Goal: Task Accomplishment & Management: Contribute content

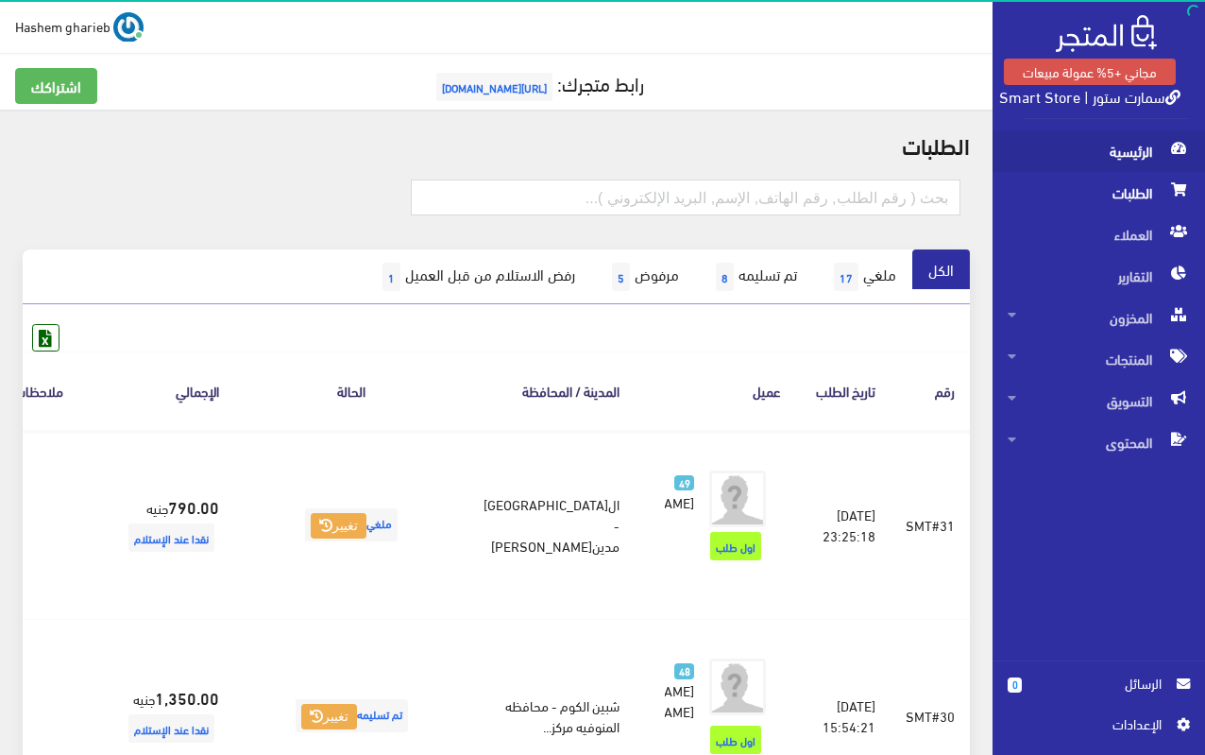
click at [1144, 167] on span "الرئيسية" at bounding box center [1099, 151] width 182 height 42
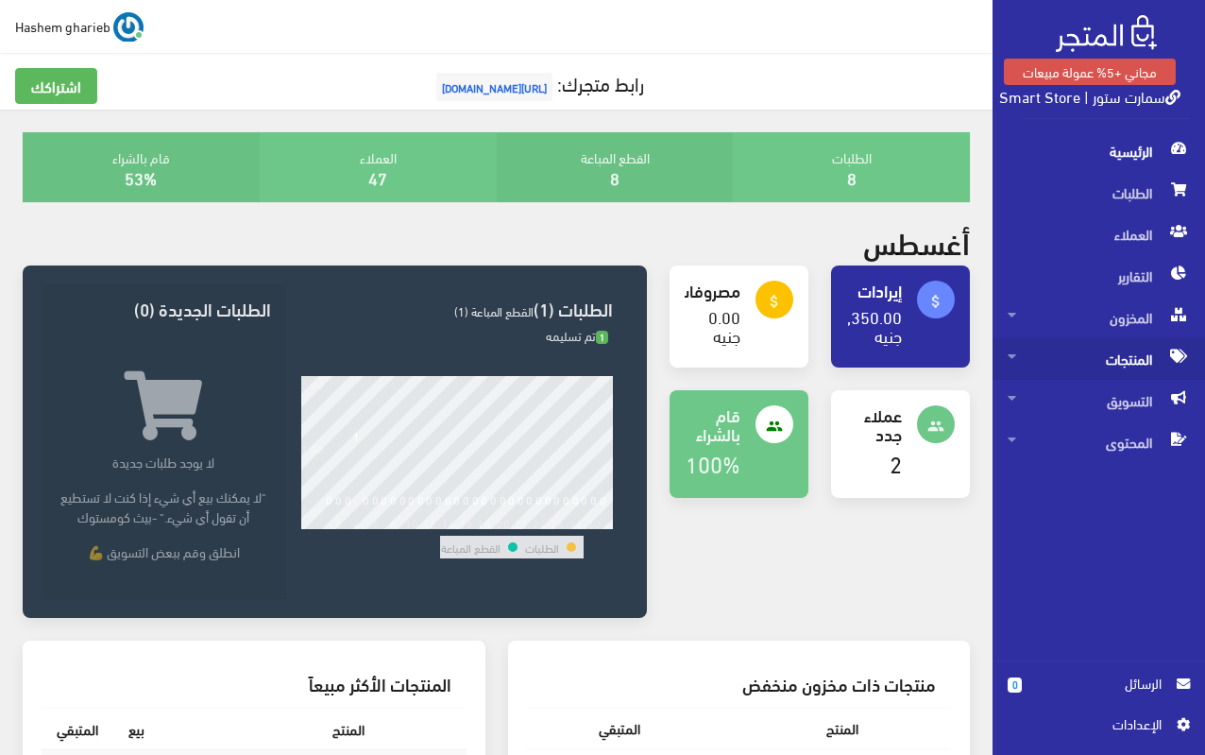
click at [1114, 365] on span "المنتجات" at bounding box center [1099, 359] width 182 height 42
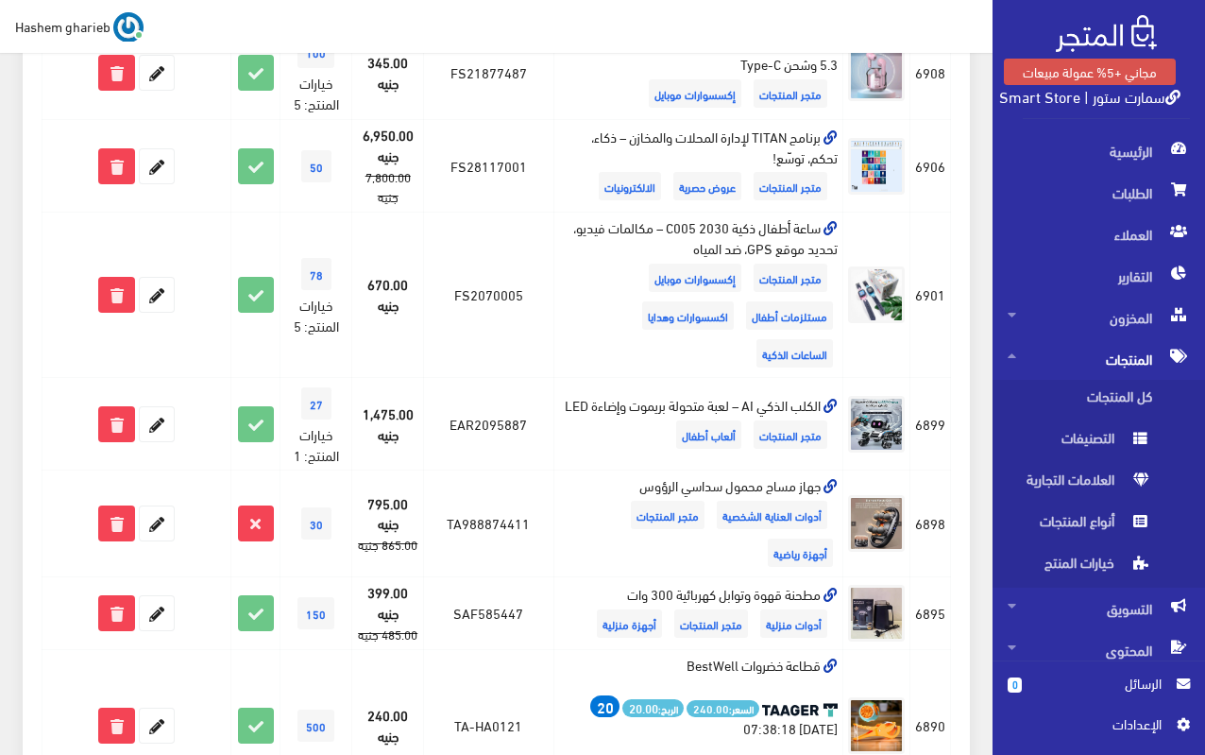
scroll to position [1795, 0]
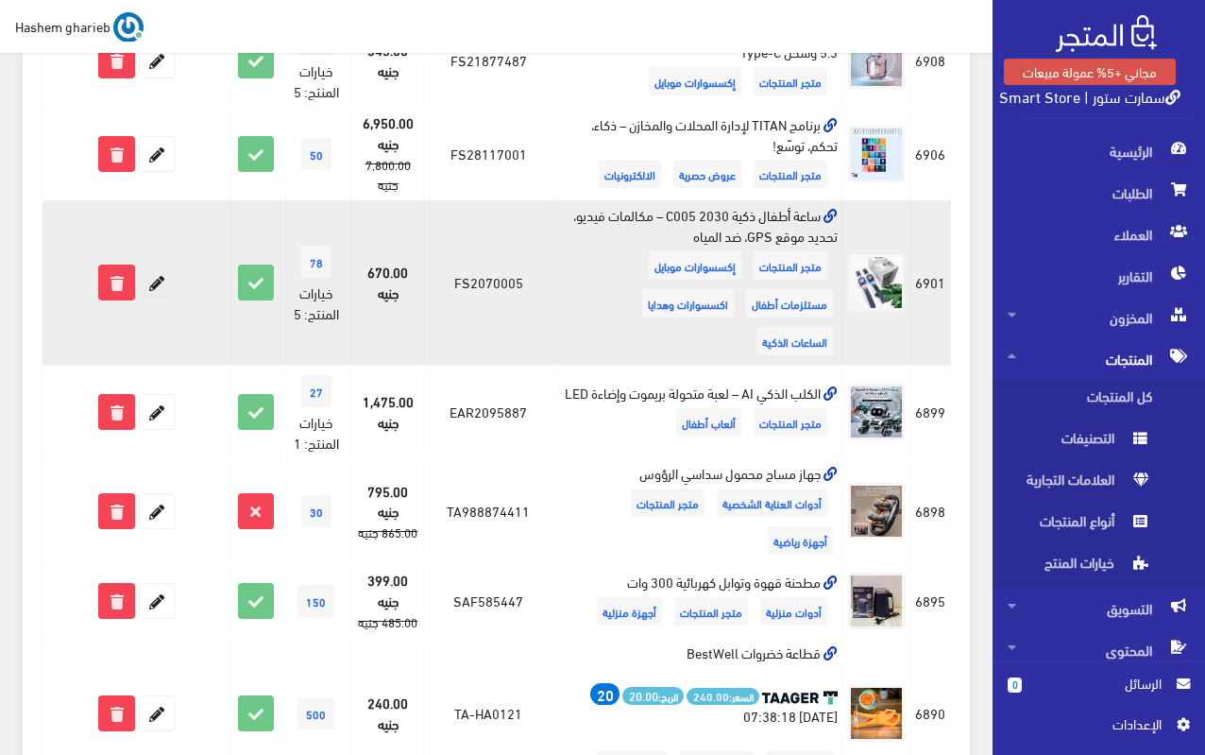
click at [159, 280] on icon at bounding box center [157, 282] width 34 height 34
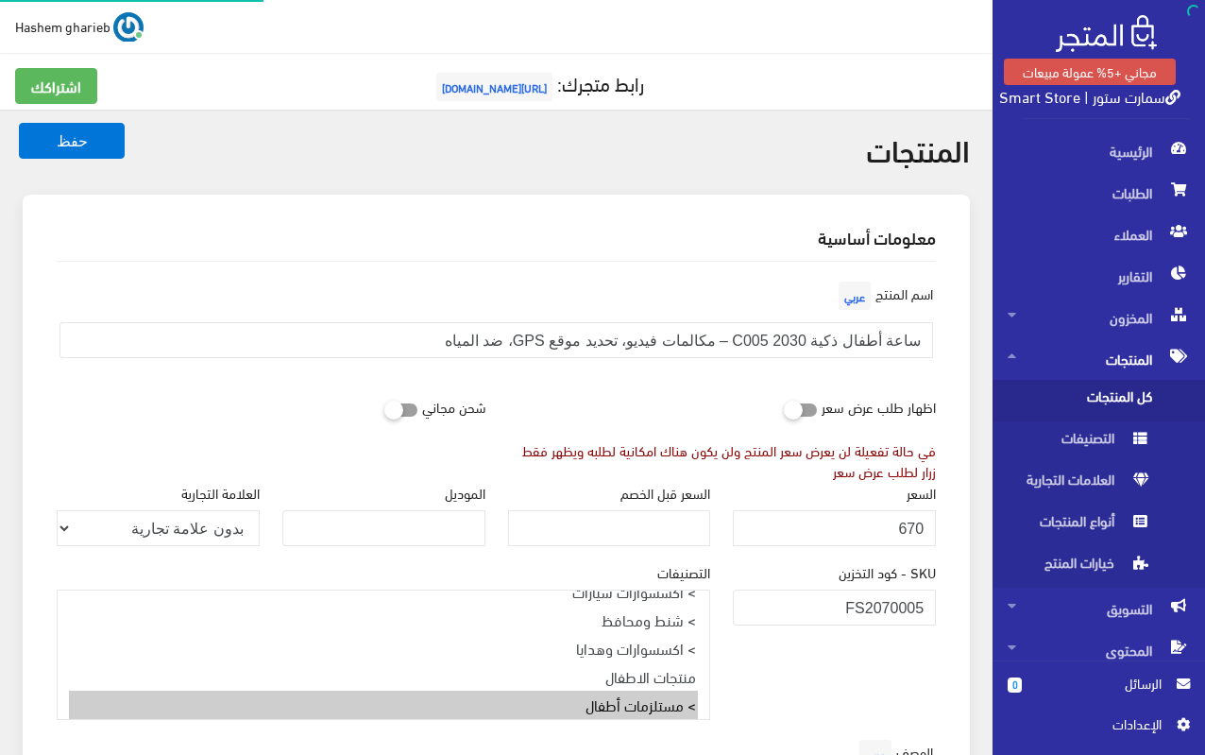
select select "27"
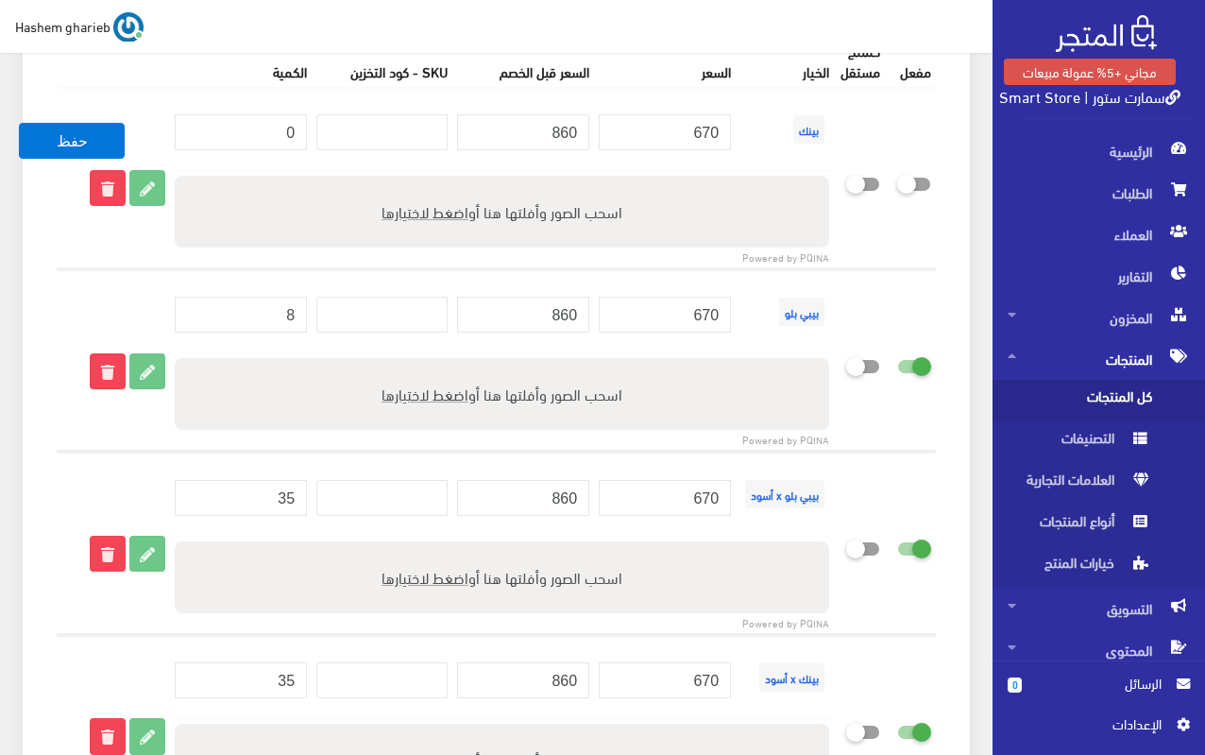
scroll to position [2928, 0]
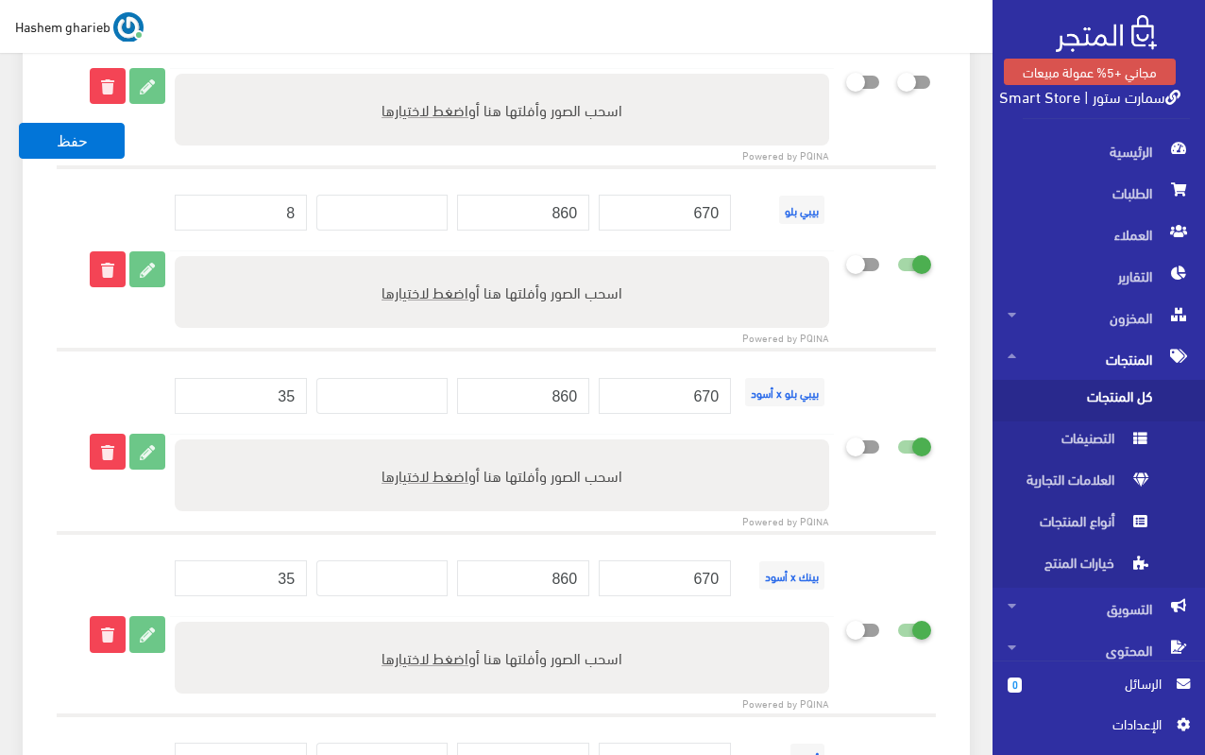
click at [897, 267] on icon at bounding box center [897, 263] width 0 height 17
click at [897, 267] on input "checkbox" at bounding box center [880, 259] width 34 height 19
checkbox input "false"
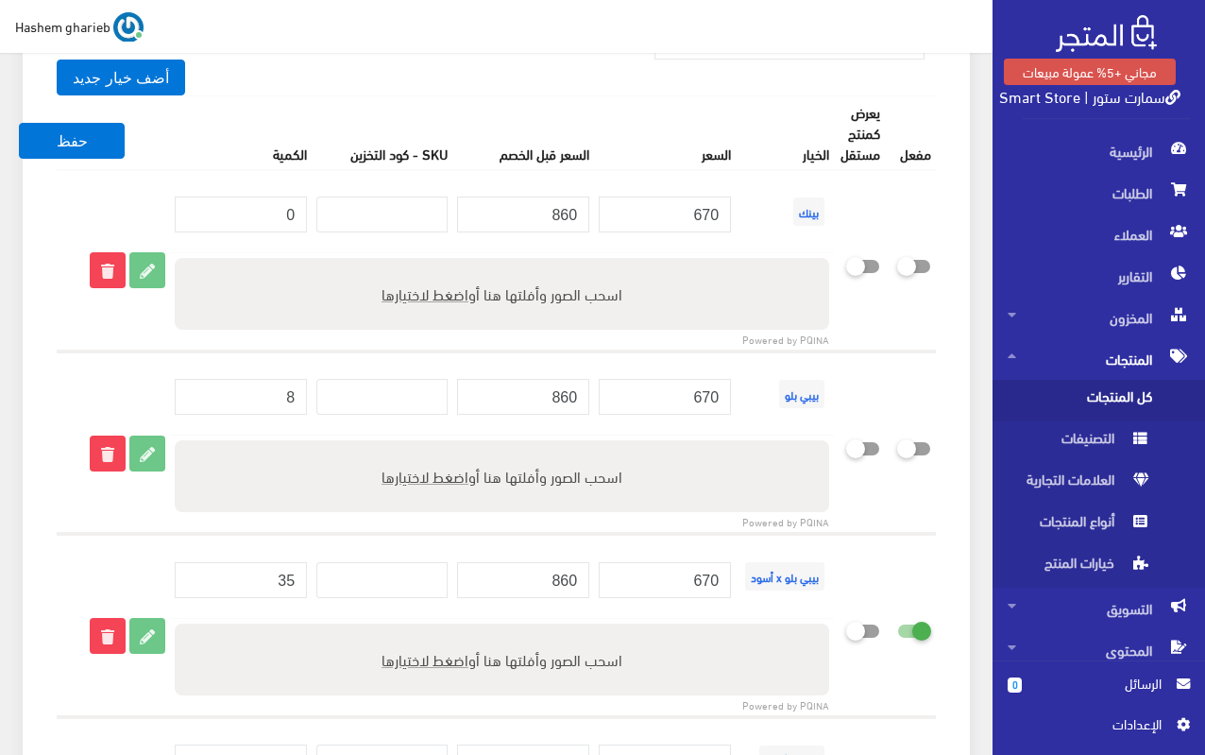
scroll to position [2739, 0]
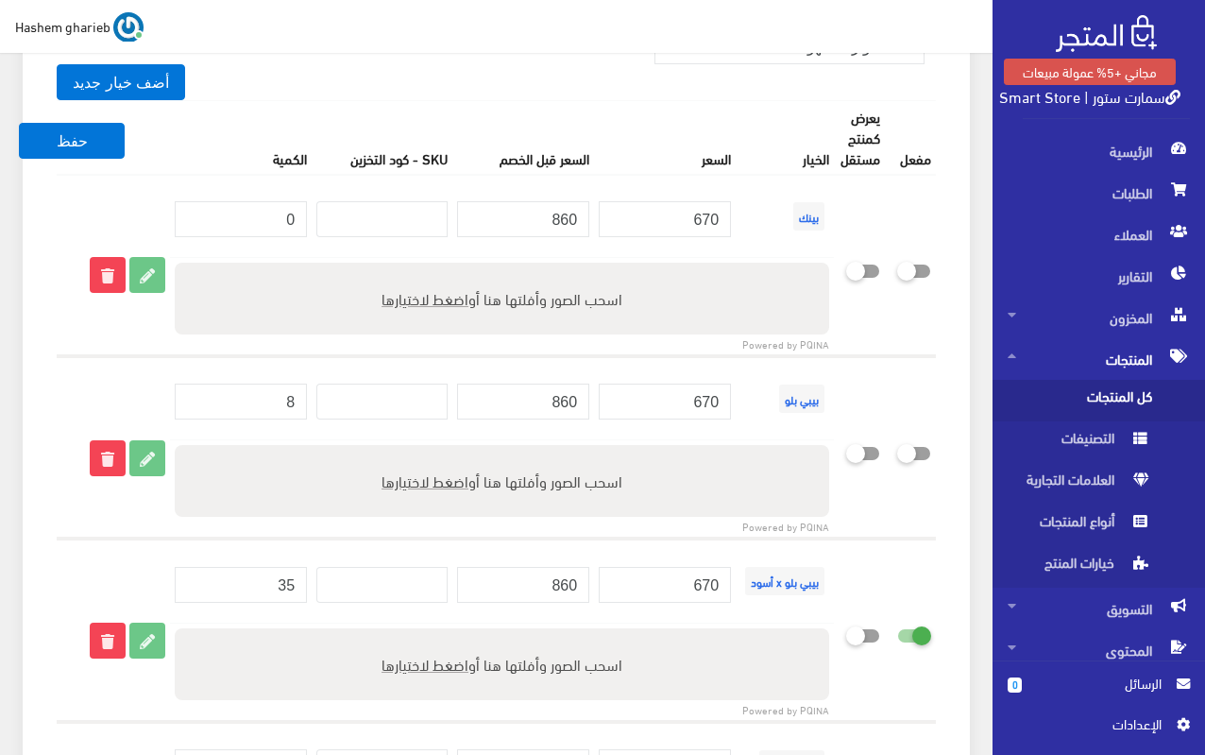
click at [897, 266] on icon at bounding box center [897, 270] width 0 height 17
click at [897, 266] on input "checkbox" at bounding box center [880, 266] width 34 height 19
checkbox input "true"
drag, startPoint x: 280, startPoint y: 213, endPoint x: 325, endPoint y: 213, distance: 45.3
click at [325, 213] on tr "بينك 670 860" at bounding box center [496, 216] width 879 height 83
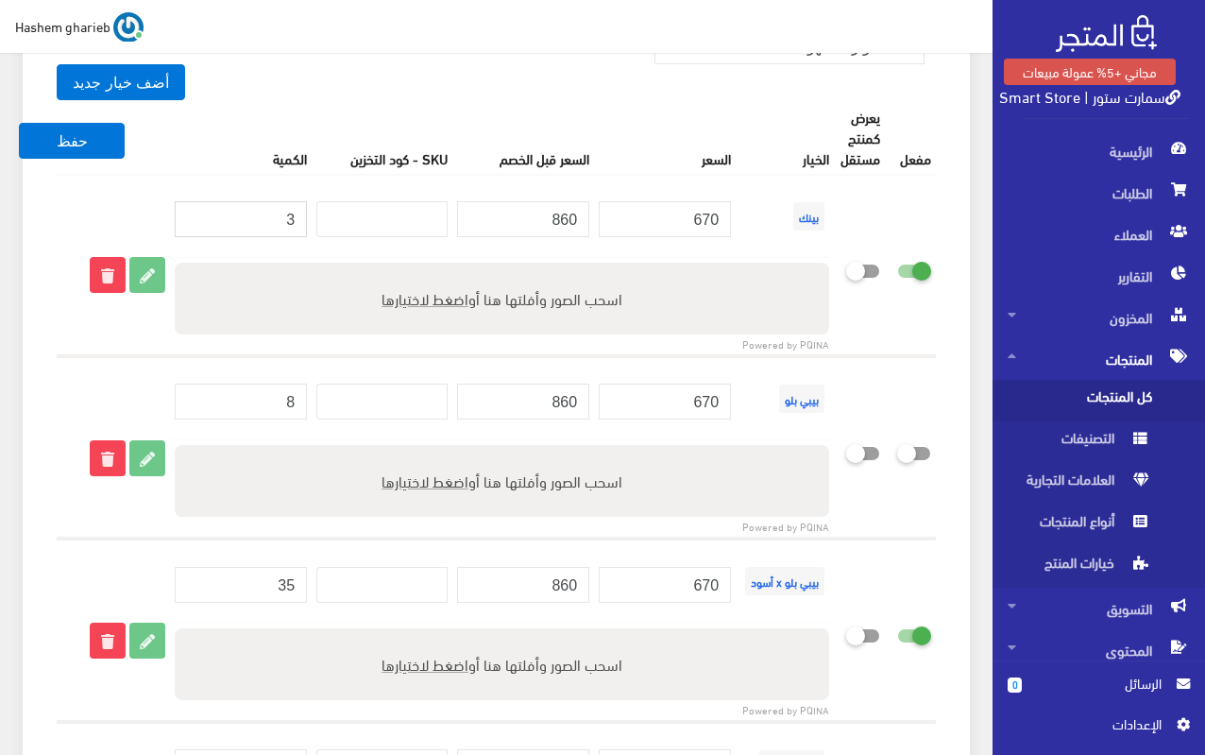
type input "3"
drag, startPoint x: 252, startPoint y: 410, endPoint x: 350, endPoint y: 400, distance: 97.8
click at [348, 400] on tr "بيبي بلو 670 860" at bounding box center [496, 398] width 879 height 84
type input "0"
click at [964, 371] on div "خيارات المنتج (5) أضف خيارات المنتج إذا كان هذا المنتج يأتي في إصدارات متعددة ،…" at bounding box center [496, 531] width 947 height 1216
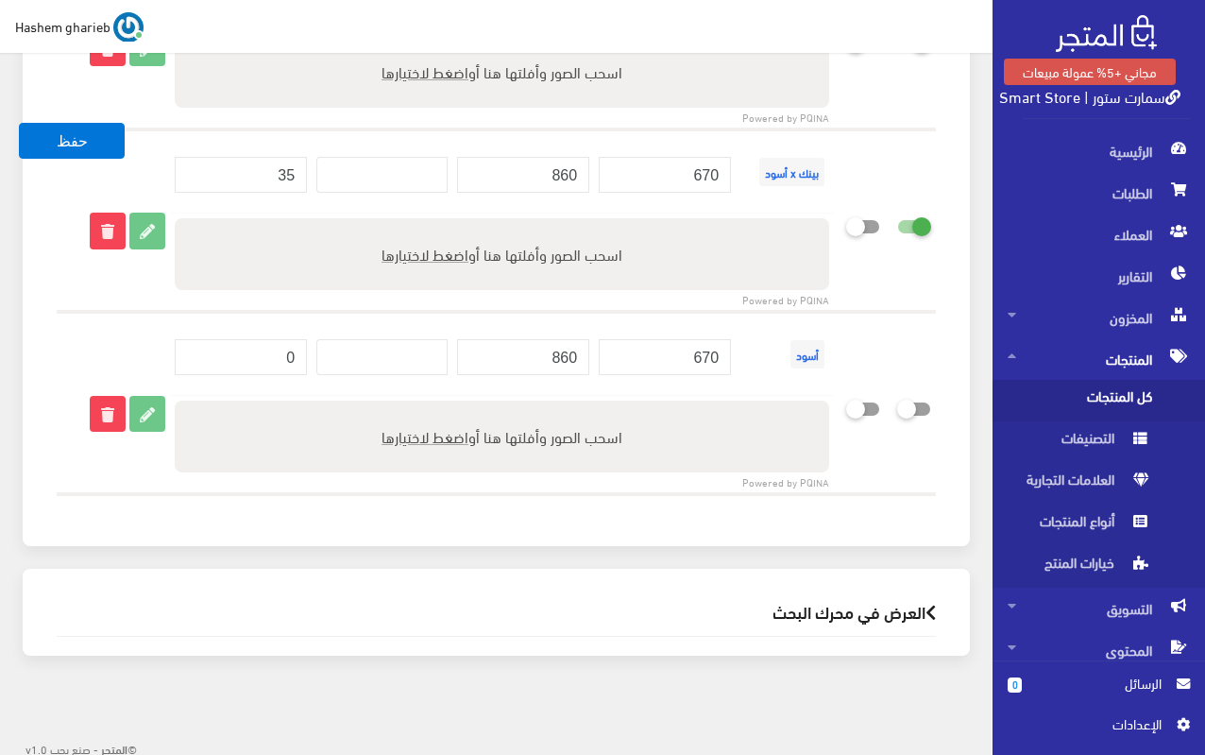
scroll to position [3336, 0]
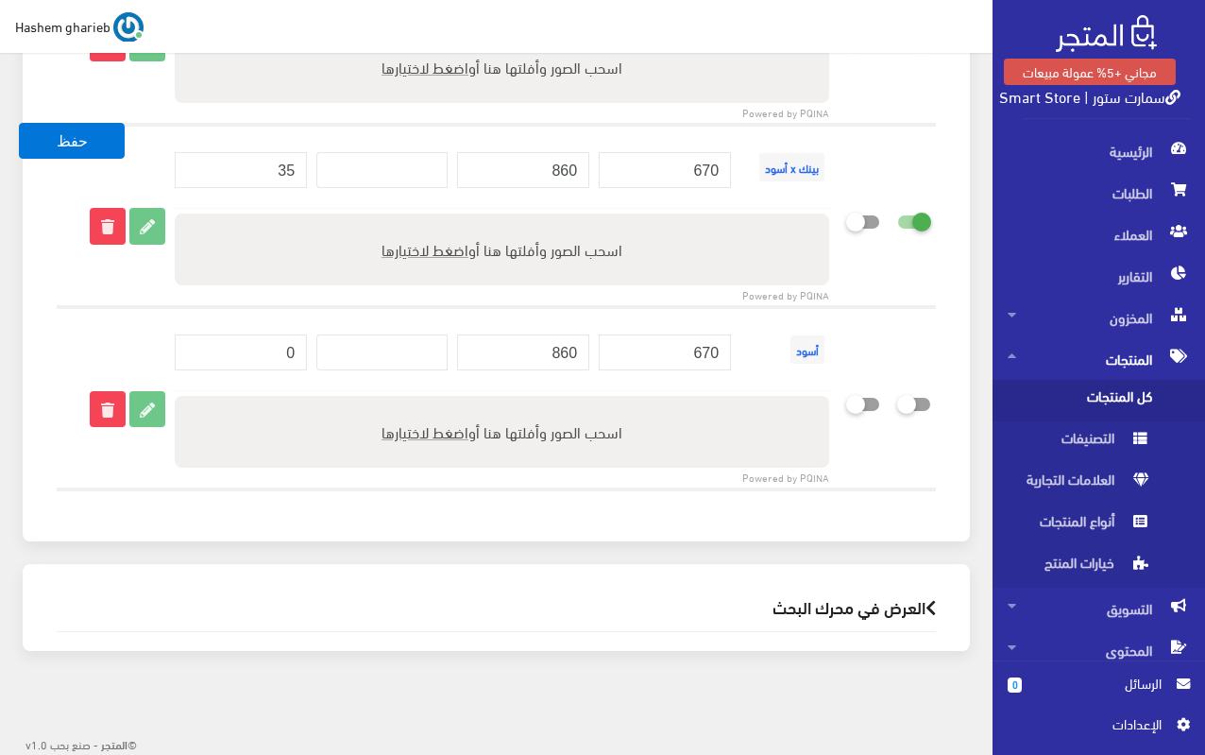
click at [897, 400] on icon at bounding box center [897, 403] width 0 height 17
click at [897, 400] on input "checkbox" at bounding box center [880, 400] width 34 height 19
checkbox input "true"
drag, startPoint x: 273, startPoint y: 355, endPoint x: 357, endPoint y: 349, distance: 84.3
click at [356, 349] on tr "أسود 670 860" at bounding box center [496, 349] width 879 height 84
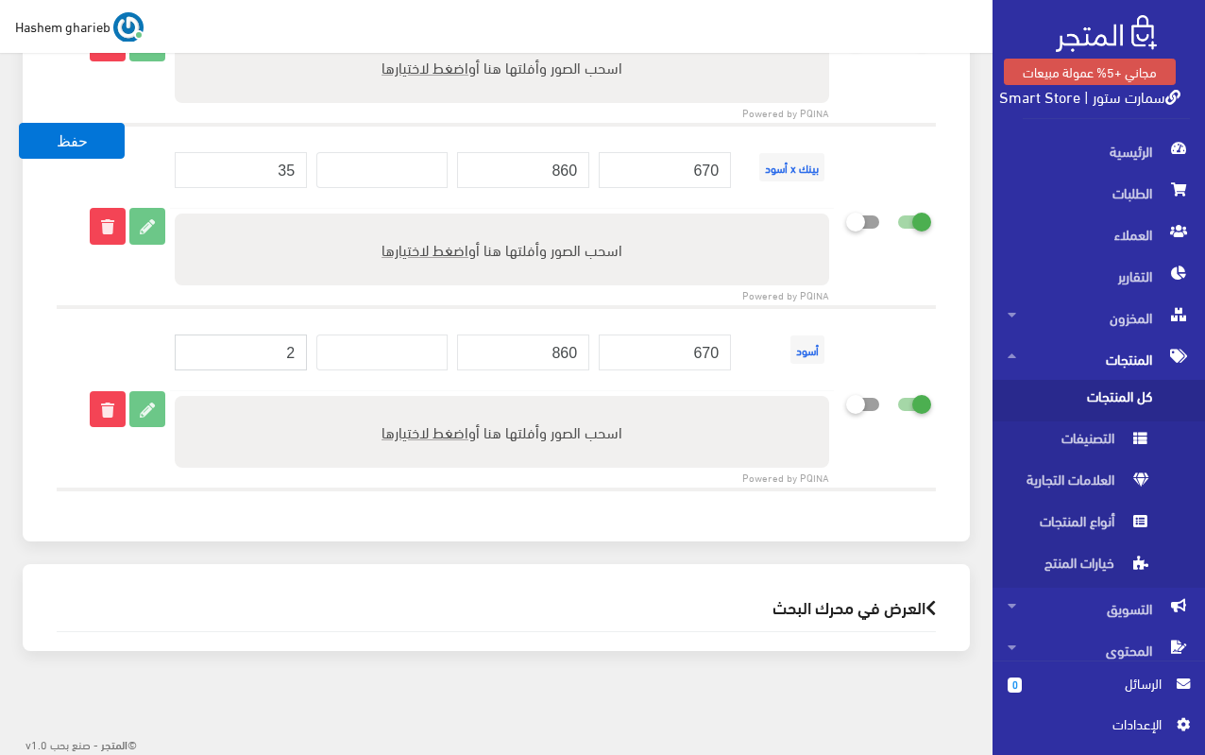
type input "2"
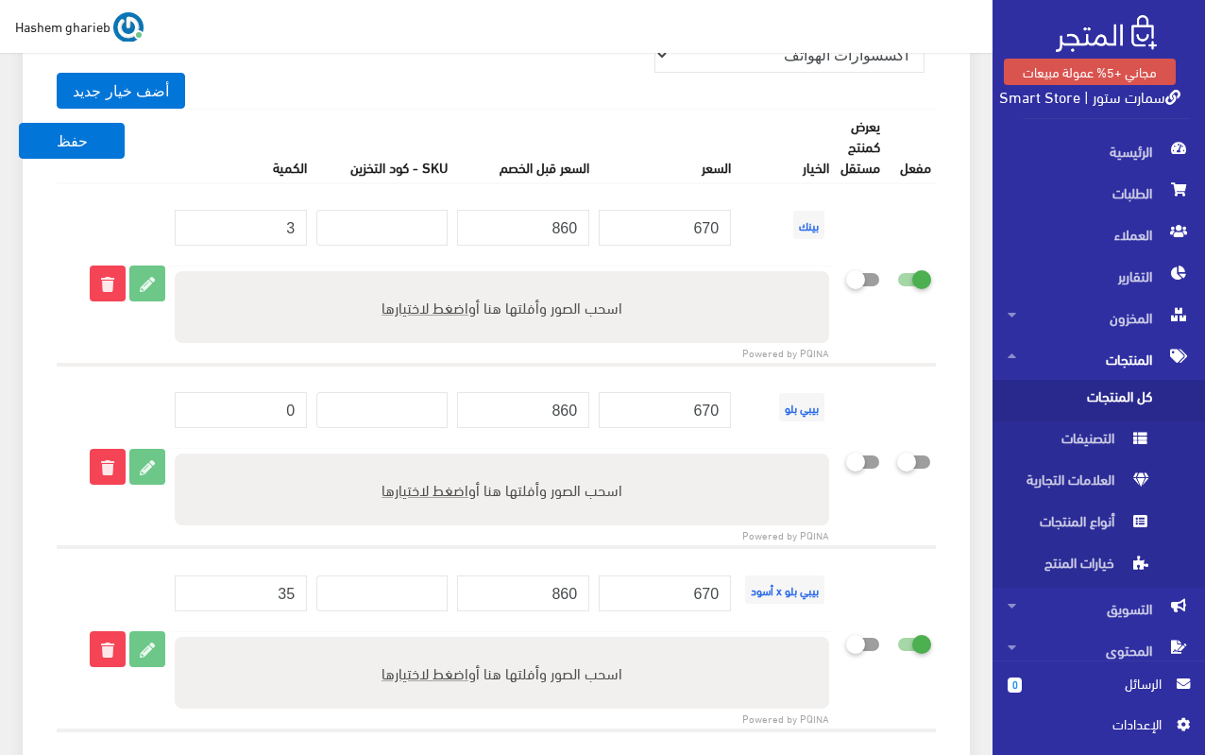
scroll to position [2770, 0]
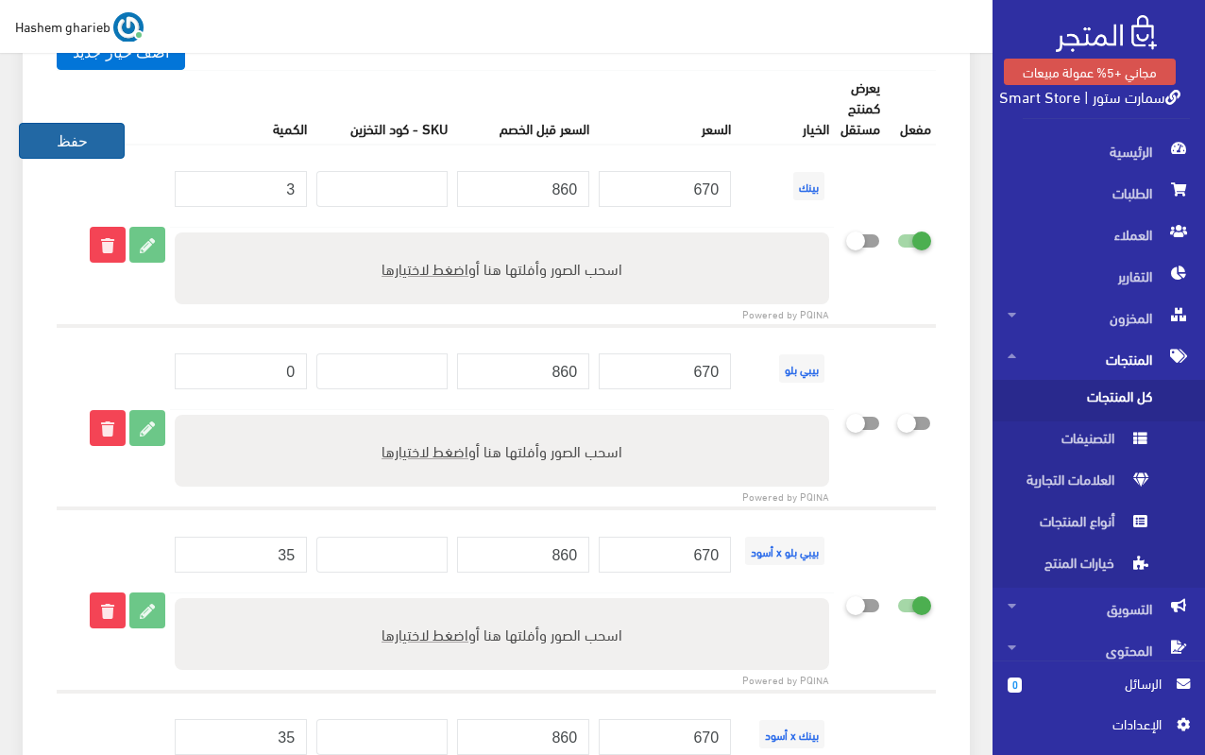
click at [77, 141] on button "حفظ" at bounding box center [72, 141] width 106 height 36
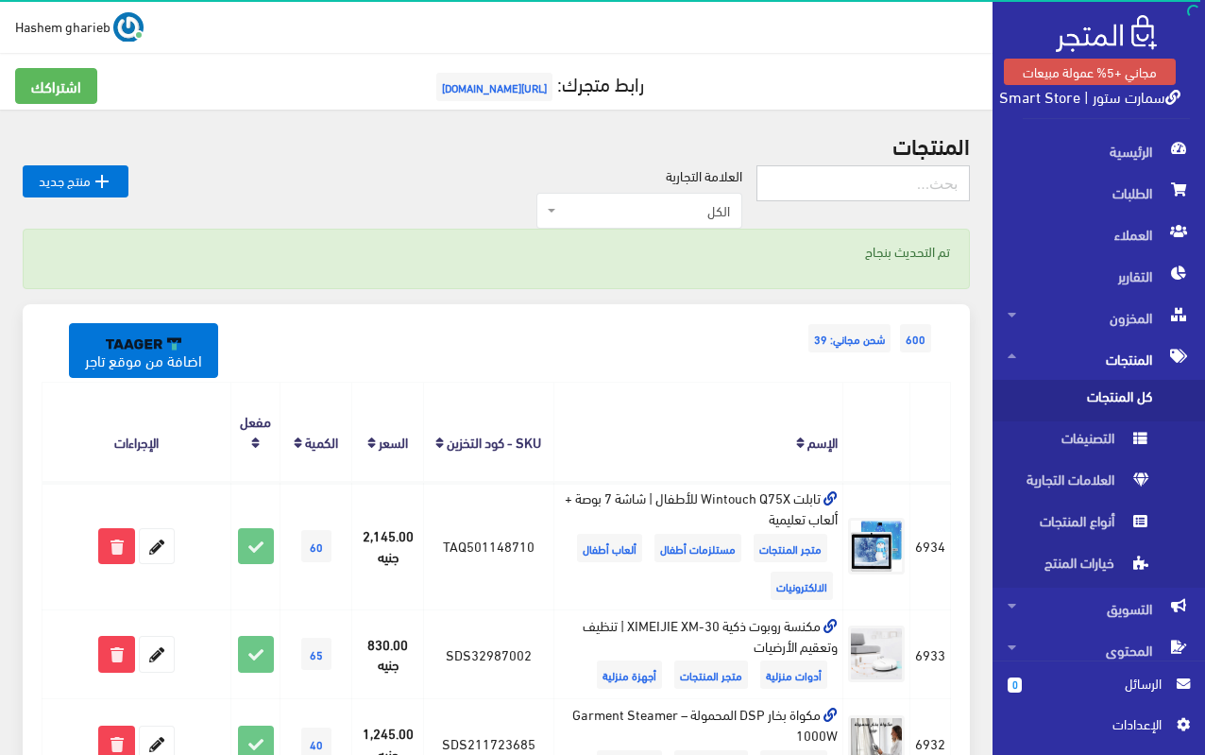
click at [878, 192] on input "text" at bounding box center [863, 183] width 213 height 36
type input "النظارة"
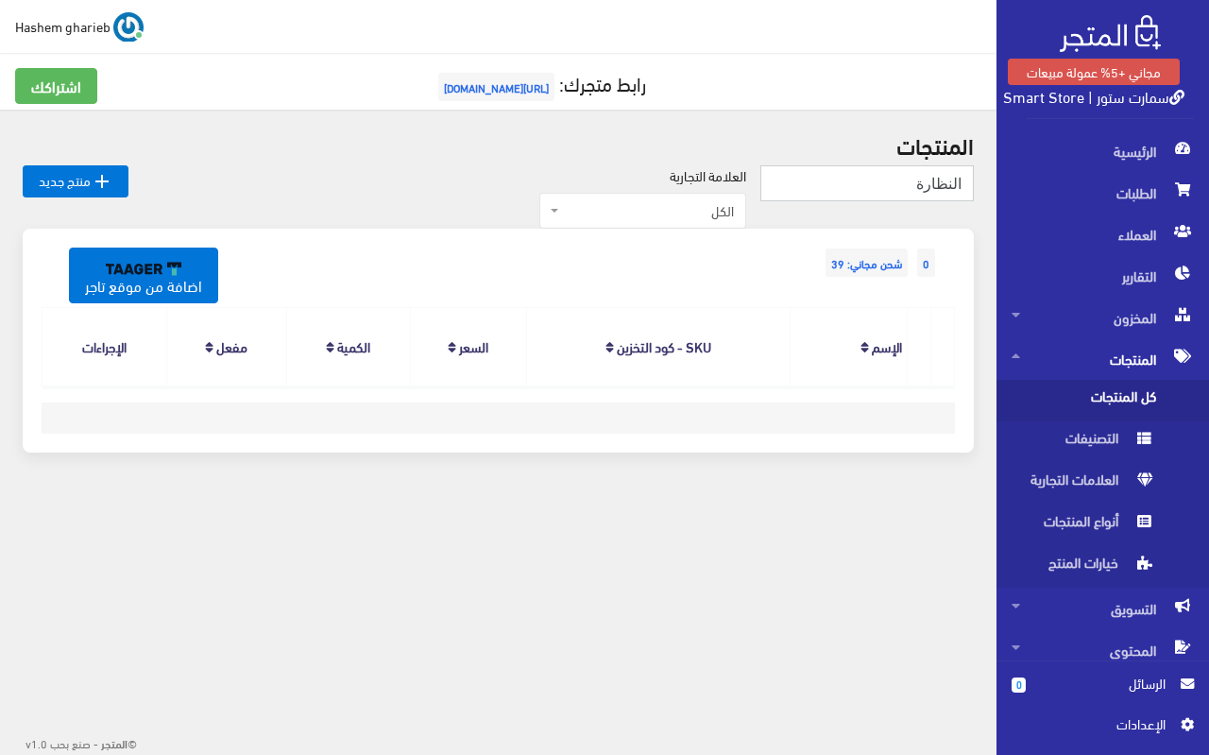
drag, startPoint x: 844, startPoint y: 180, endPoint x: 932, endPoint y: 189, distance: 88.3
click at [932, 189] on input "النظارة" at bounding box center [866, 183] width 213 height 36
click at [949, 179] on input "النظارة" at bounding box center [866, 183] width 213 height 36
type input "نظارة"
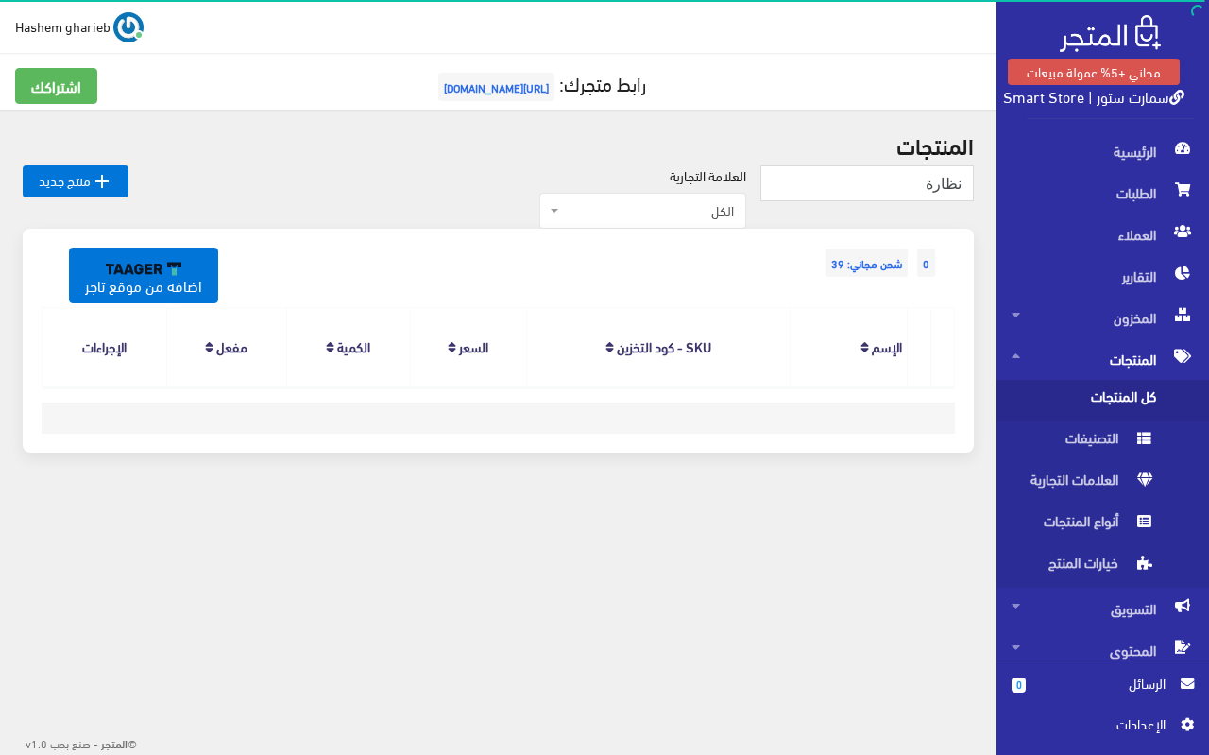
click at [1066, 374] on span "المنتجات" at bounding box center [1103, 359] width 182 height 42
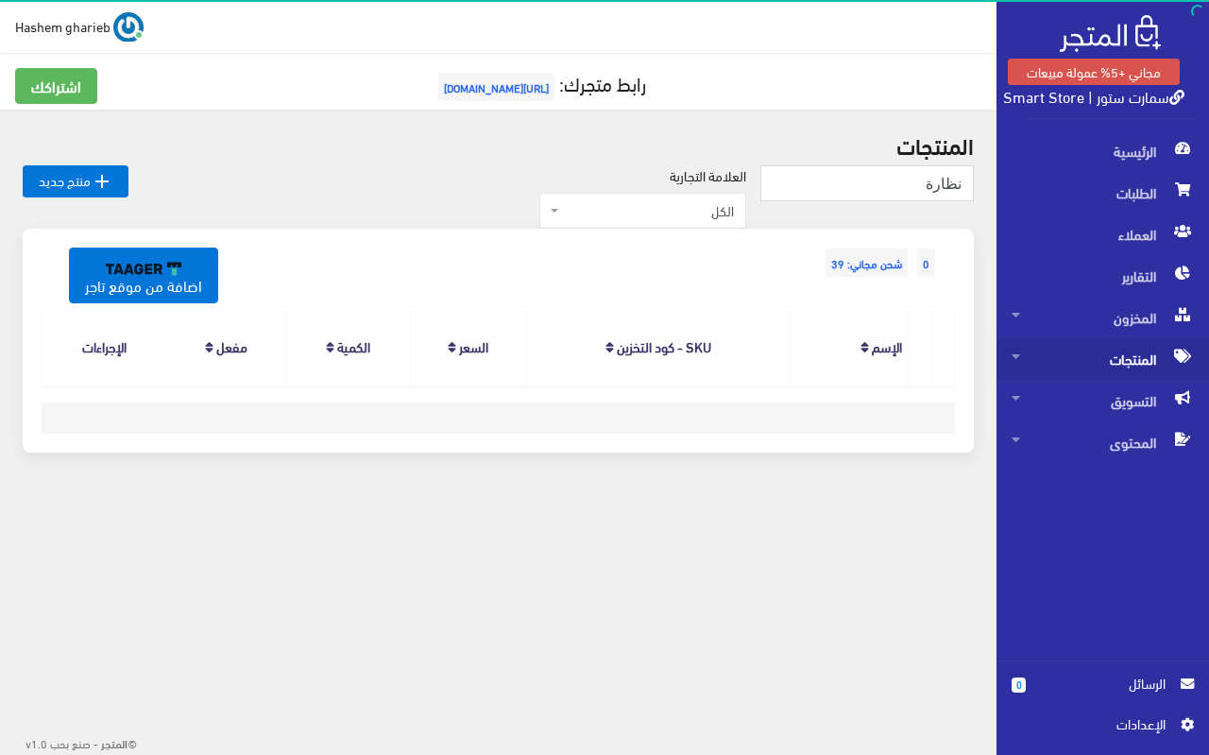
click at [1066, 370] on span "المنتجات" at bounding box center [1103, 359] width 182 height 42
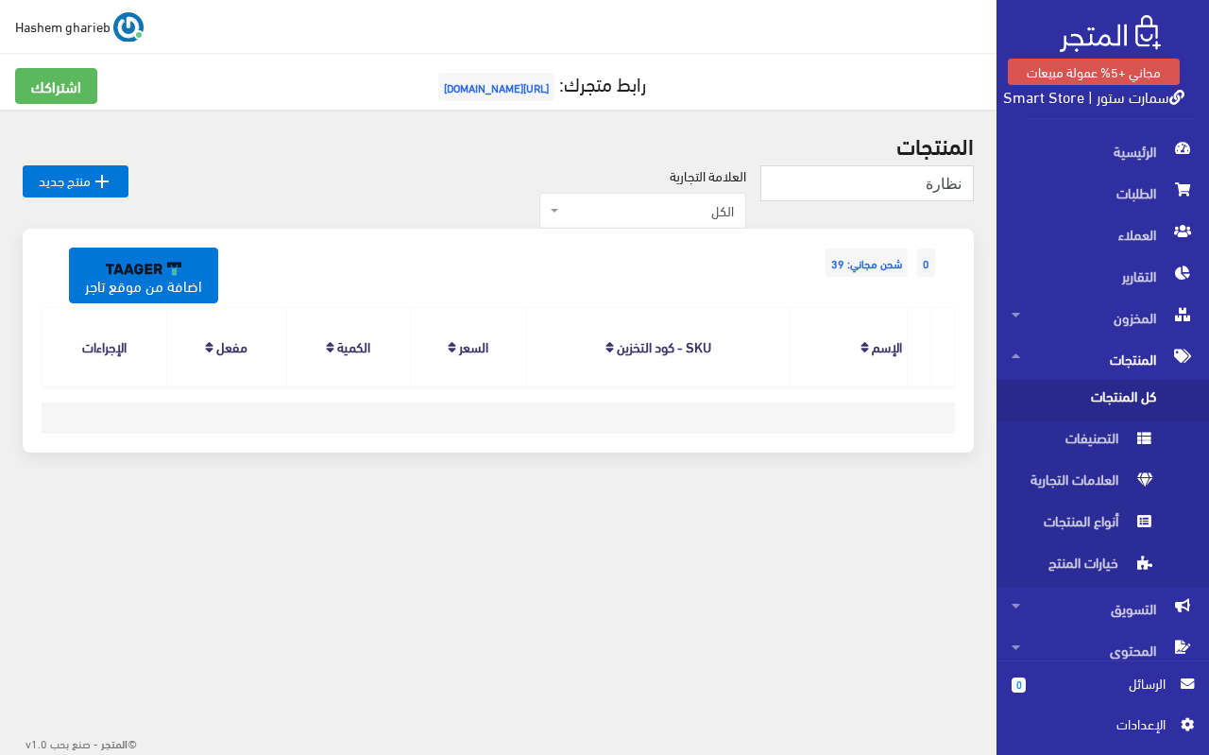
click at [1122, 401] on span "كل المنتجات" at bounding box center [1084, 401] width 144 height 42
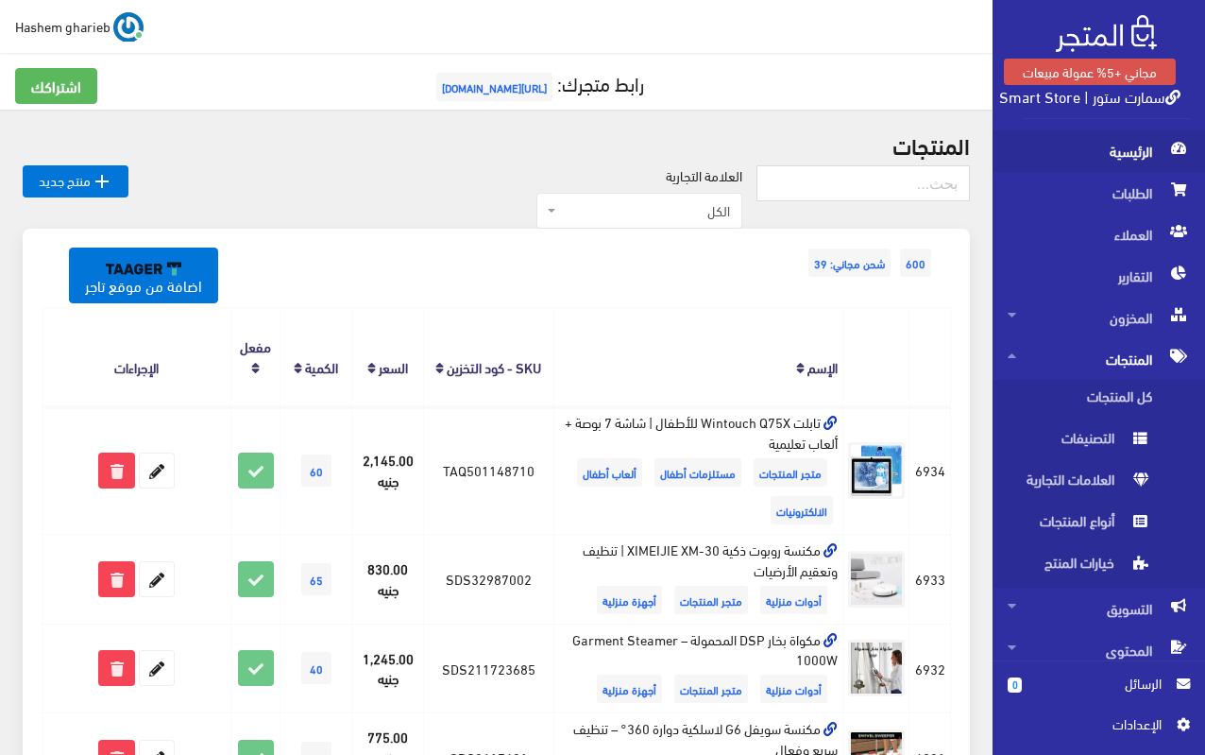
click at [1144, 147] on span "الرئيسية" at bounding box center [1099, 151] width 182 height 42
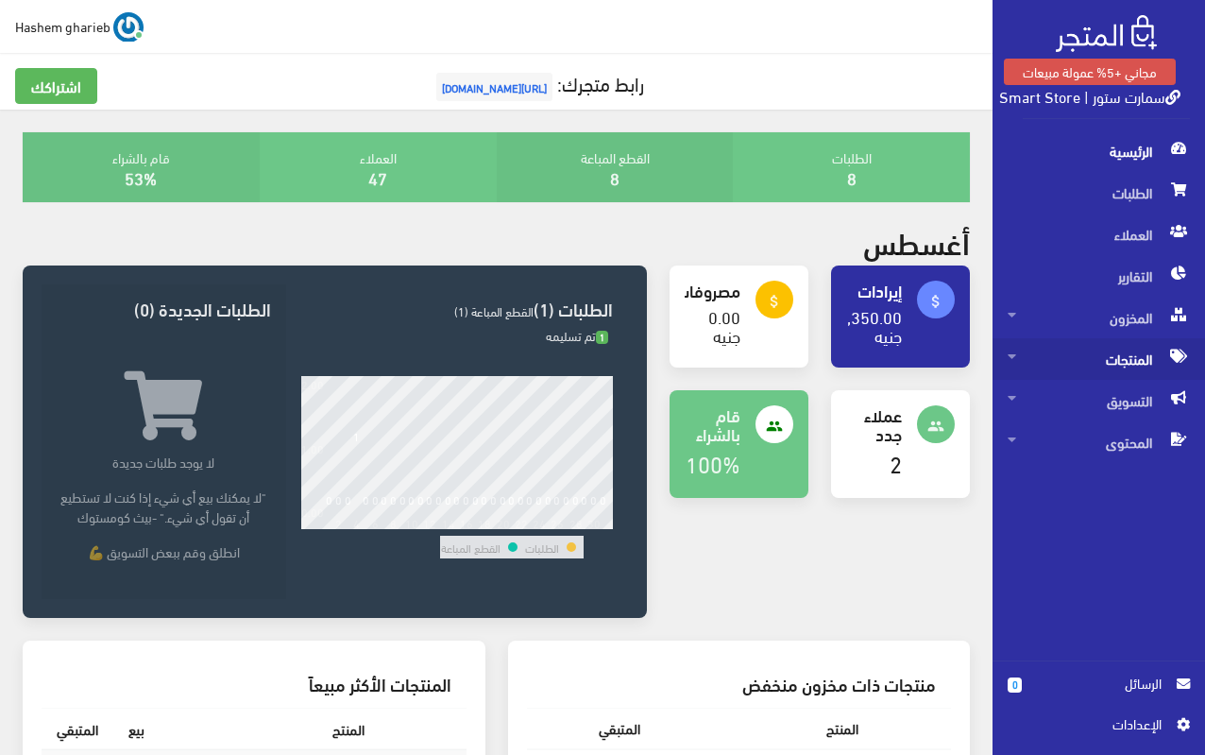
click at [1134, 363] on span "المنتجات" at bounding box center [1099, 359] width 182 height 42
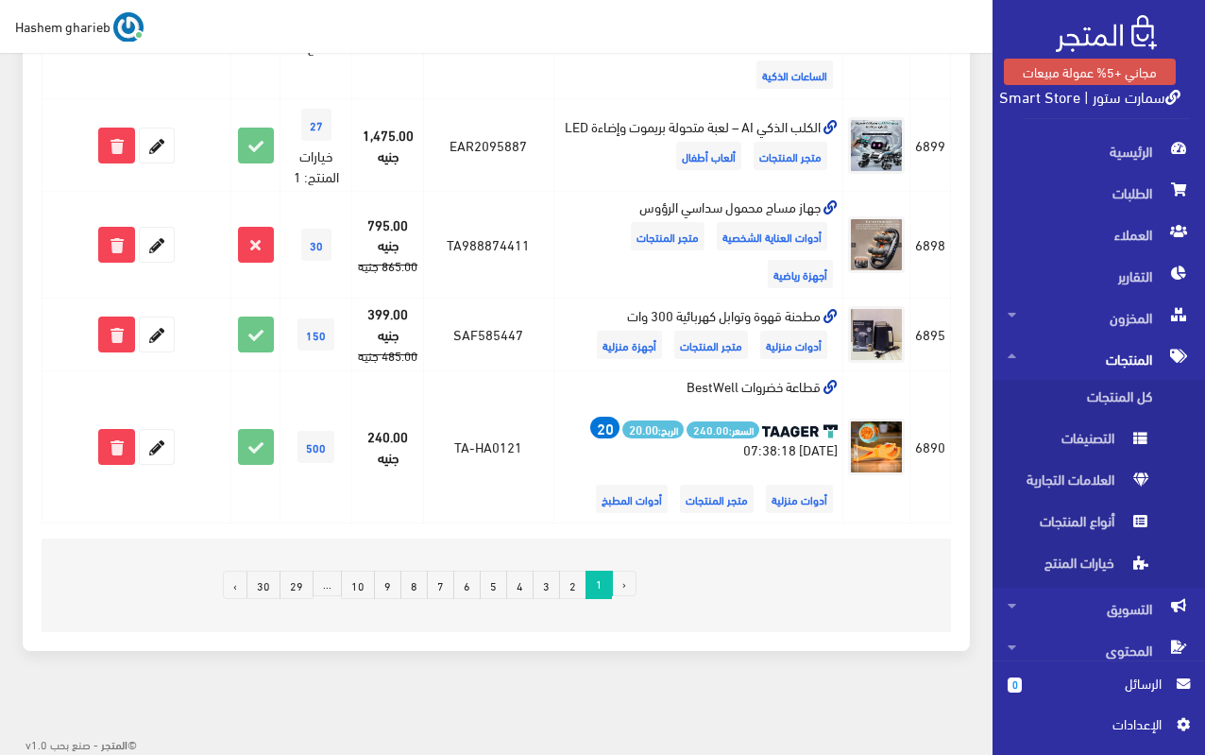
scroll to position [2062, 0]
click at [572, 586] on link "2" at bounding box center [572, 584] width 27 height 28
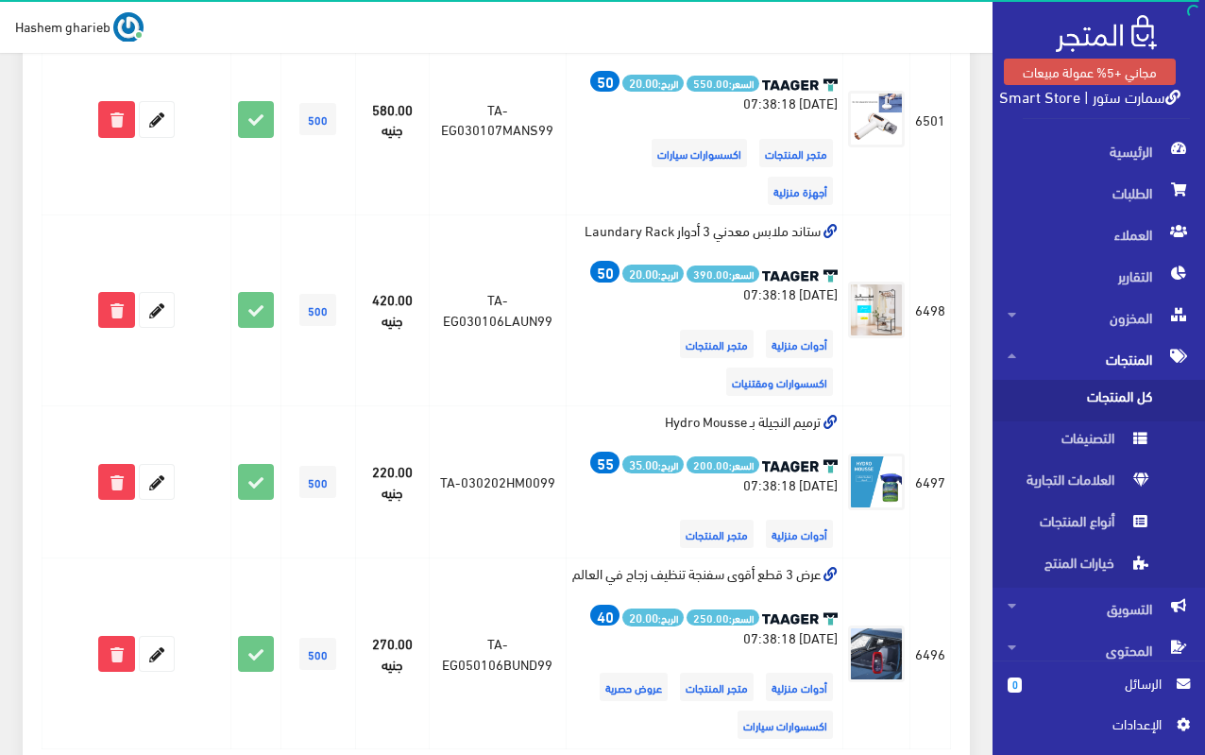
scroll to position [2772, 0]
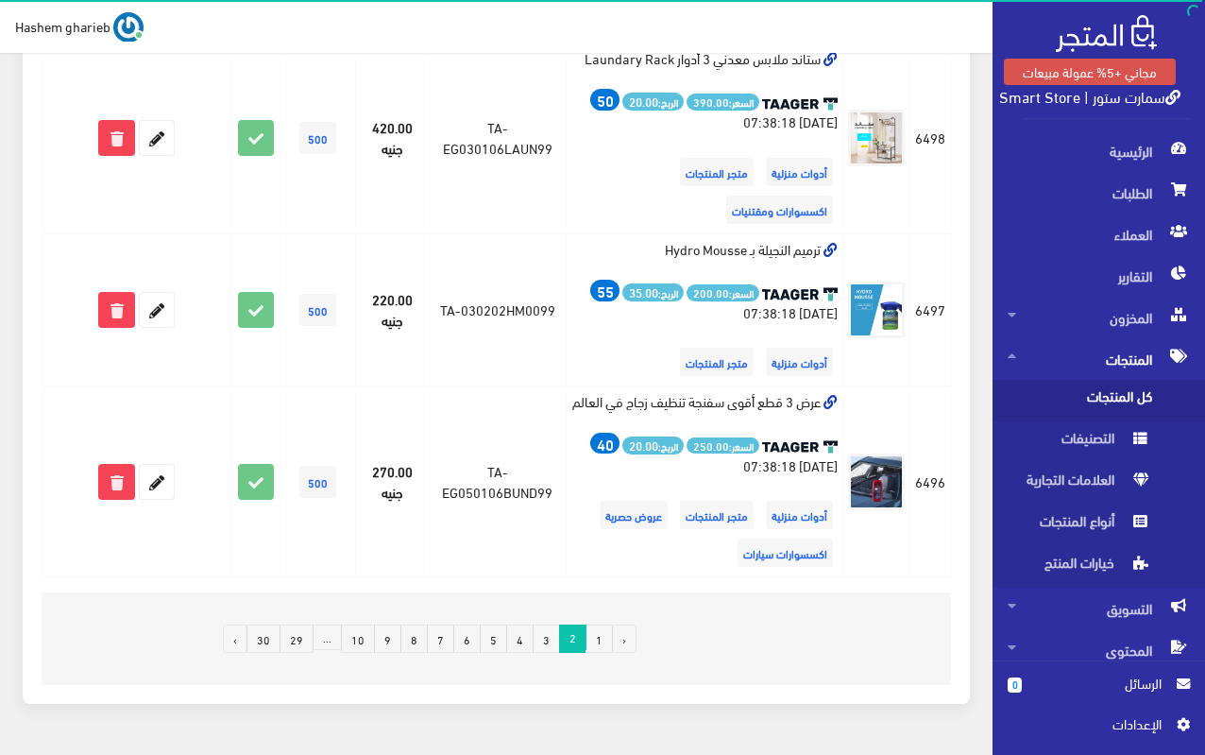
click at [550, 624] on link "3" at bounding box center [546, 638] width 27 height 28
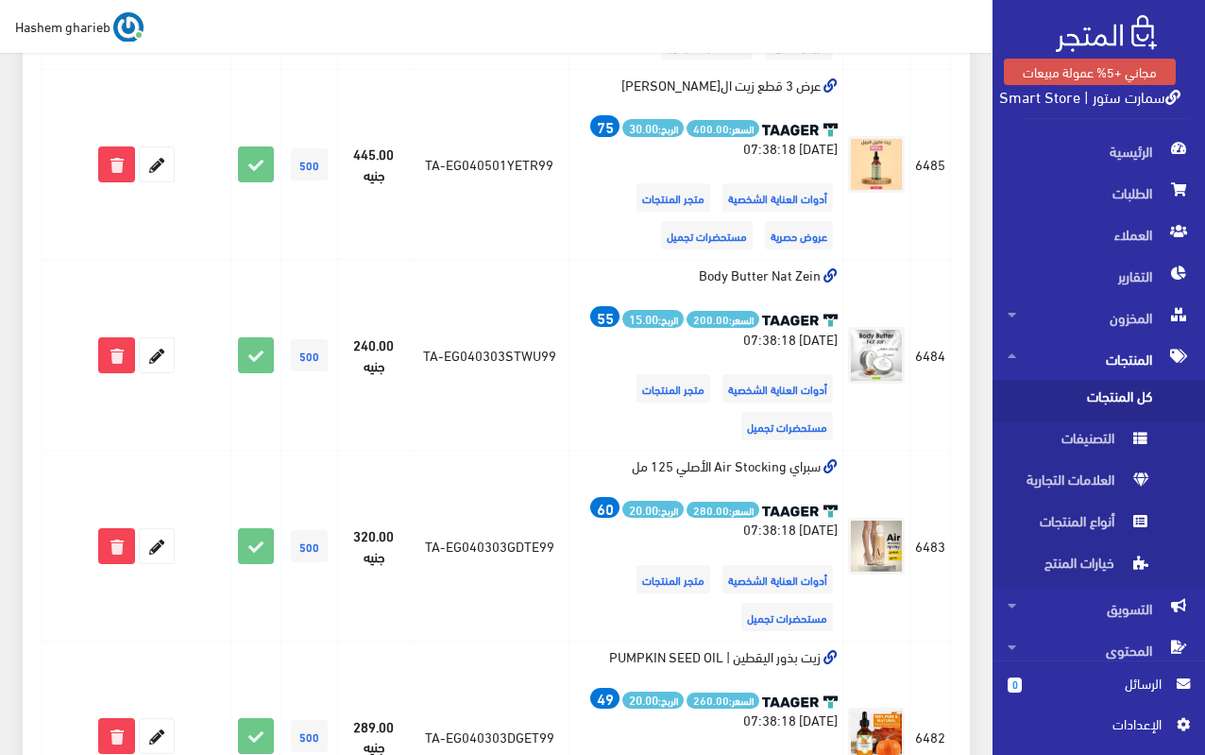
scroll to position [1795, 0]
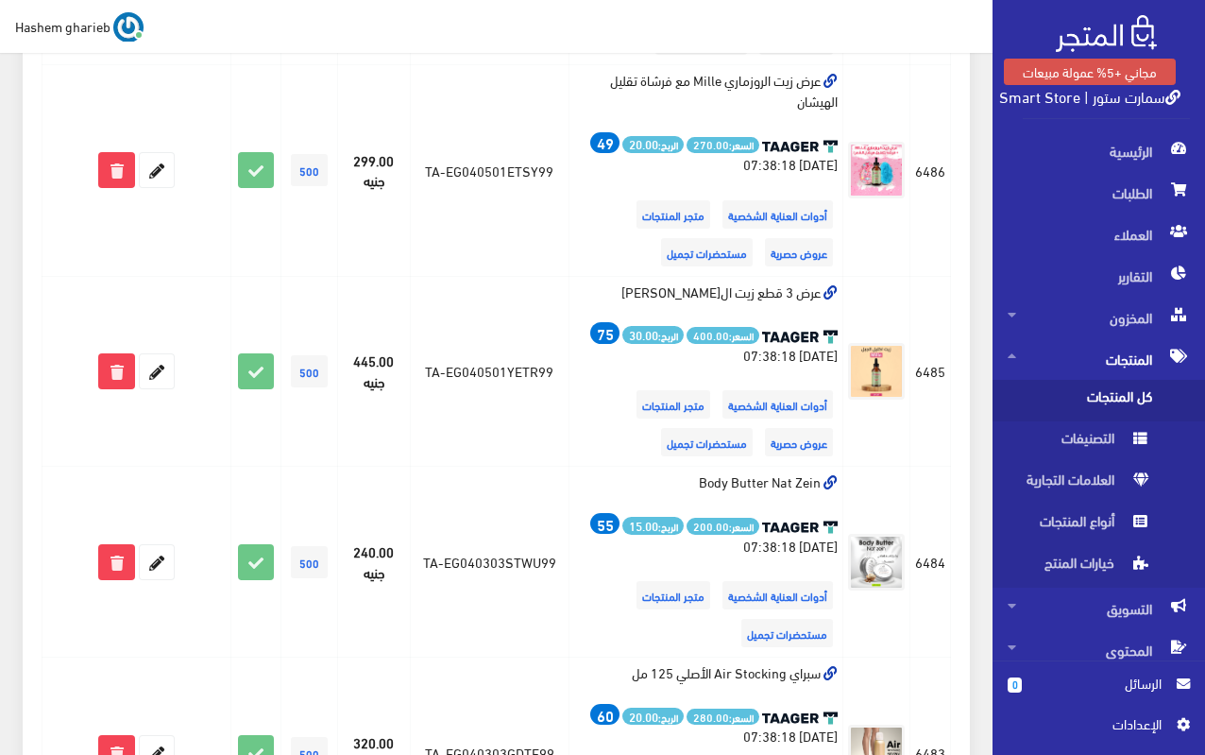
click at [1097, 400] on span "كل المنتجات" at bounding box center [1080, 401] width 144 height 42
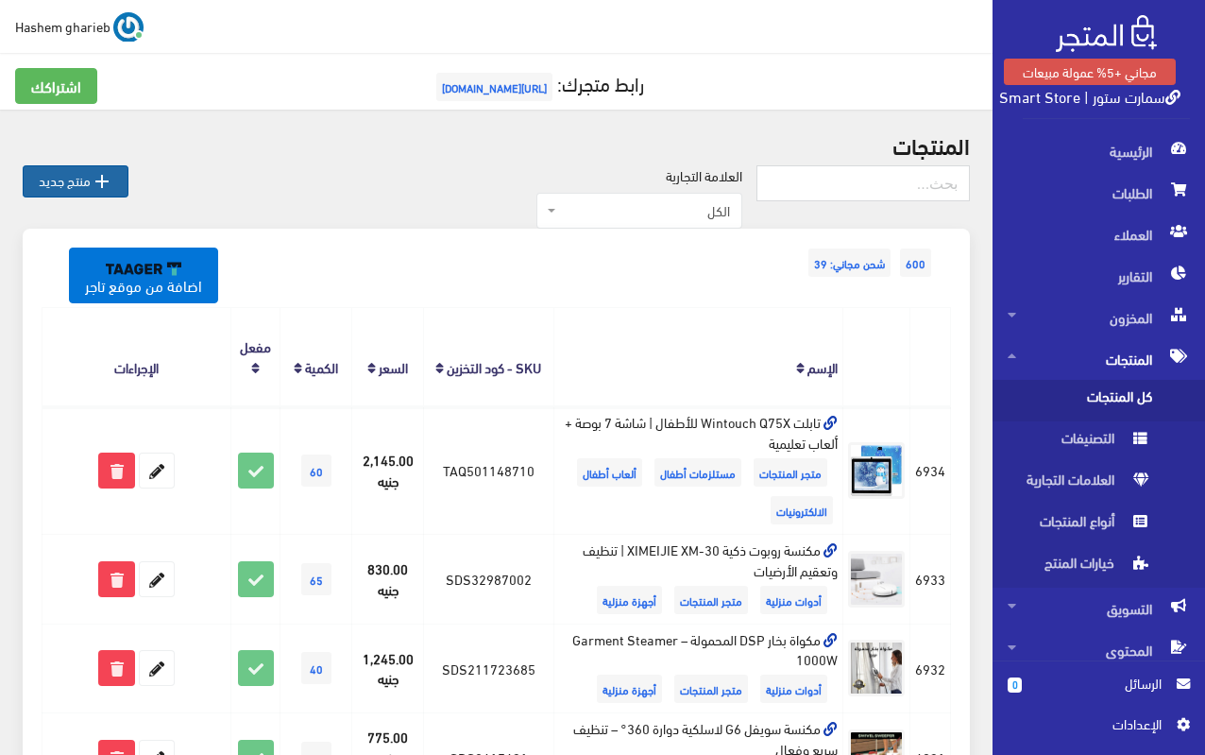
click at [87, 179] on link " منتج جديد" at bounding box center [76, 181] width 106 height 32
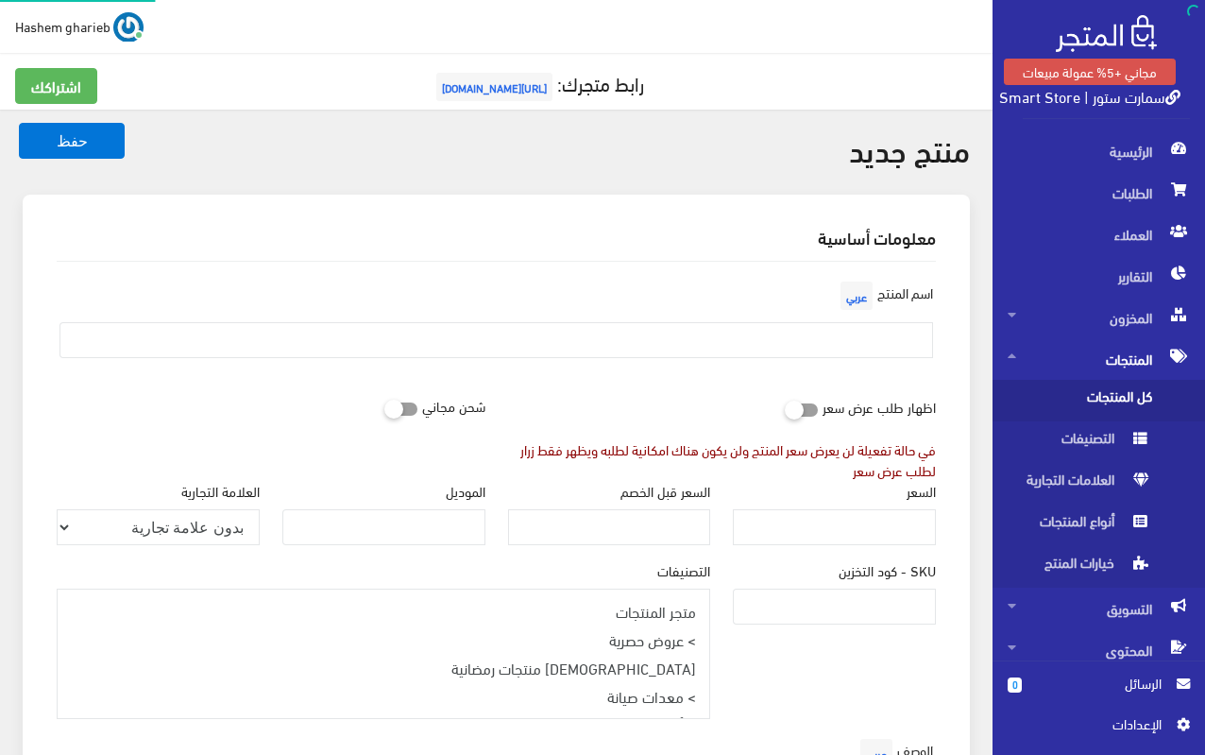
select select
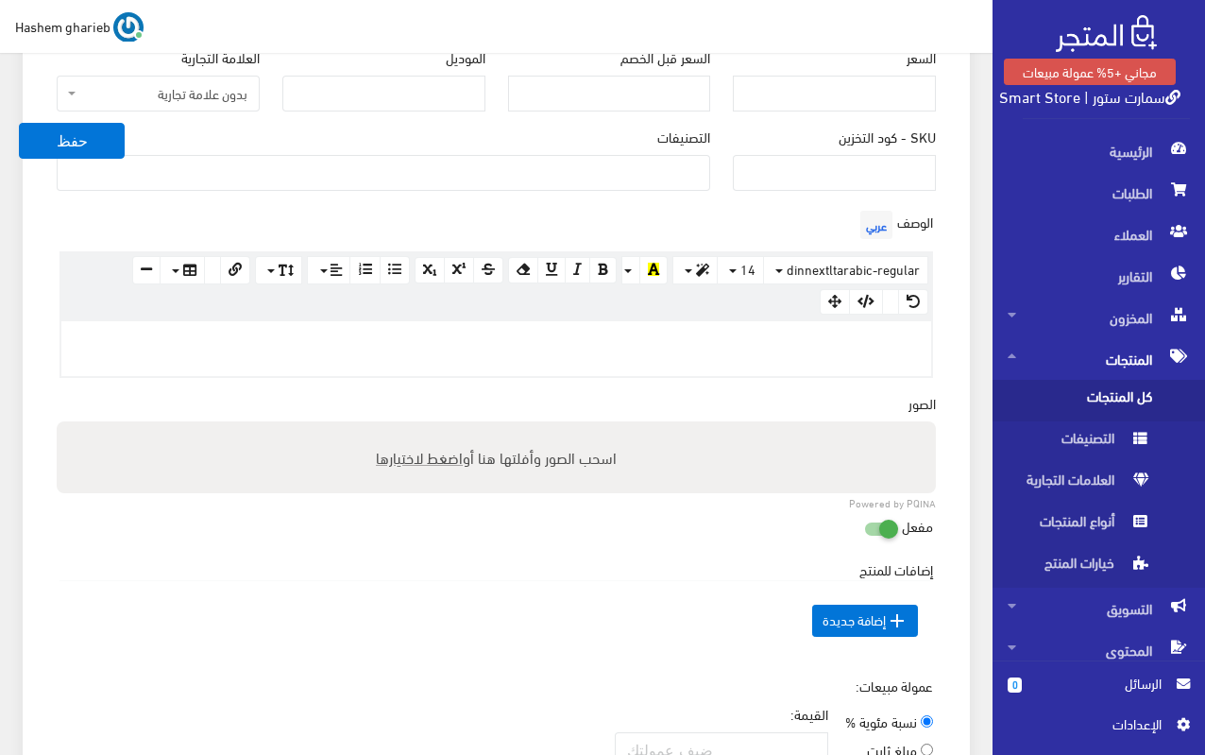
scroll to position [378, 0]
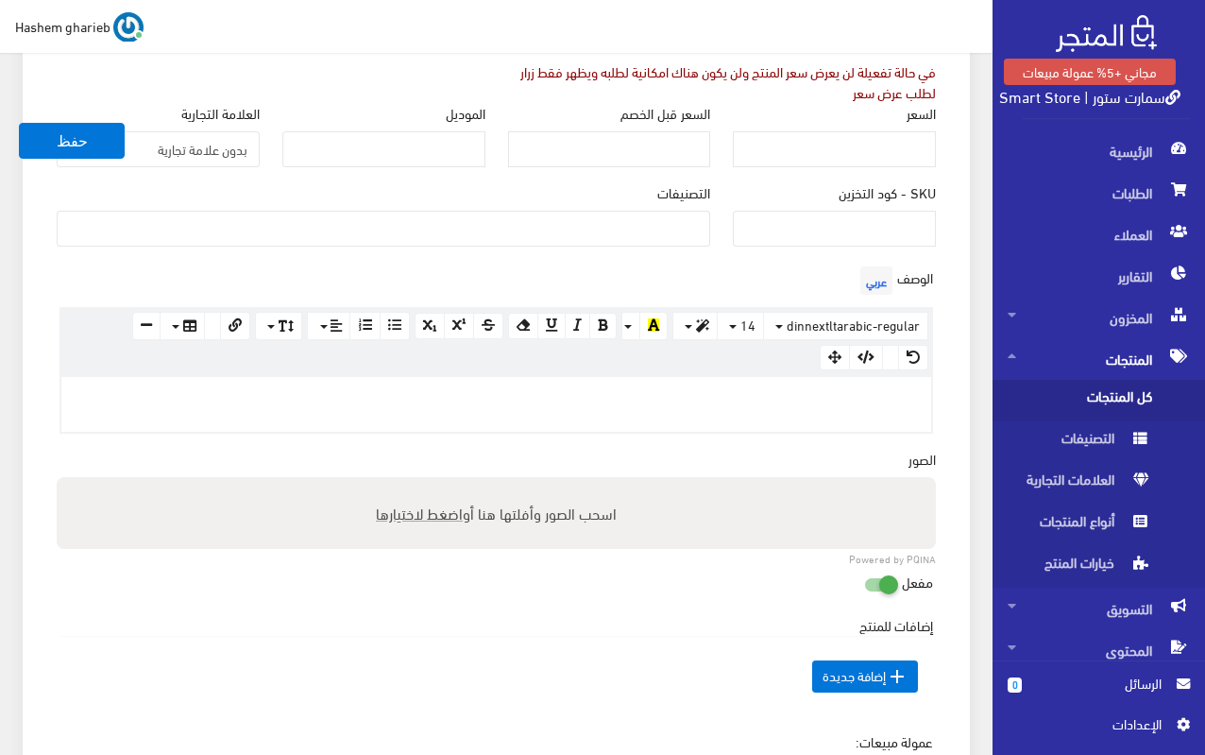
click at [856, 411] on div at bounding box center [496, 404] width 870 height 55
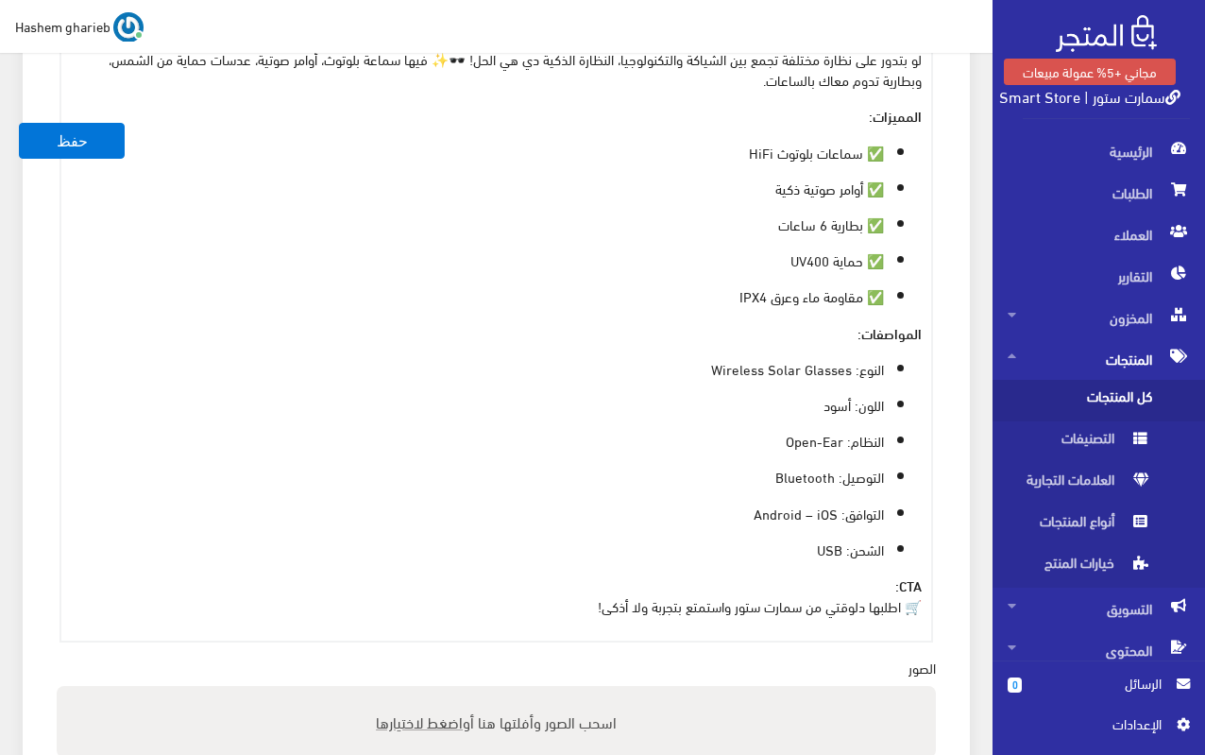
scroll to position [1049, 0]
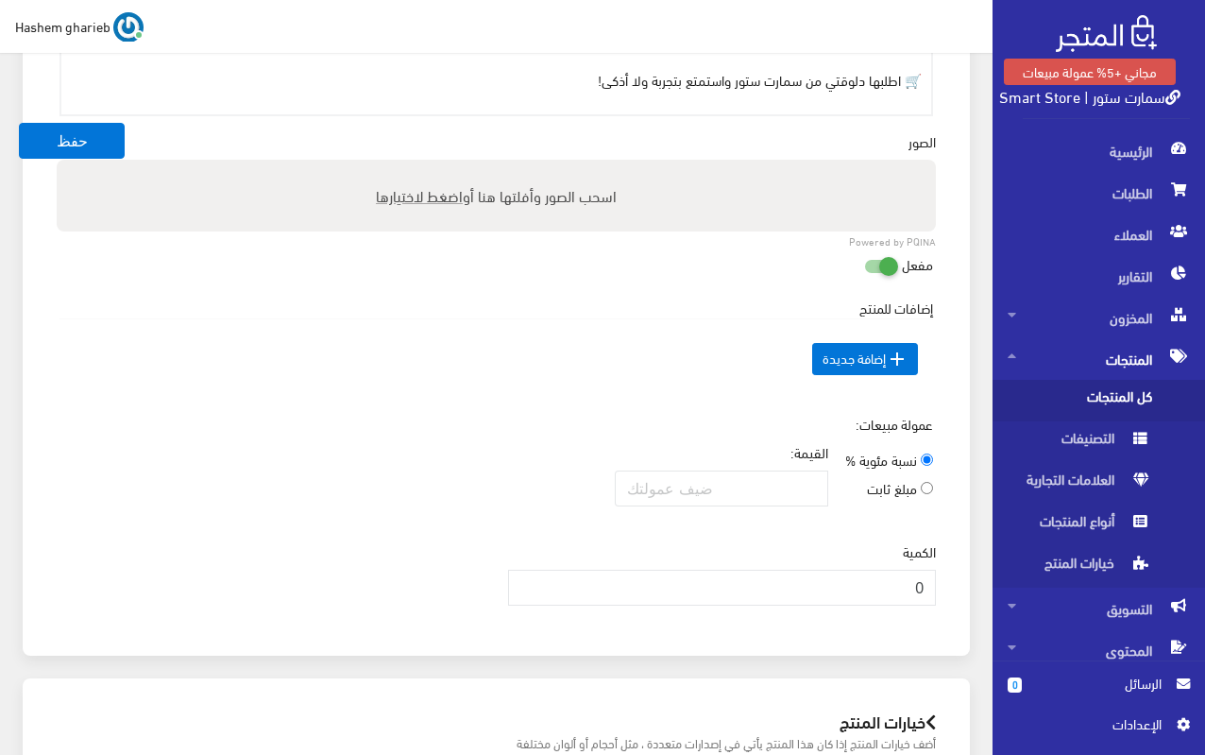
scroll to position [1044, 0]
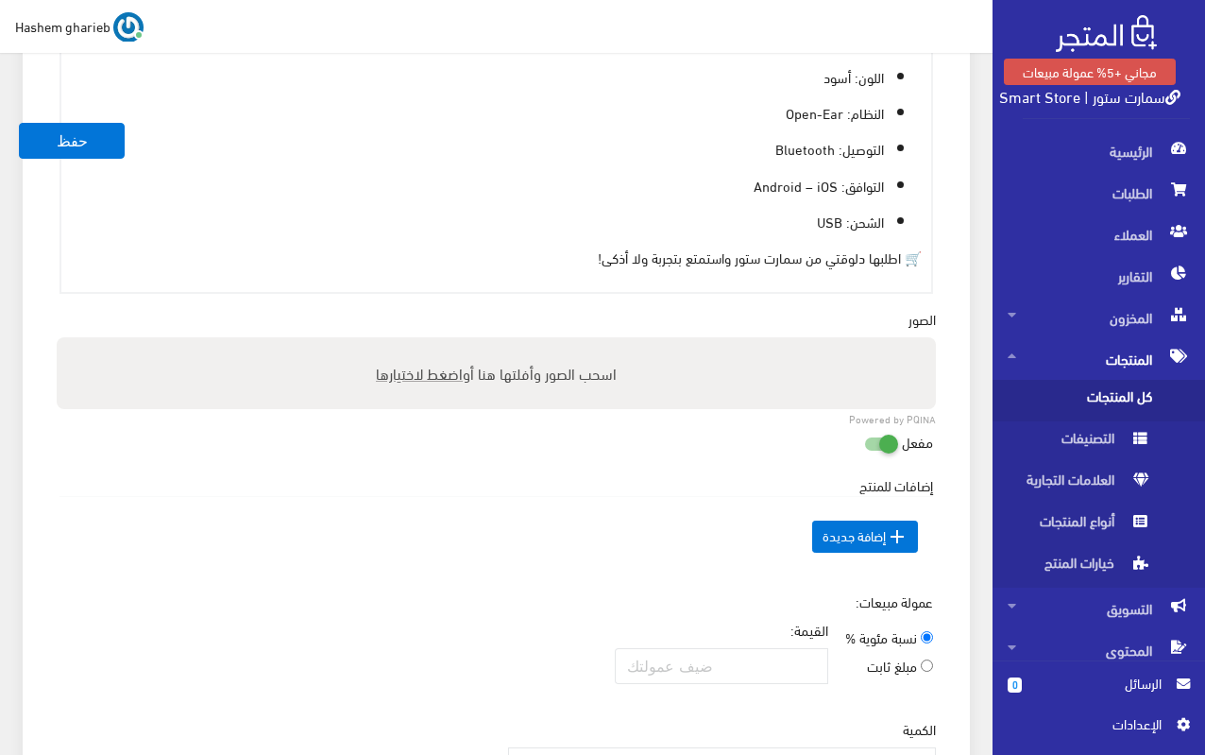
click at [406, 378] on span "اضغط لاختيارها" at bounding box center [419, 372] width 87 height 27
click at [406, 343] on input "اسحب الصور وأفلتها هنا أو اضغط لاختيارها" at bounding box center [496, 340] width 879 height 6
type input "C:\fakepath\bluetooth-solar-sunglasses-waterproof-and-sport-style.jpg"
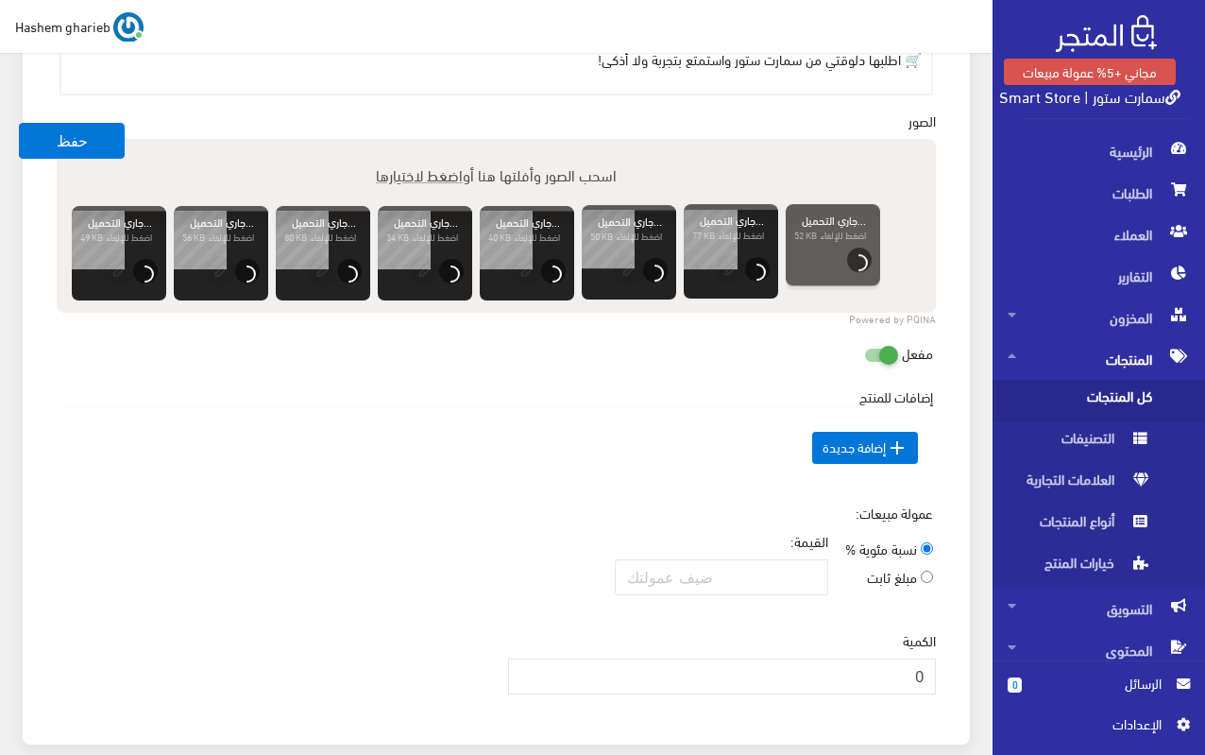
scroll to position [1611, 0]
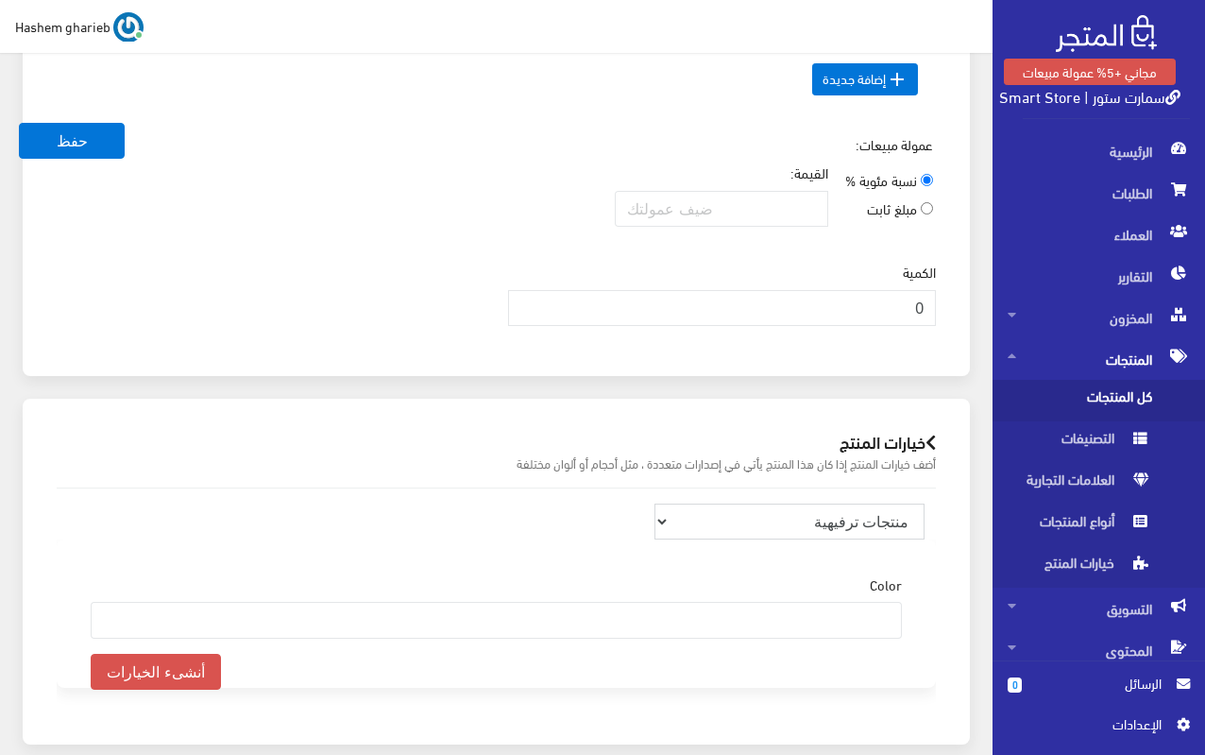
click at [858, 524] on select "منتجات ترفيهية الكترونيات اكسسوارات الهواتف الصحة والجمال تحف ومقتنيات موضة وأز…" at bounding box center [790, 521] width 270 height 36
select select "27"
click at [655, 503] on select "منتجات ترفيهية الكترونيات اكسسوارات الهواتف الصحة والجمال تحف ومقتنيات موضة وأز…" at bounding box center [790, 521] width 270 height 36
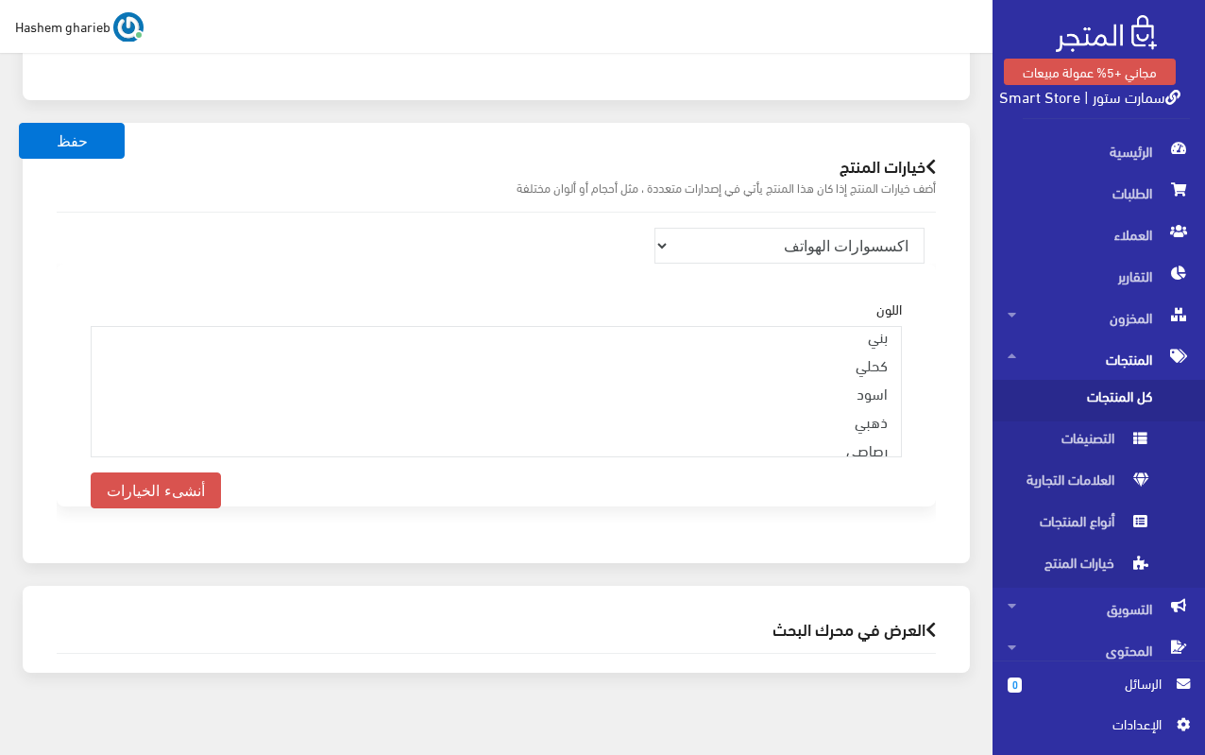
scroll to position [94, 0]
select select "18"
click at [847, 411] on option "اسود" at bounding box center [496, 425] width 787 height 28
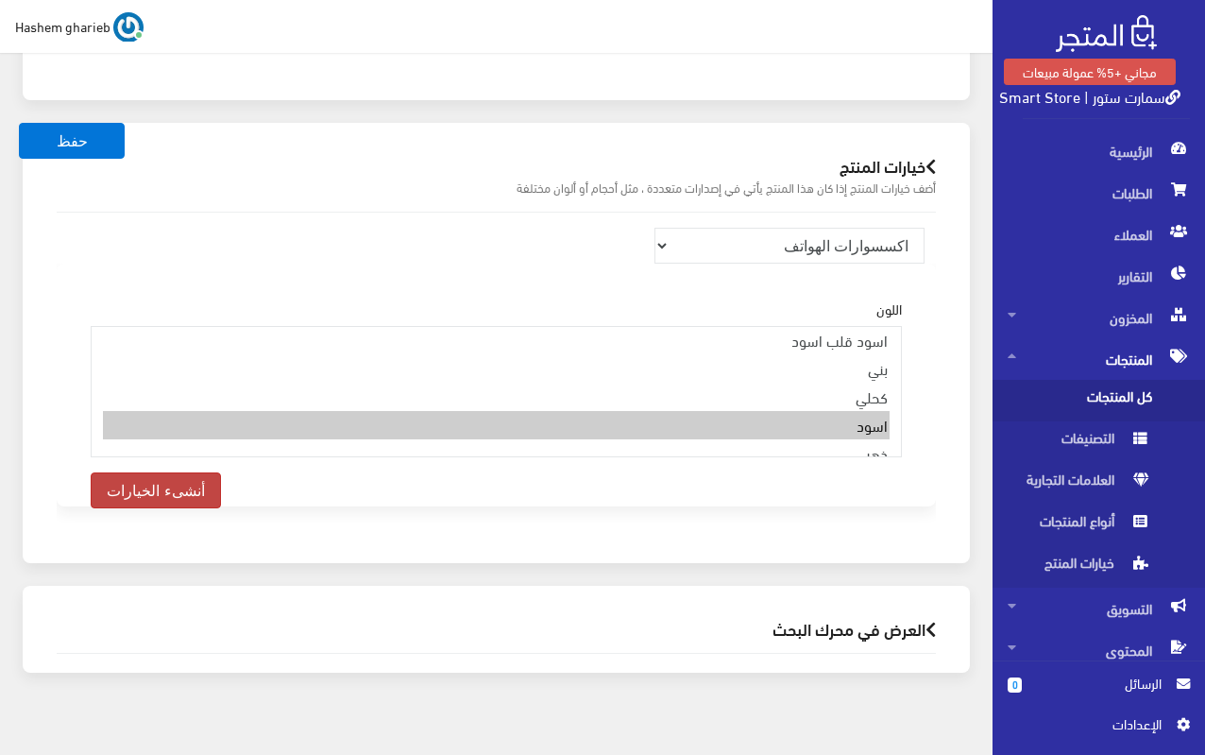
click at [143, 472] on button "أنشىء الخيارات" at bounding box center [156, 490] width 130 height 36
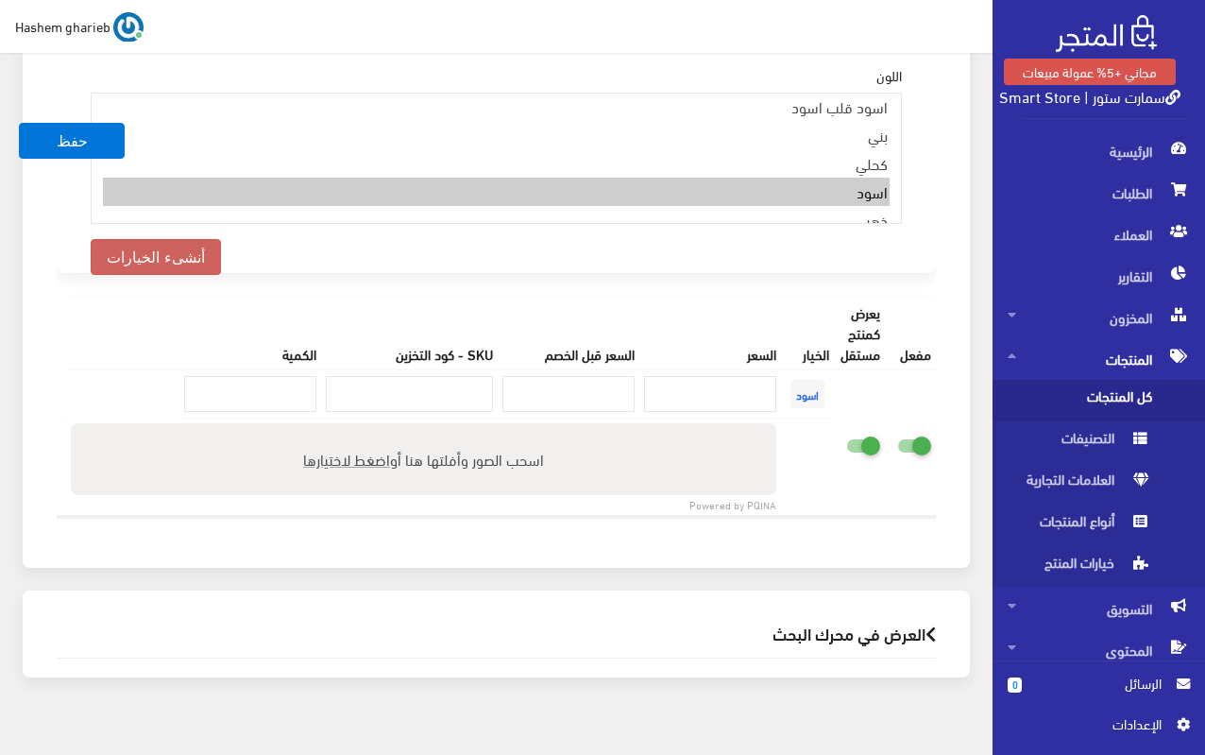
scroll to position [2124, 0]
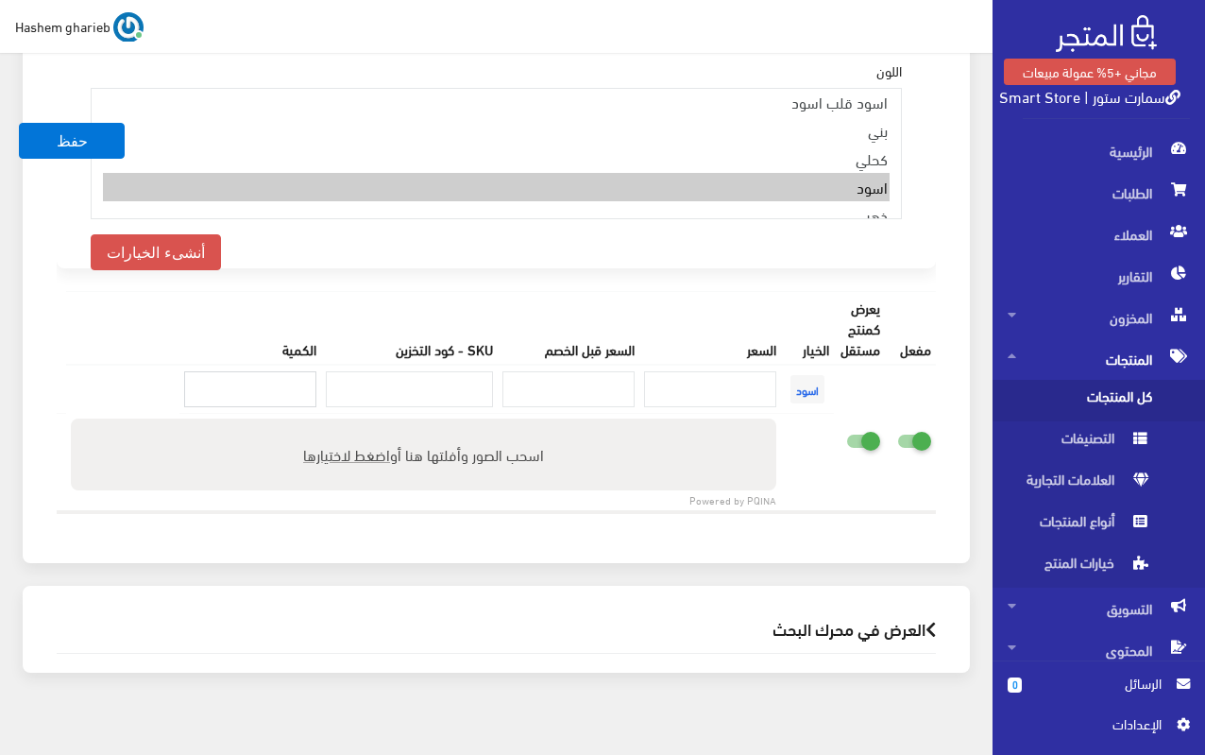
click at [280, 371] on input "number" at bounding box center [250, 389] width 132 height 36
type input "35"
click at [972, 272] on div "خيارات المنتج أضف خيارات المنتج إذا كان هذا المنتج يأتي في إصدارات متعددة ، مثل…" at bounding box center [496, 235] width 970 height 701
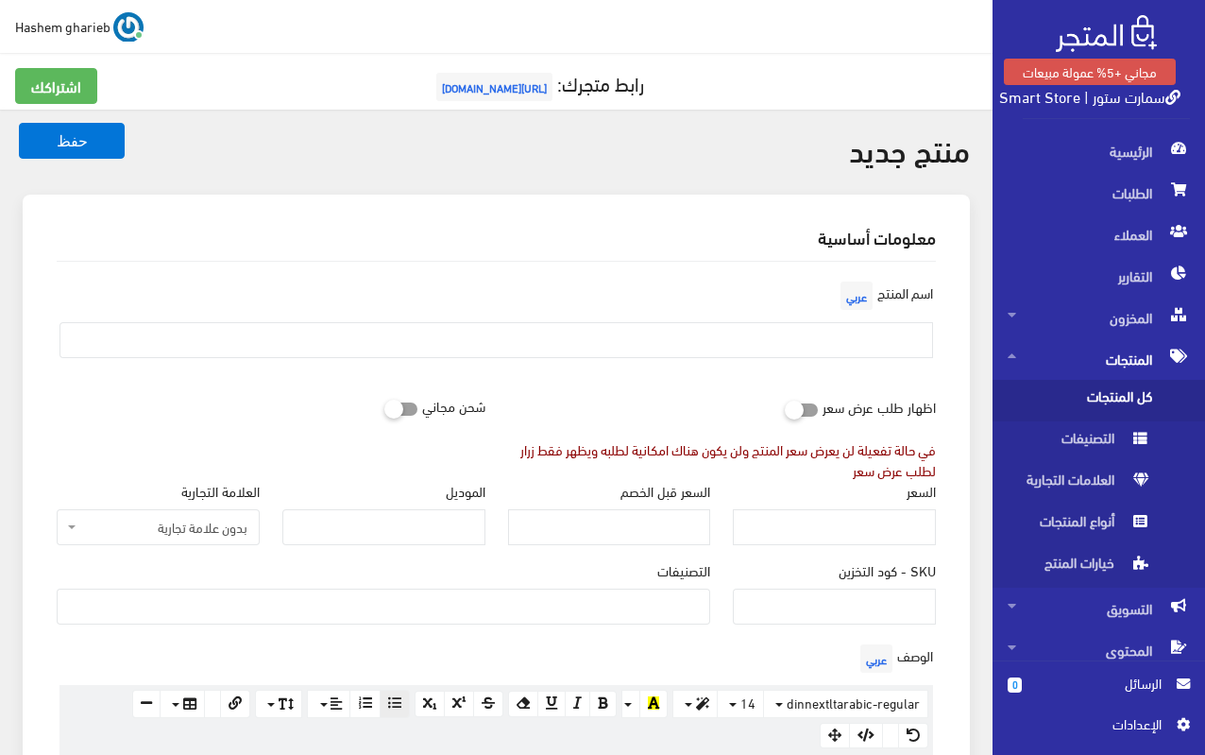
scroll to position [378, 0]
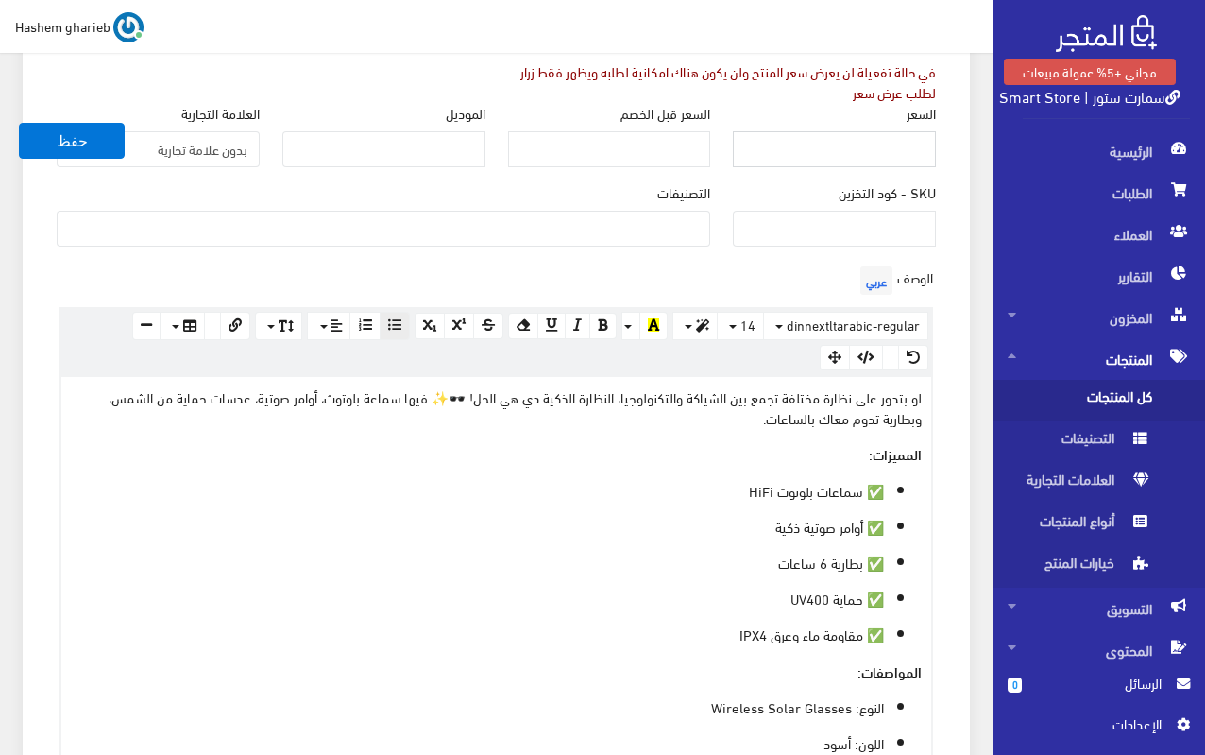
click at [898, 150] on input "السعر" at bounding box center [834, 149] width 203 height 36
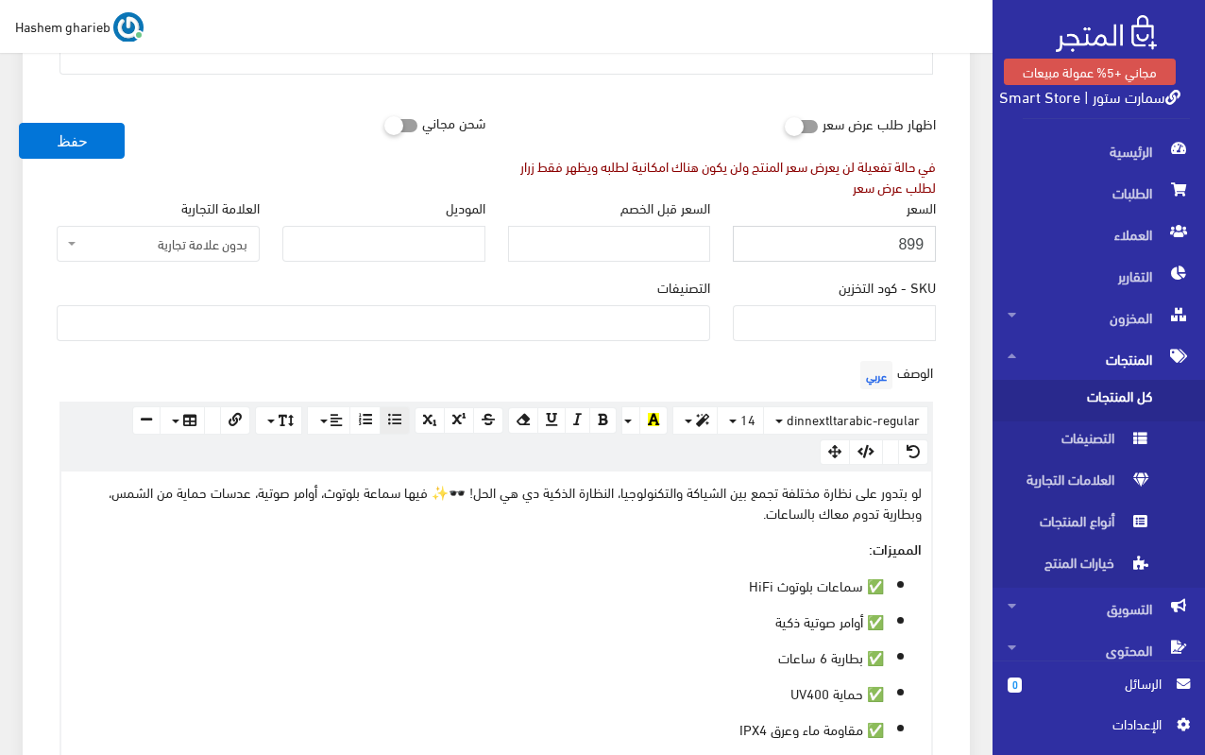
type input "899"
click at [384, 125] on icon at bounding box center [384, 124] width 0 height 17
click at [384, 125] on input "checkbox" at bounding box center [367, 121] width 34 height 19
checkbox input "true"
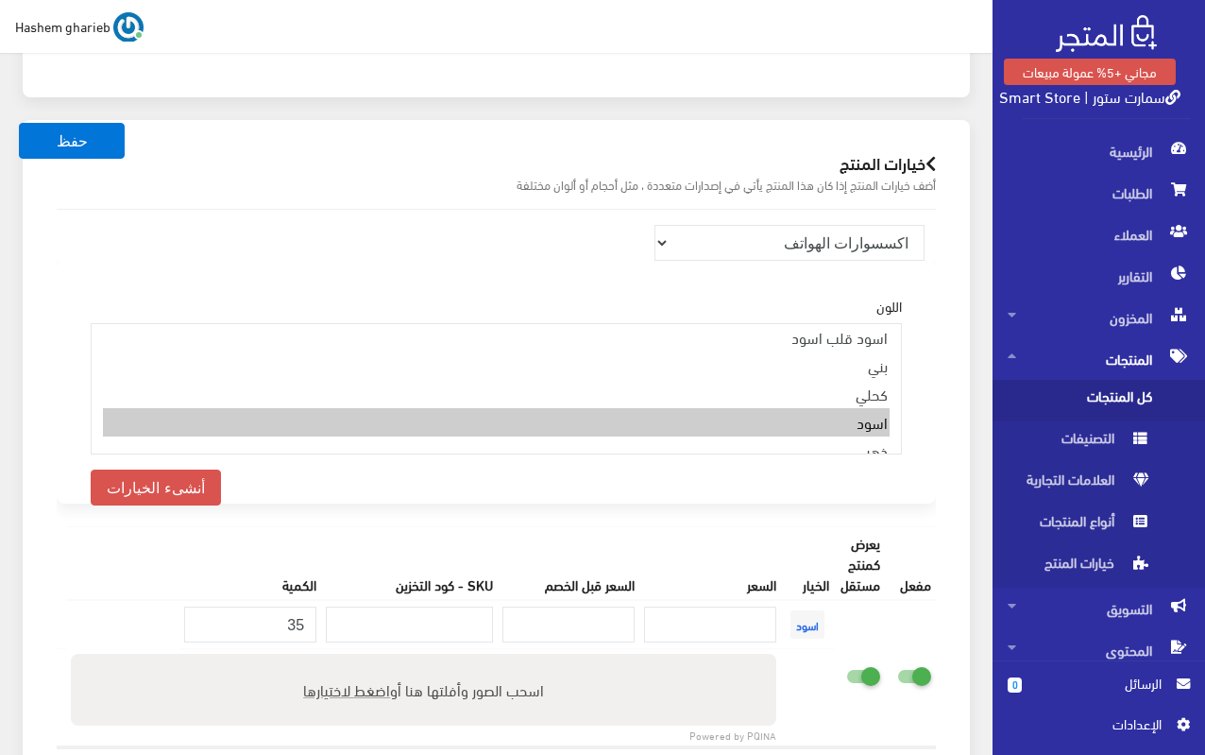
scroll to position [2124, 0]
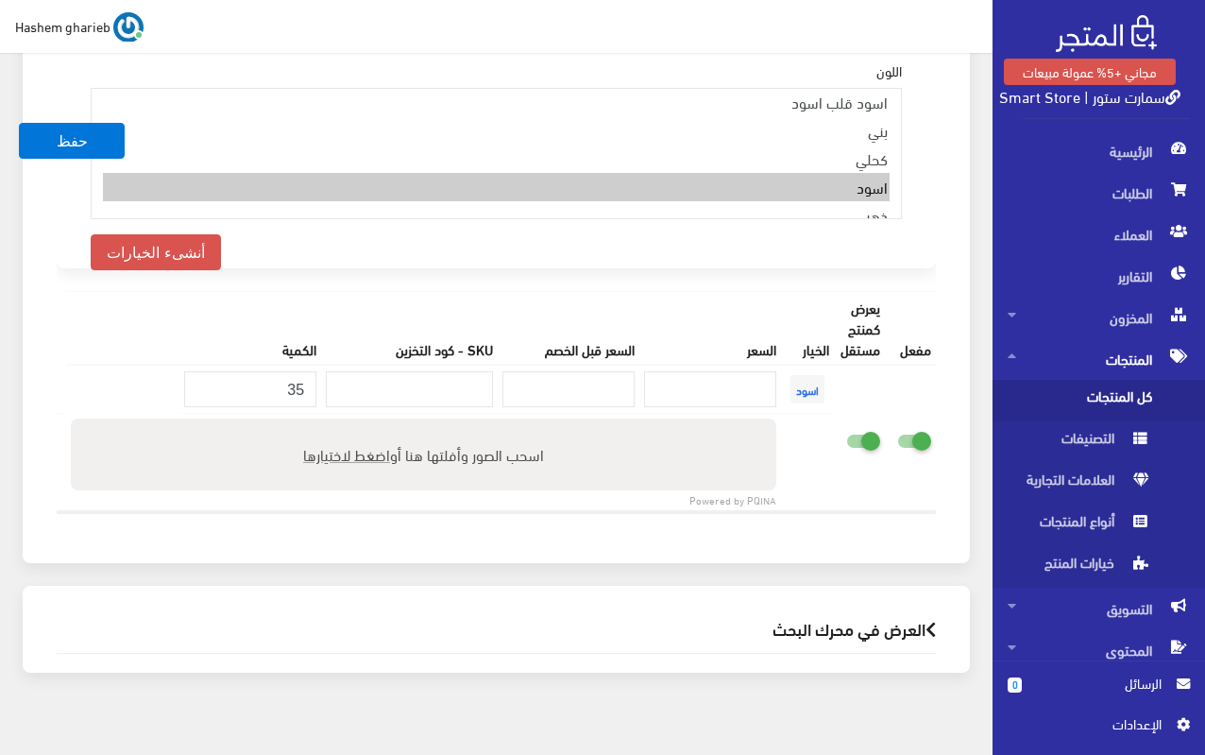
click at [841, 620] on h2 "العرض في محرك البحث" at bounding box center [496, 629] width 879 height 18
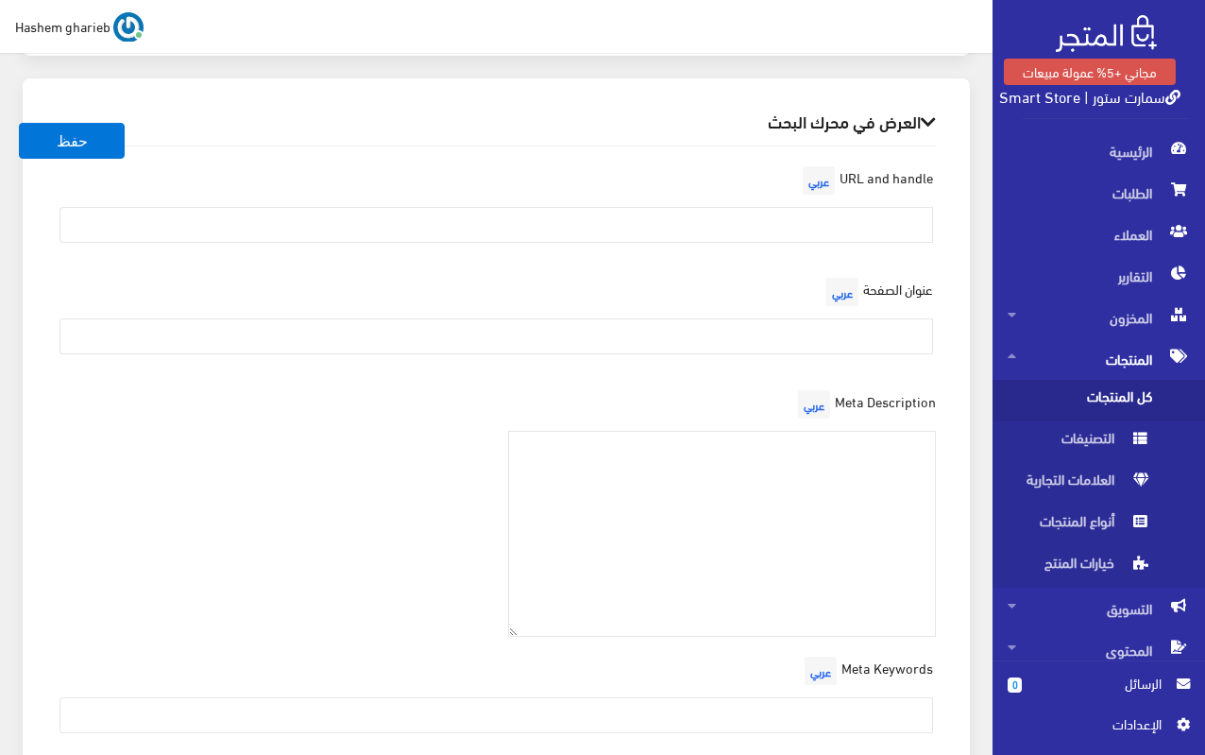
scroll to position [2756, 0]
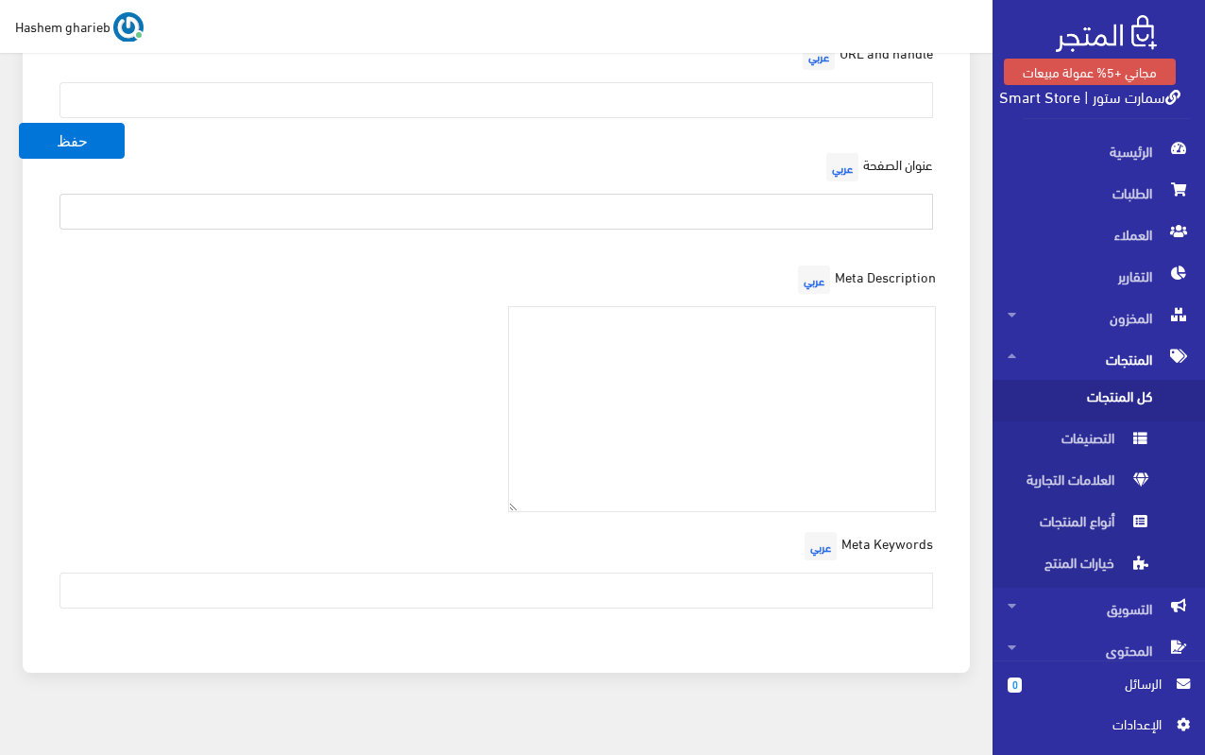
click at [784, 194] on input "text" at bounding box center [497, 212] width 874 height 36
paste input "اكتشف النظارة الذكية – شياكة مع سماعة بلوتوث، أوامر صوتية، بطارية 6 ساعات، وحما…"
type input "اكتشف النظارة الذكية – شياكة مع سماعة بلوتوث، أوامر صوتية، بطارية 6 ساعات، وحما…"
click at [834, 339] on textarea at bounding box center [722, 409] width 429 height 207
paste textarea "اكتشف النظارة الذكية – شياكة مع سماعة بلوتوث، أوامر صوتية، بطارية 6 ساعات، وحما…"
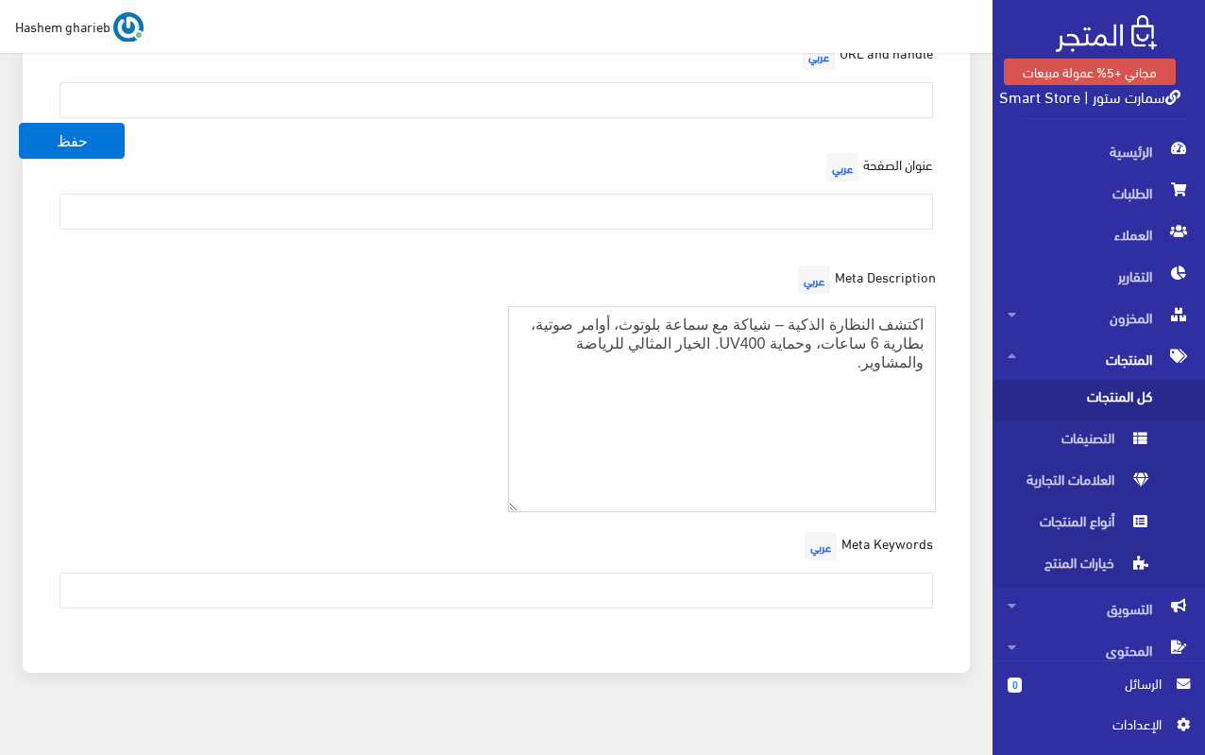
type textarea "اكتشف النظارة الذكية – شياكة مع سماعة بلوتوث، أوامر صوتية، بطارية 6 ساعات، وحما…"
click at [765, 572] on input "text" at bounding box center [497, 590] width 874 height 36
paste input "نظارة بلوتوث، نظارات شمسية ذكية، سماعات نظارة، نظارة رياضية"
type input "نظارة بلوتوث، نظارات شمسية ذكية، سماعات نظارة، نظارة رياضية"
click at [391, 448] on div "Meta Description عربي اكتشف النظارة الذكية – شياكة مع سماعة بلوتوث، أوامر صوتية…" at bounding box center [496, 394] width 902 height 267
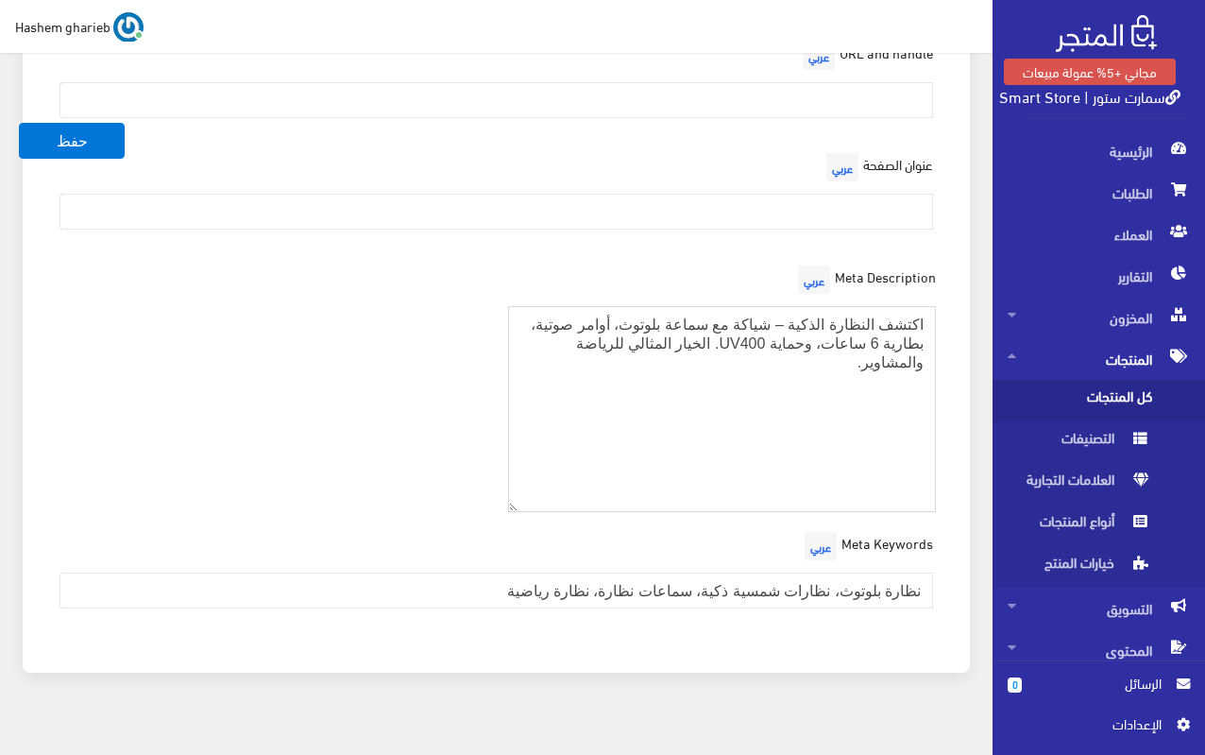
click at [556, 365] on textarea "اكتشف النظارة الذكية – شياكة مع سماعة بلوتوث، أوامر صوتية، بطارية 6 ساعات، وحما…" at bounding box center [722, 409] width 429 height 207
paste textarea "نظارة ذكية، سماعة بلوتوث، نظارات شمس، نظارة شياكة رجالي حريمي، نظارة UV400"
drag, startPoint x: 776, startPoint y: 399, endPoint x: 954, endPoint y: 376, distance: 180.0
click at [954, 376] on div "العرض في محرك البحث URL and handle عربي عنوان الصفحة عربي Meta Description عربي…" at bounding box center [496, 313] width 947 height 719
type textarea "اكتشف النظارة الذكية – شياكة مع سماعة بلوتوث، أوامر صوتية، بطارية 6 ساعات، وحما…"
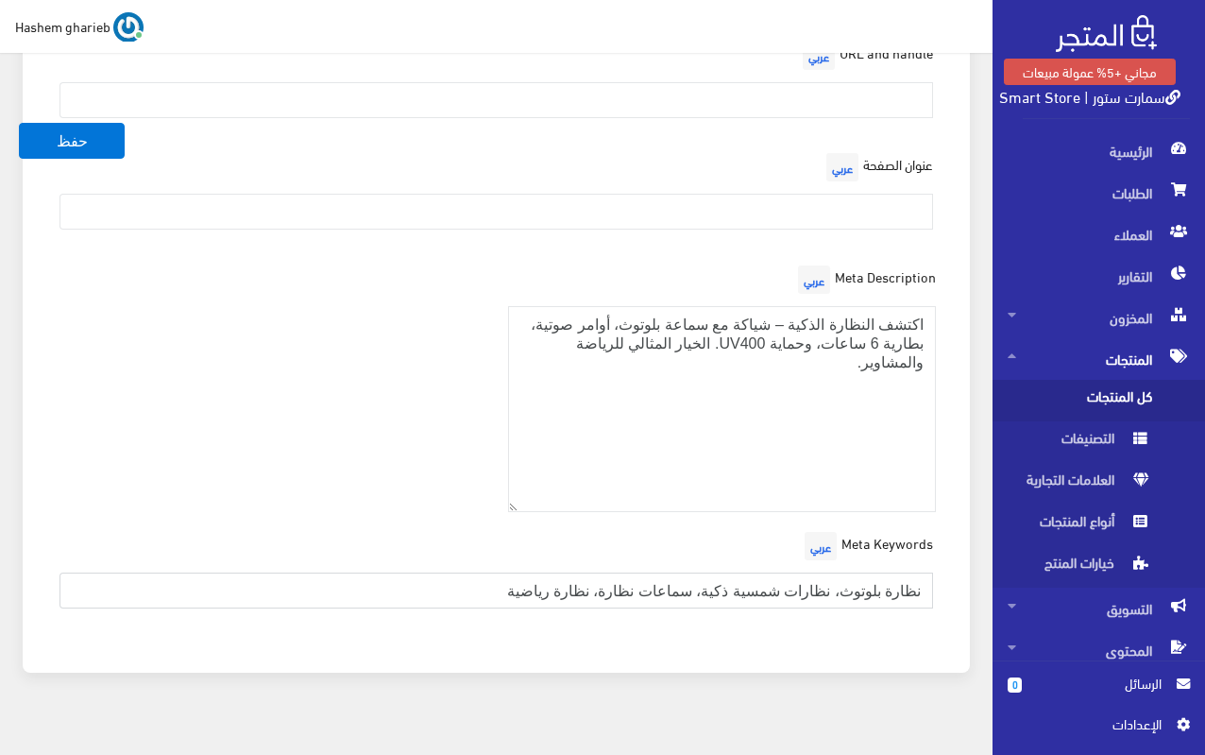
click at [349, 573] on input "نظارة بلوتوث، نظارات شمسية ذكية، سماعات نظارة، نظارة رياضية" at bounding box center [497, 590] width 874 height 36
paste input "نظارة ذكية، سماعة بلوتوث، نظارات شمس، نظارة شياكة رجالي حريمي، نظارة UV400"
type input "نظارة بلوتوث، نظارات شمسية ذكية، سماعات نظارة، نظارة رياضية نظارة ذكية، سماعة ب…"
click at [384, 466] on div "Meta Description عربي اكتشف النظارة الذكية – شياكة مع سماعة بلوتوث، أوامر صوتية…" at bounding box center [496, 394] width 902 height 267
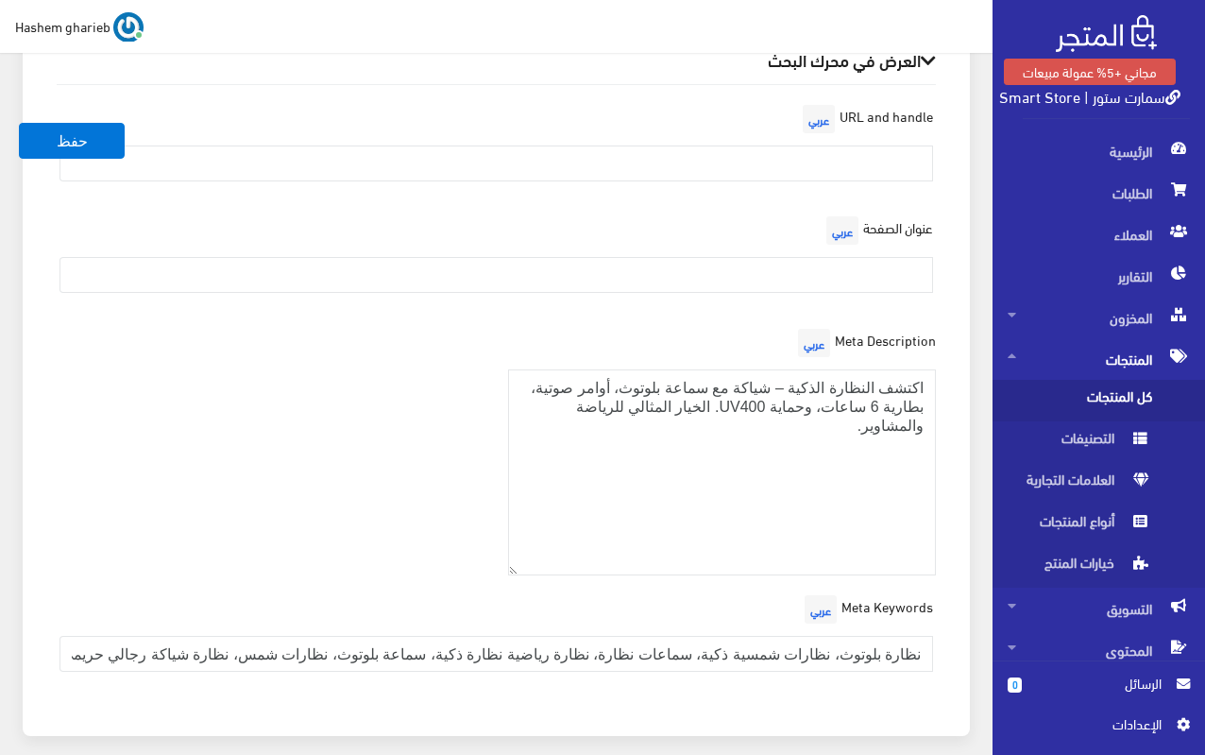
scroll to position [2662, 0]
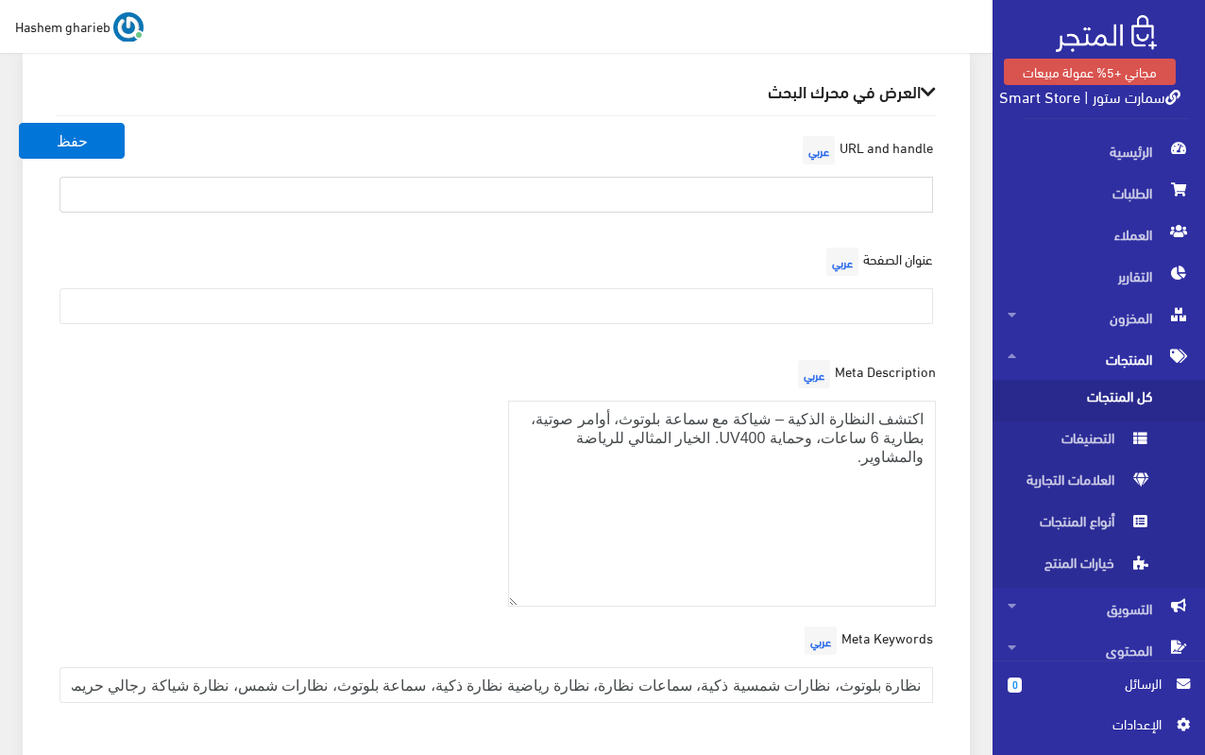
click at [822, 177] on input "text" at bounding box center [497, 195] width 874 height 36
paste input "bluetooth-smart-sunglasses"
type input "bluetooth-smart-sunglasses"
click at [810, 288] on input "text" at bounding box center [497, 306] width 874 height 36
paste input "نظارة بلوتوث ذكية – حماية UV وسماعة HiFi | سمارت ستور"
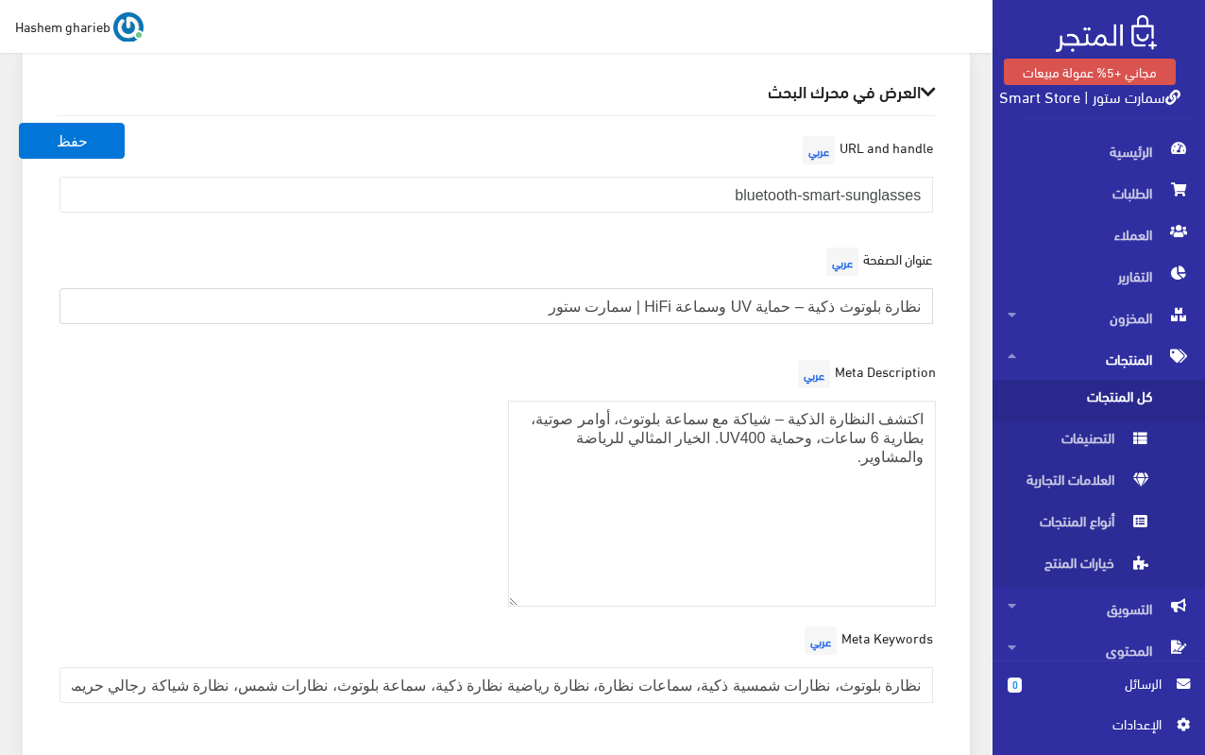
type input "نظارة بلوتوث ذكية – حماية UV وسماعة HiFi | سمارت ستور"
click at [968, 188] on div "العرض في محرك البحث URL and handle عربي bluetooth-smart-sunglasses عنوان الصفحة…" at bounding box center [496, 407] width 947 height 719
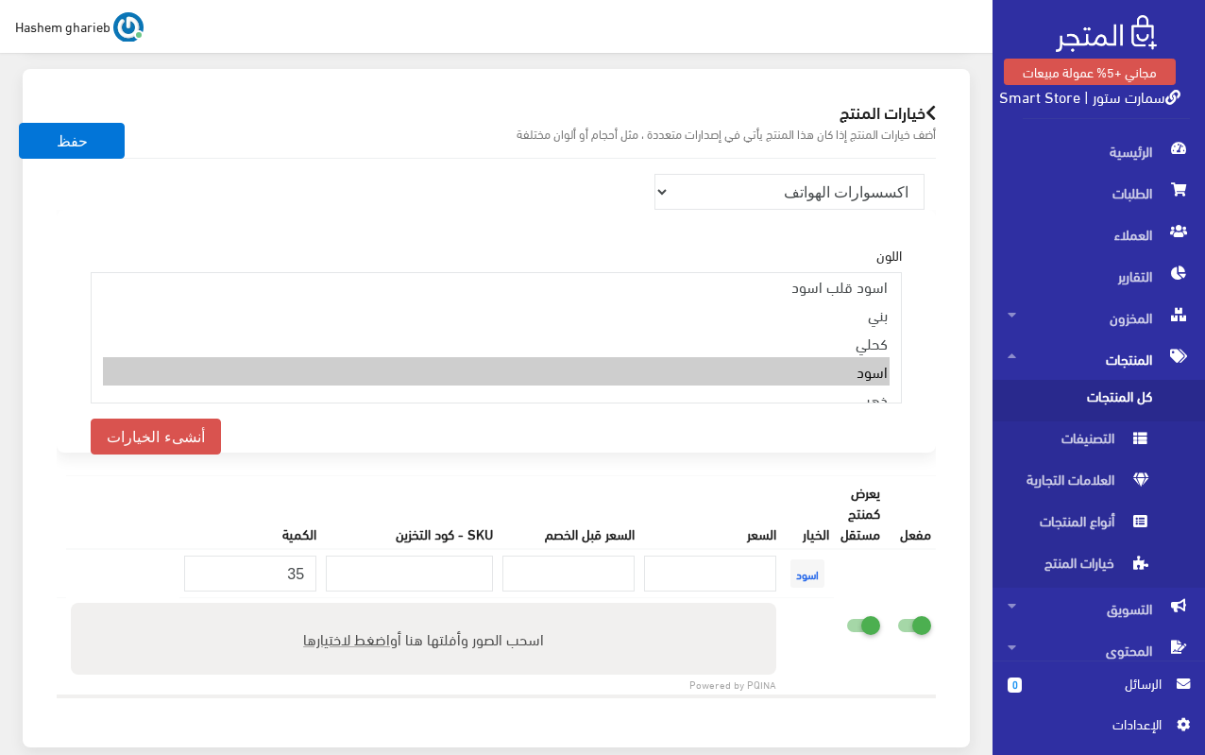
scroll to position [1906, 0]
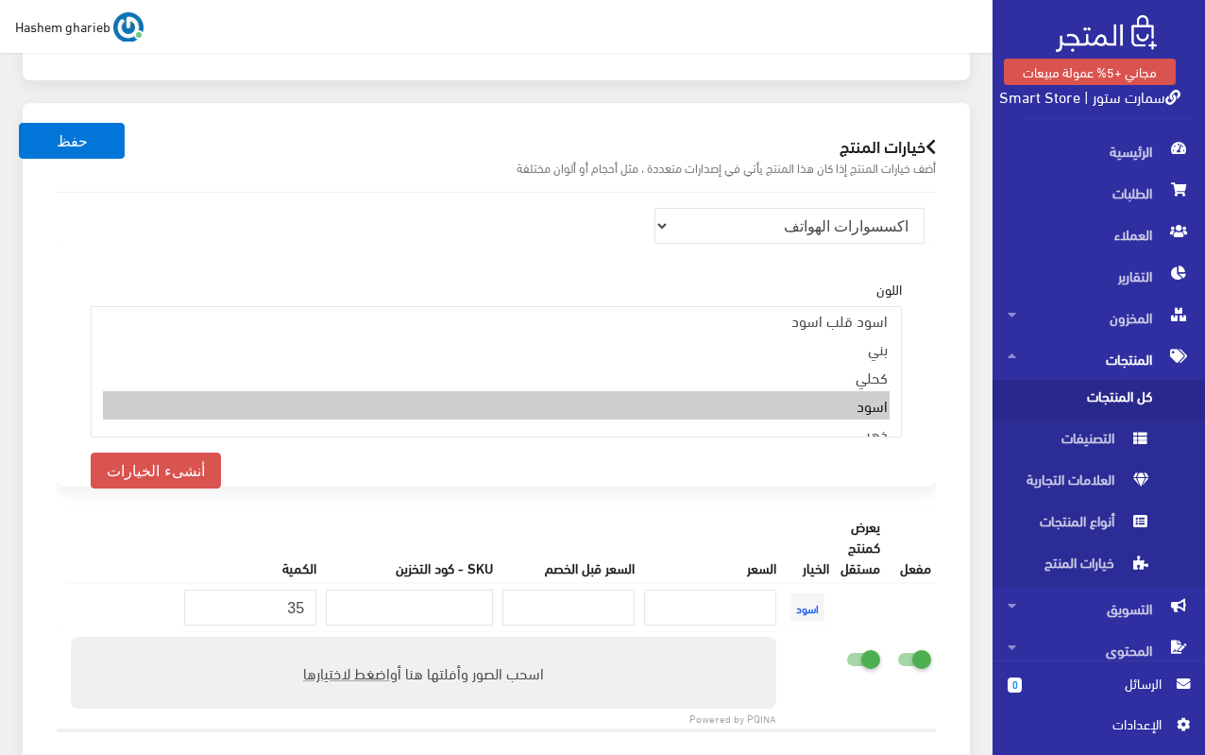
click at [851, 644] on td at bounding box center [859, 656] width 51 height 147
click at [846, 650] on icon at bounding box center [846, 658] width 0 height 17
click at [846, 645] on input "checkbox" at bounding box center [829, 654] width 34 height 19
checkbox input "false"
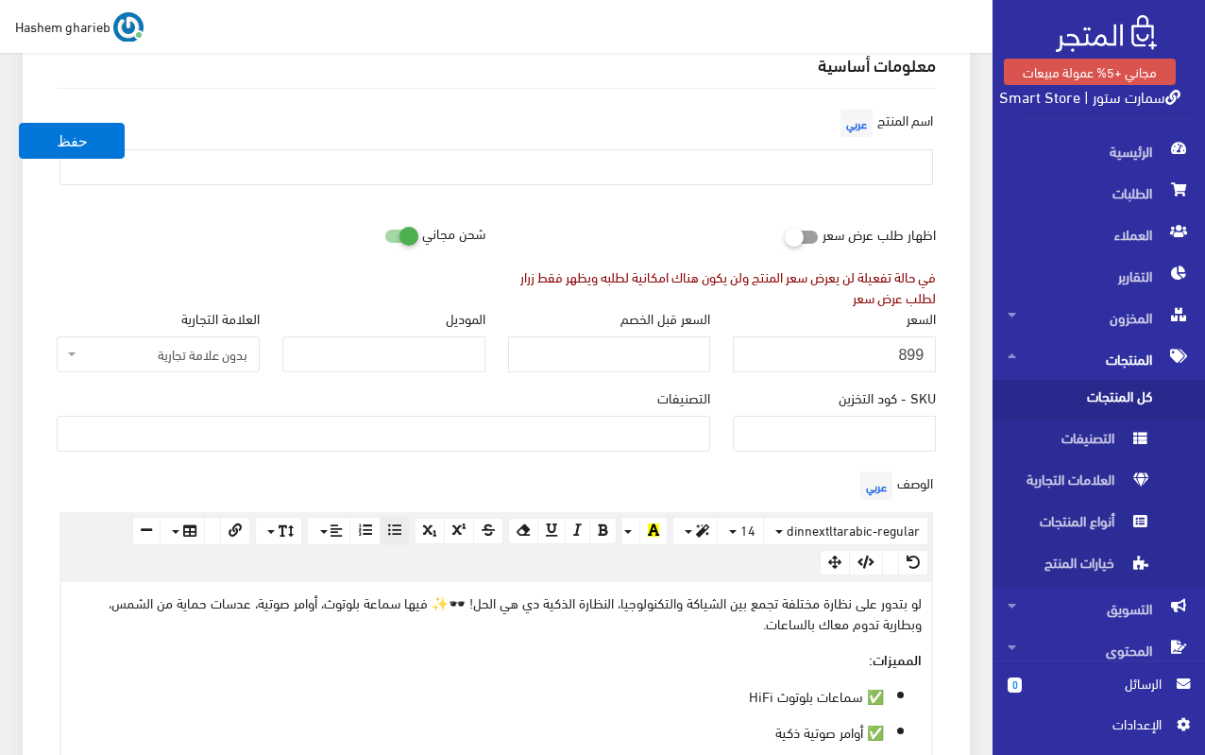
scroll to position [111, 0]
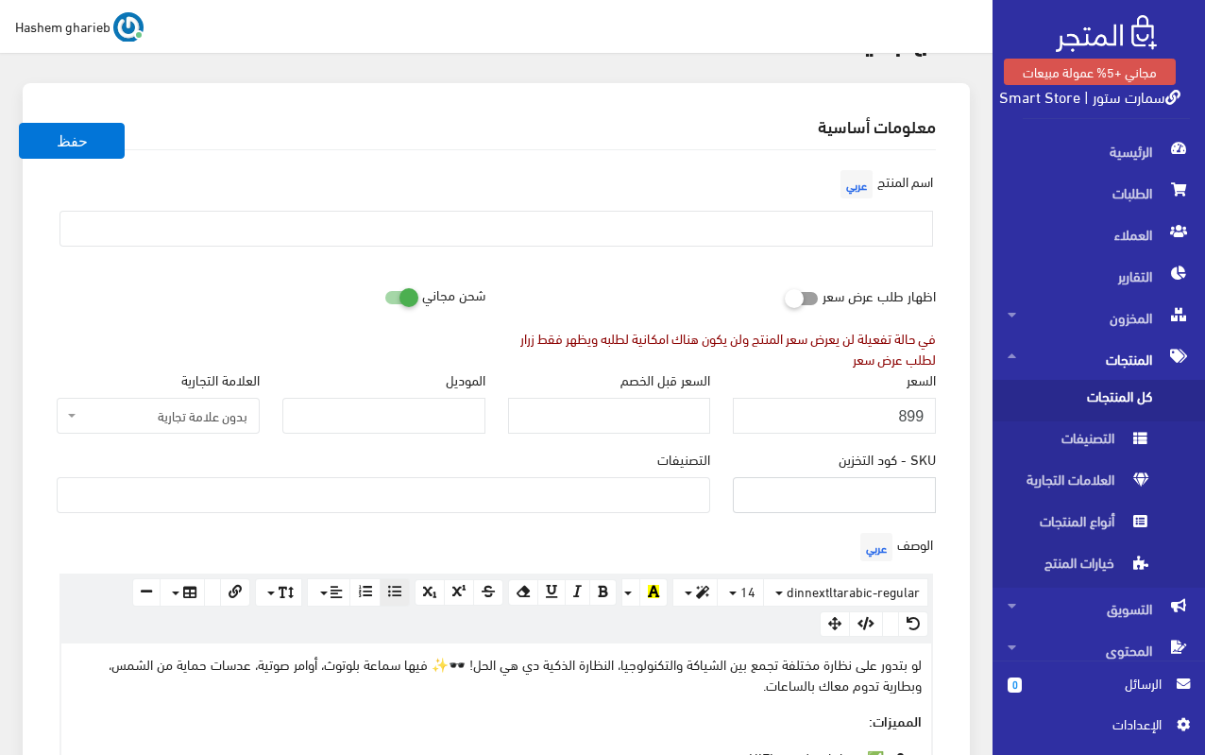
click at [891, 490] on input "SKU - كود التخزين" at bounding box center [834, 495] width 203 height 36
drag, startPoint x: 890, startPoint y: 493, endPoint x: 937, endPoint y: 494, distance: 47.2
click at [937, 494] on div "SKU - كود التخزين EAR20014" at bounding box center [835, 488] width 226 height 79
type input "EAR241107452"
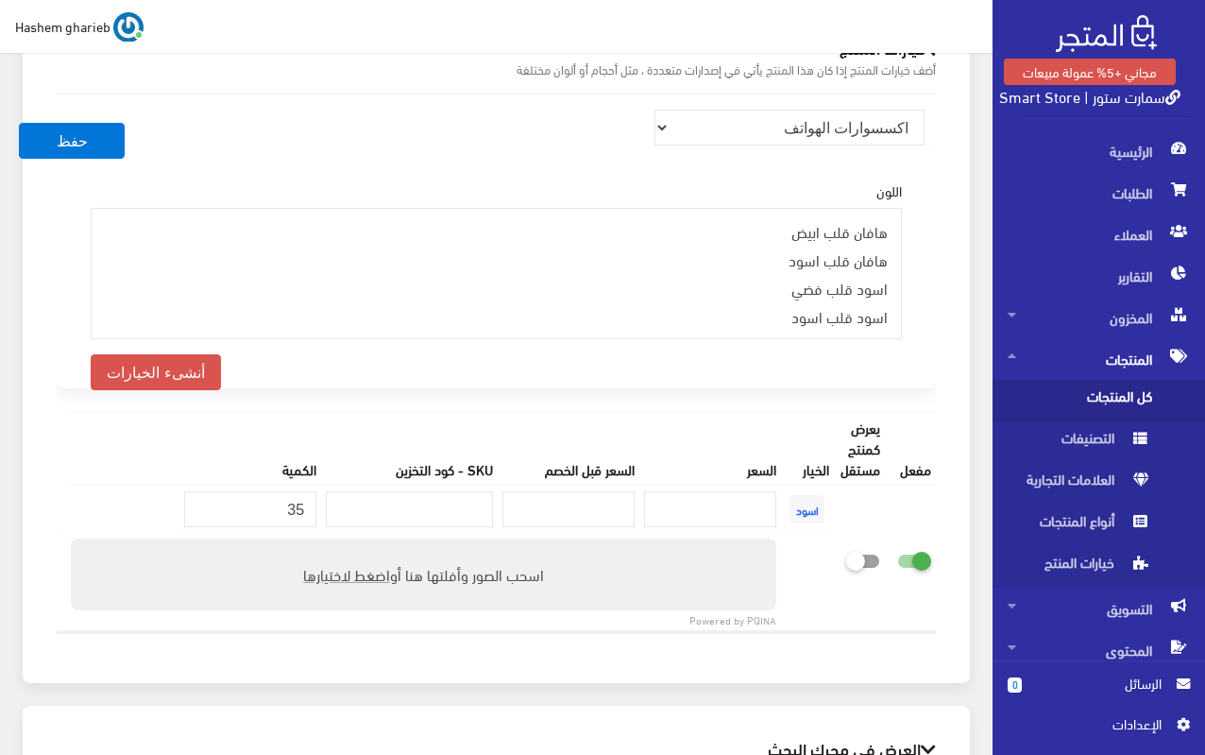
scroll to position [2001, 0]
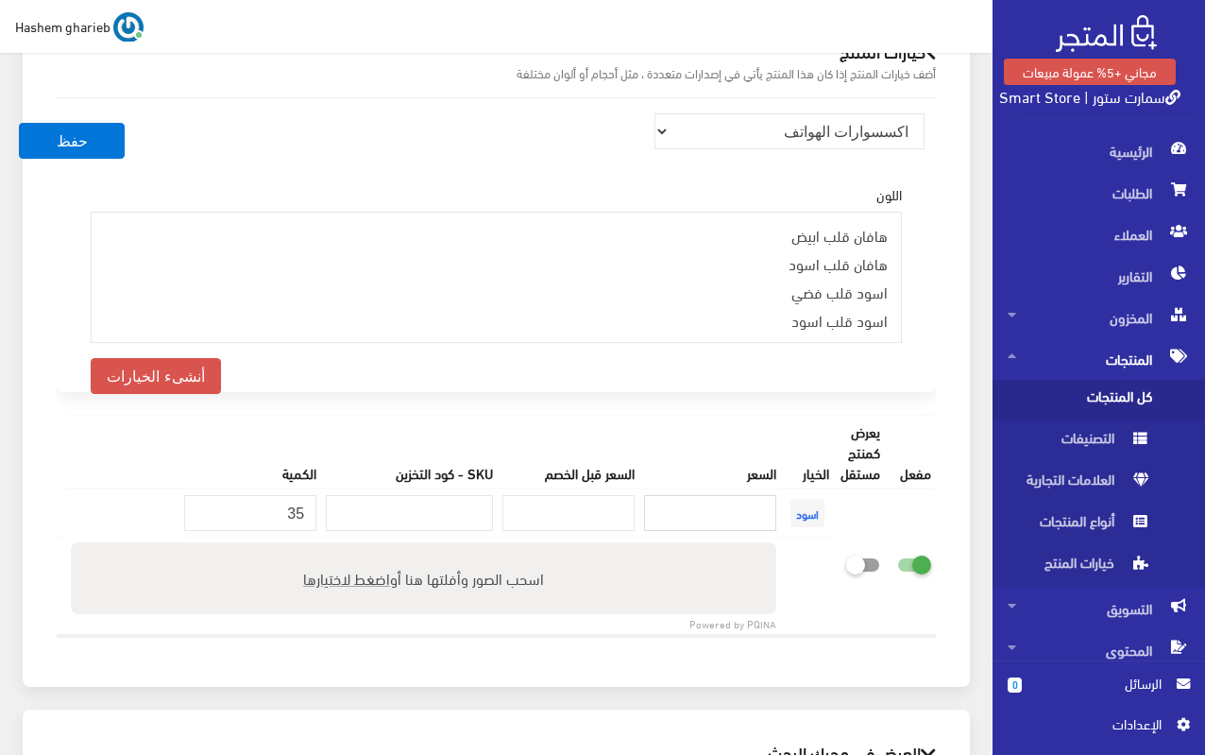
click at [717, 495] on input "number" at bounding box center [710, 513] width 132 height 36
type input "899"
click at [968, 306] on div "خيارات المنتج أضف خيارات المنتج إذا كان هذا المنتج يأتي في إصدارات متعددة ، مثل…" at bounding box center [496, 348] width 947 height 678
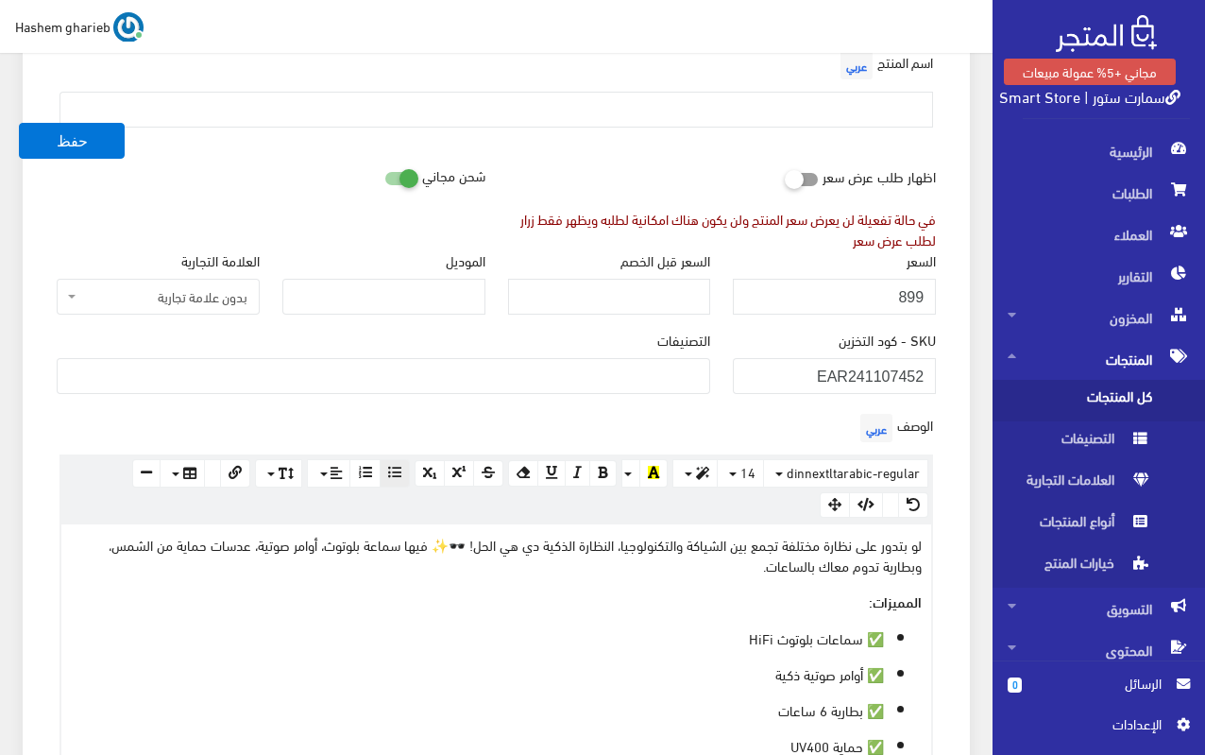
scroll to position [0, 0]
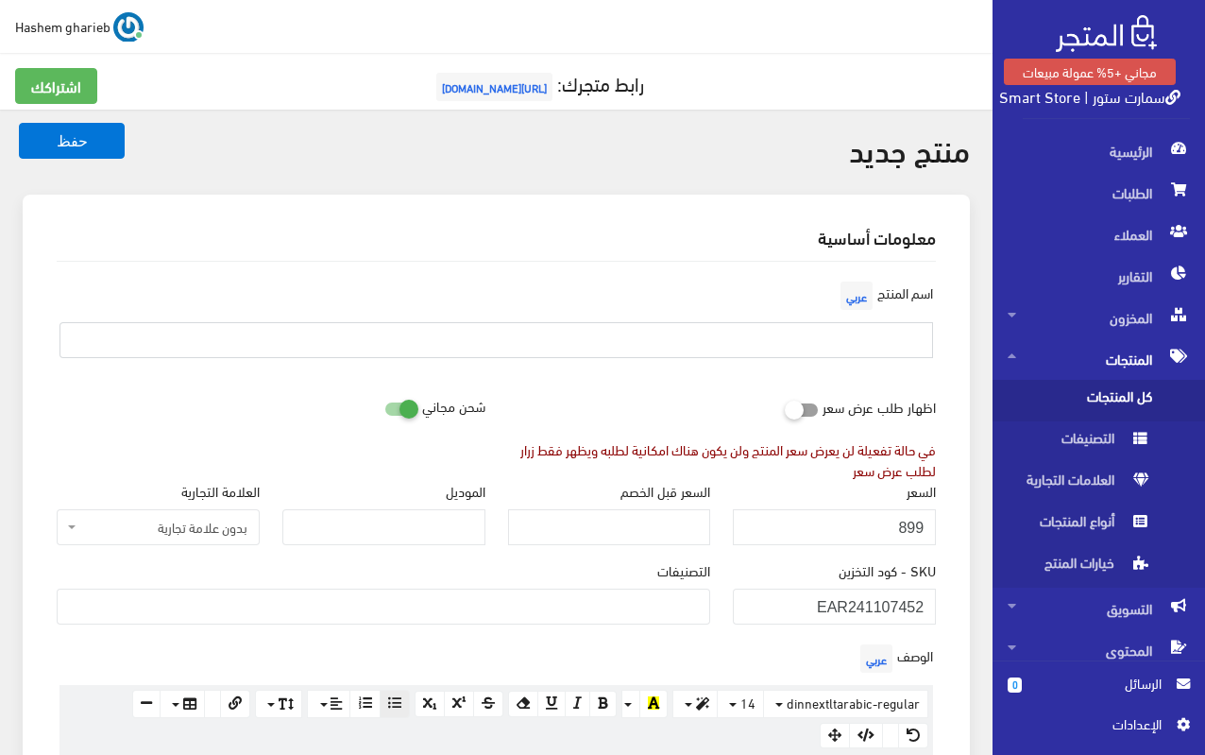
click at [876, 344] on input "text" at bounding box center [497, 340] width 874 height 36
paste input "نظارة بلوتوث ذكية – حماية UV وسماعة HiFi"
type input "نظارة بلوتوث ذكية – حماية UV وسماعة HiFi"
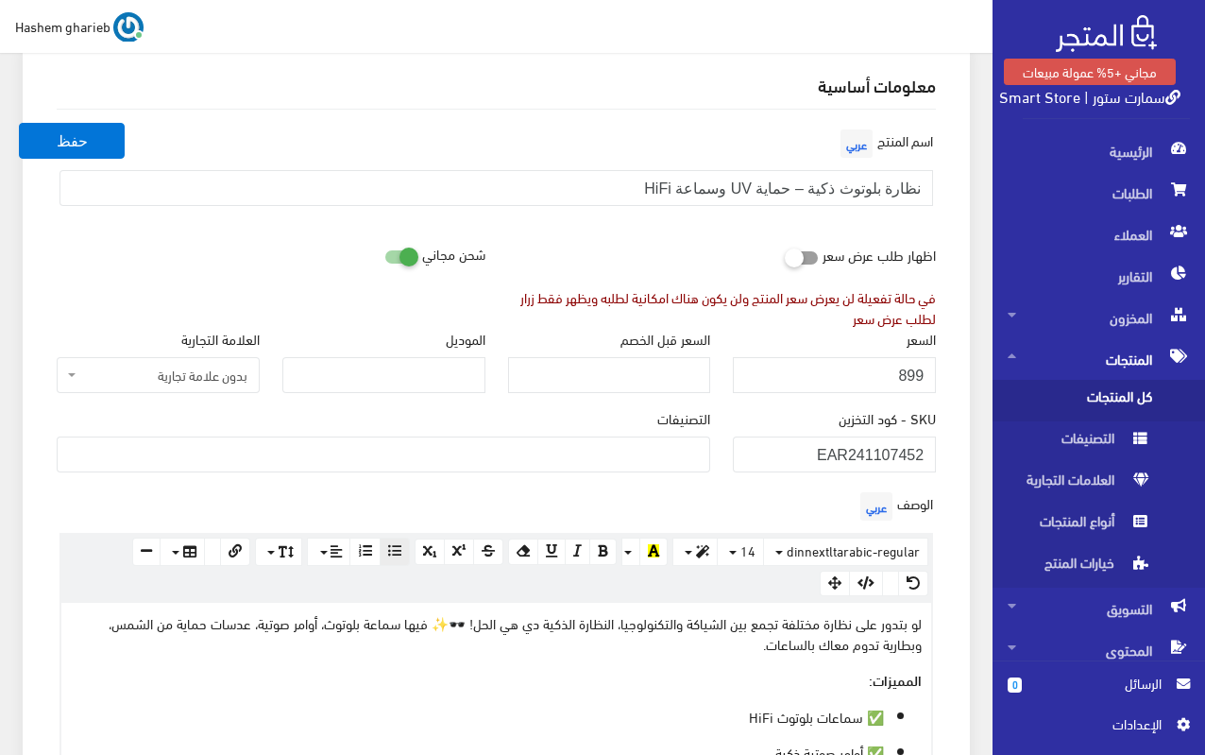
scroll to position [283, 0]
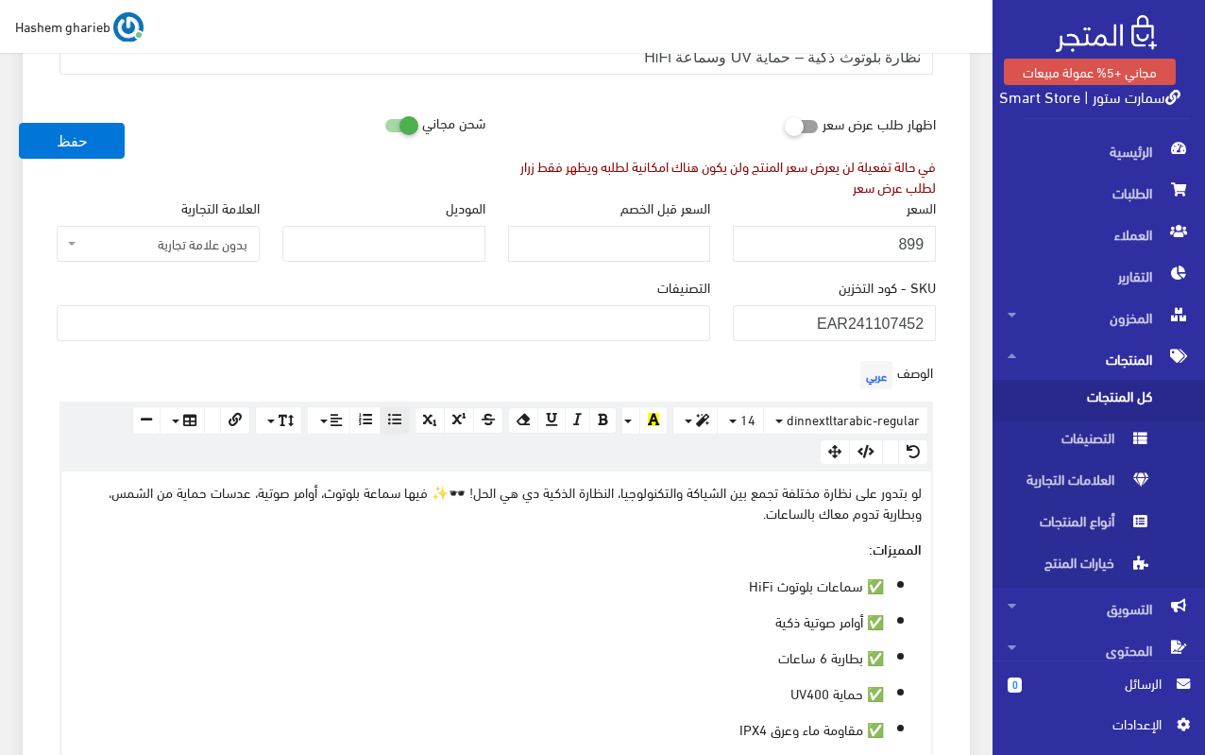
click at [587, 328] on ul at bounding box center [384, 321] width 652 height 30
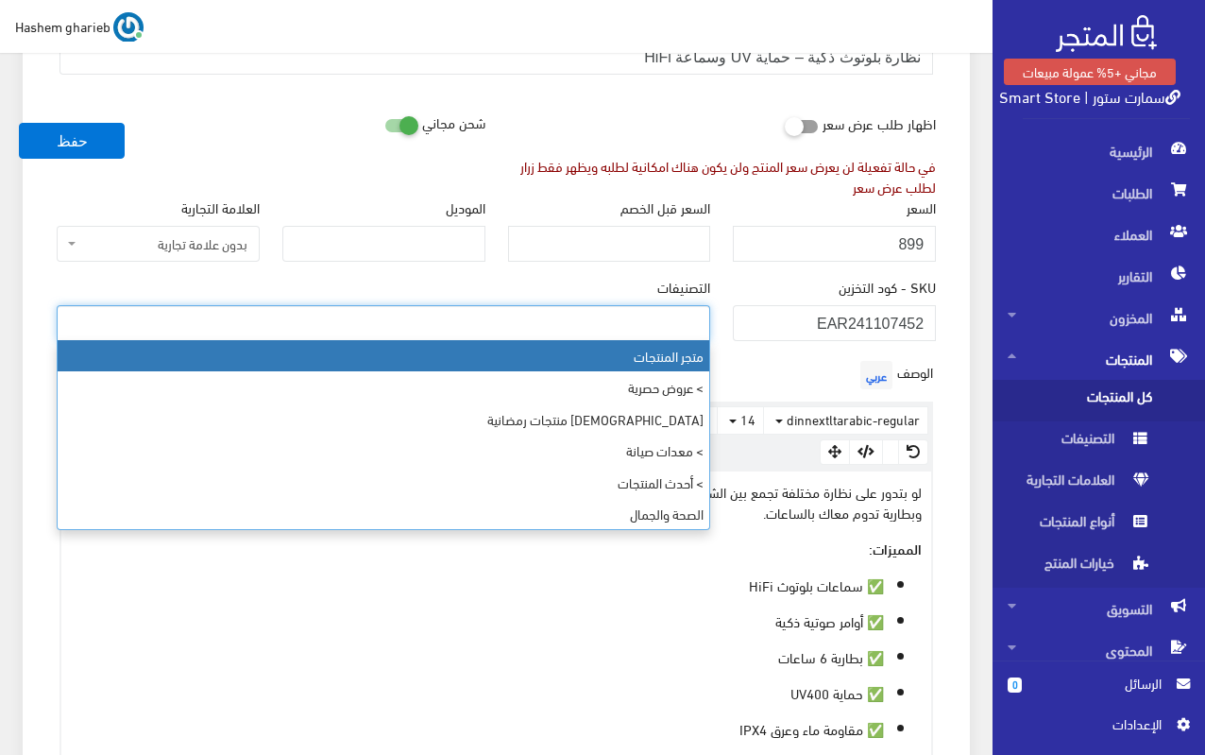
select select "403"
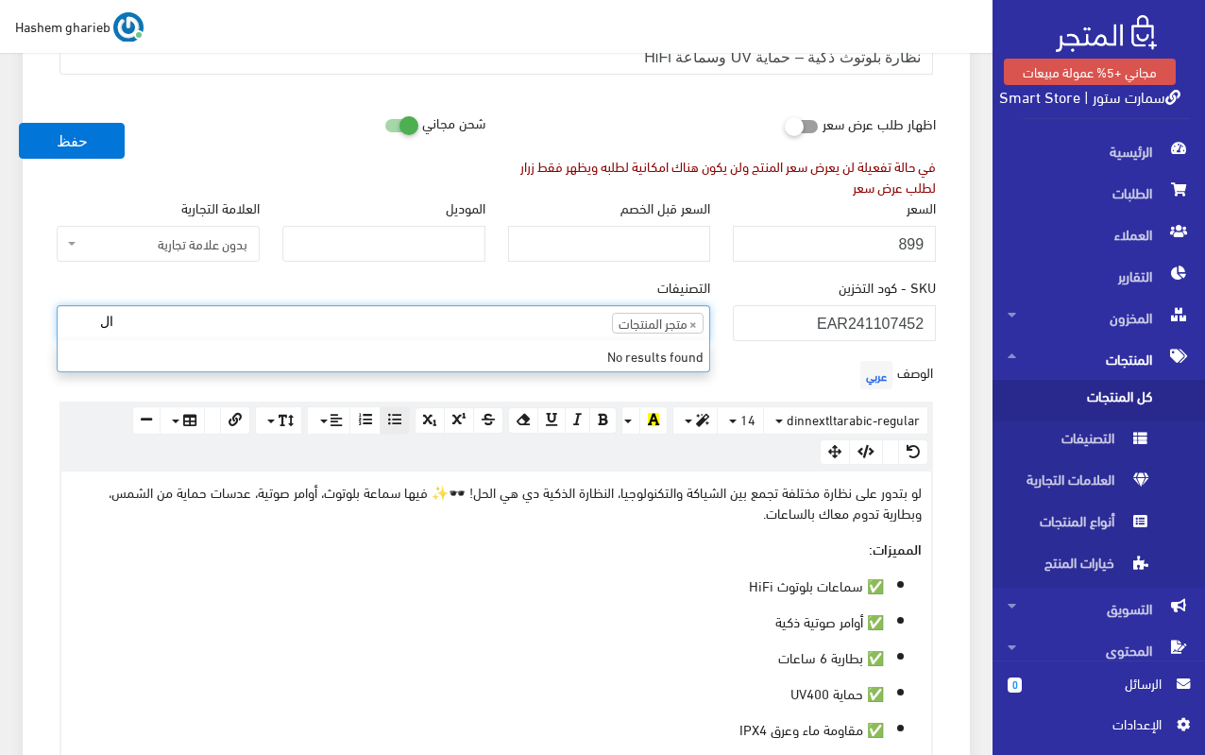
type input "ا"
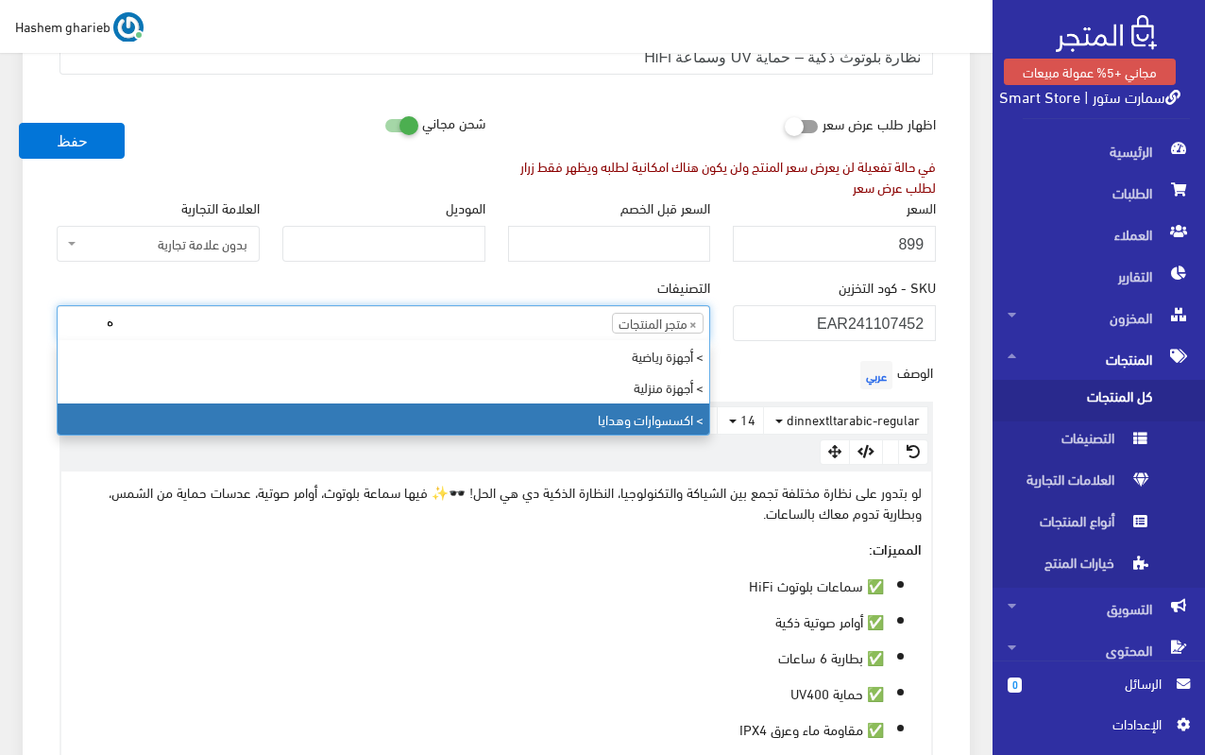
type input "ه"
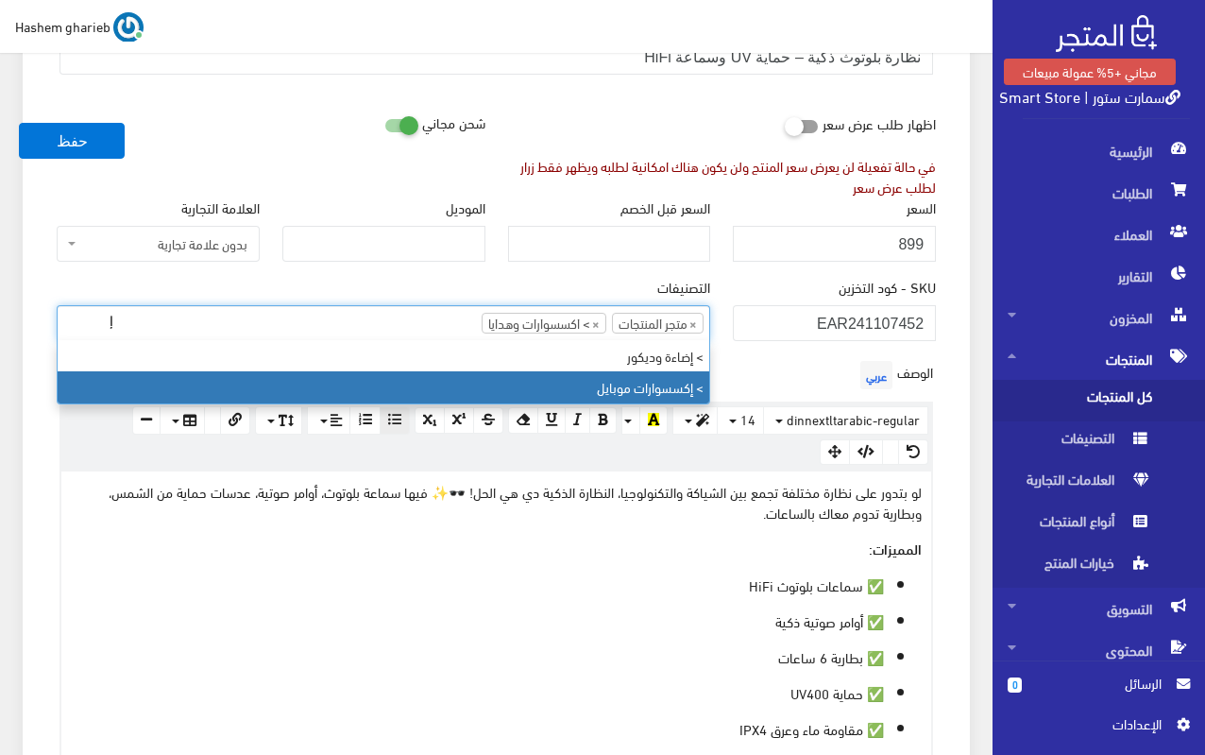
type input "إ"
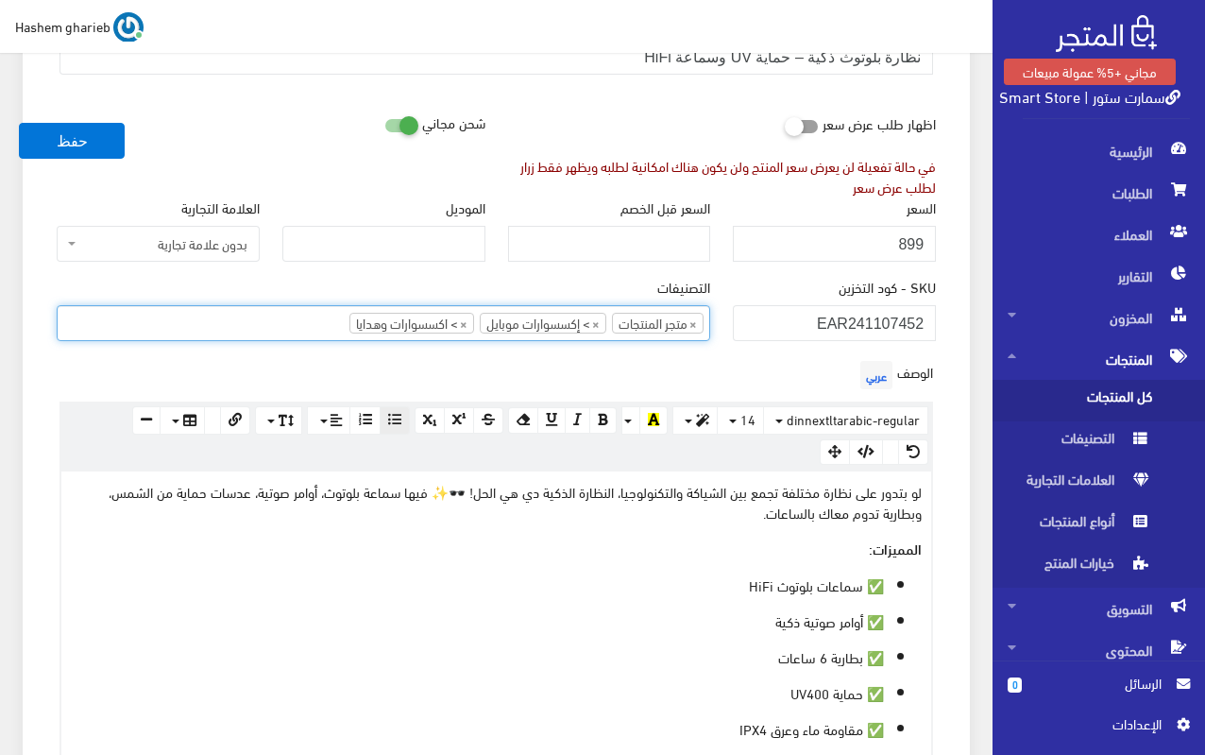
click at [248, 319] on ul "× متجر المنتجات × > إكسسوارات موبايل × > اكسسوارات وهدايا" at bounding box center [384, 321] width 652 height 30
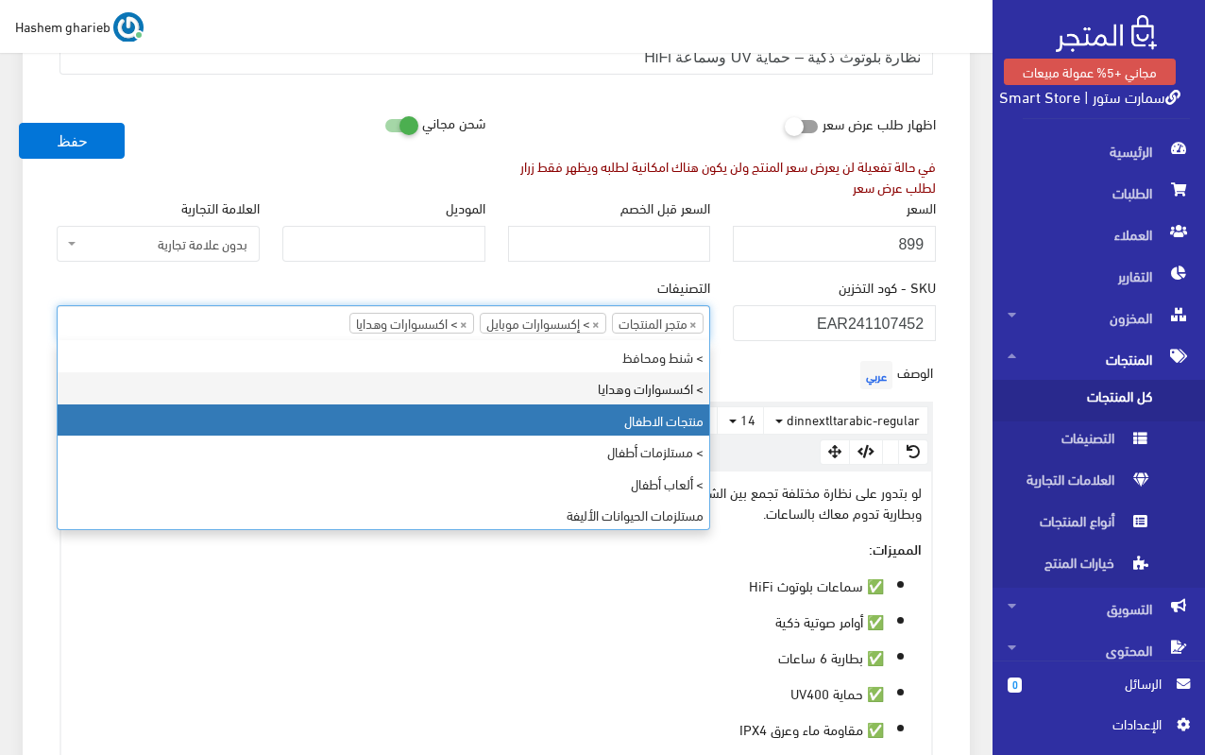
scroll to position [757, 0]
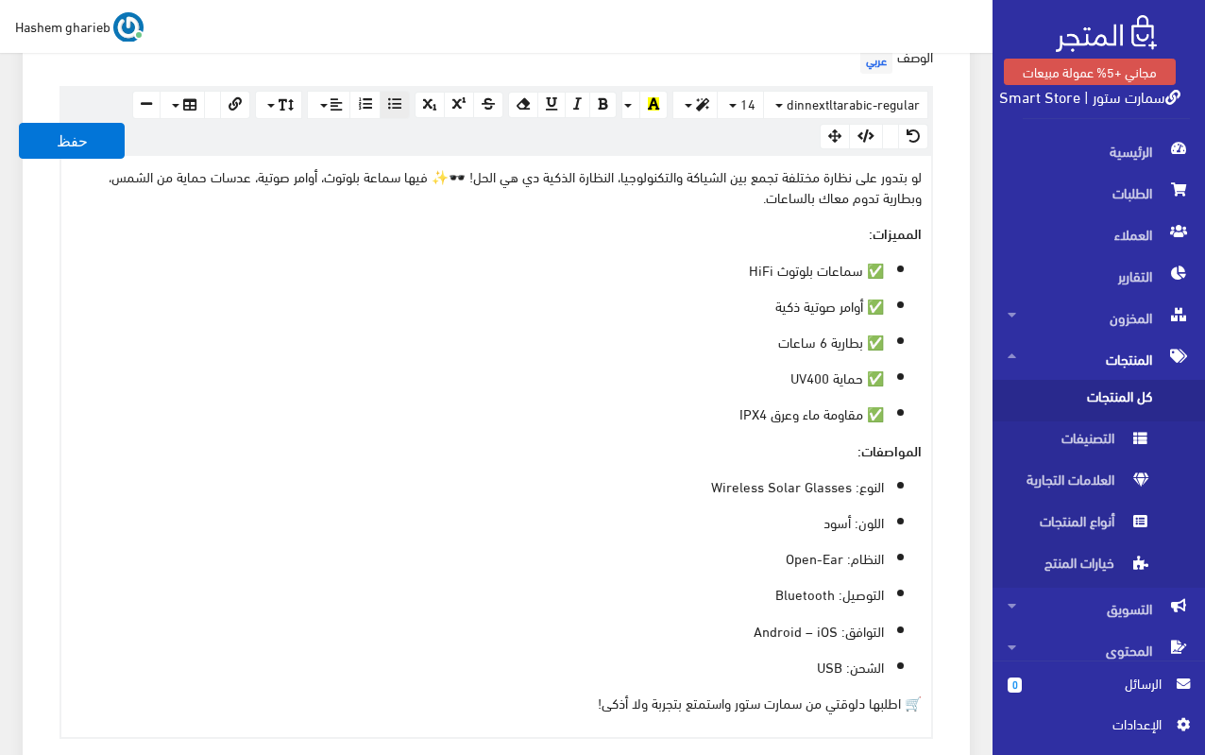
scroll to position [661, 0]
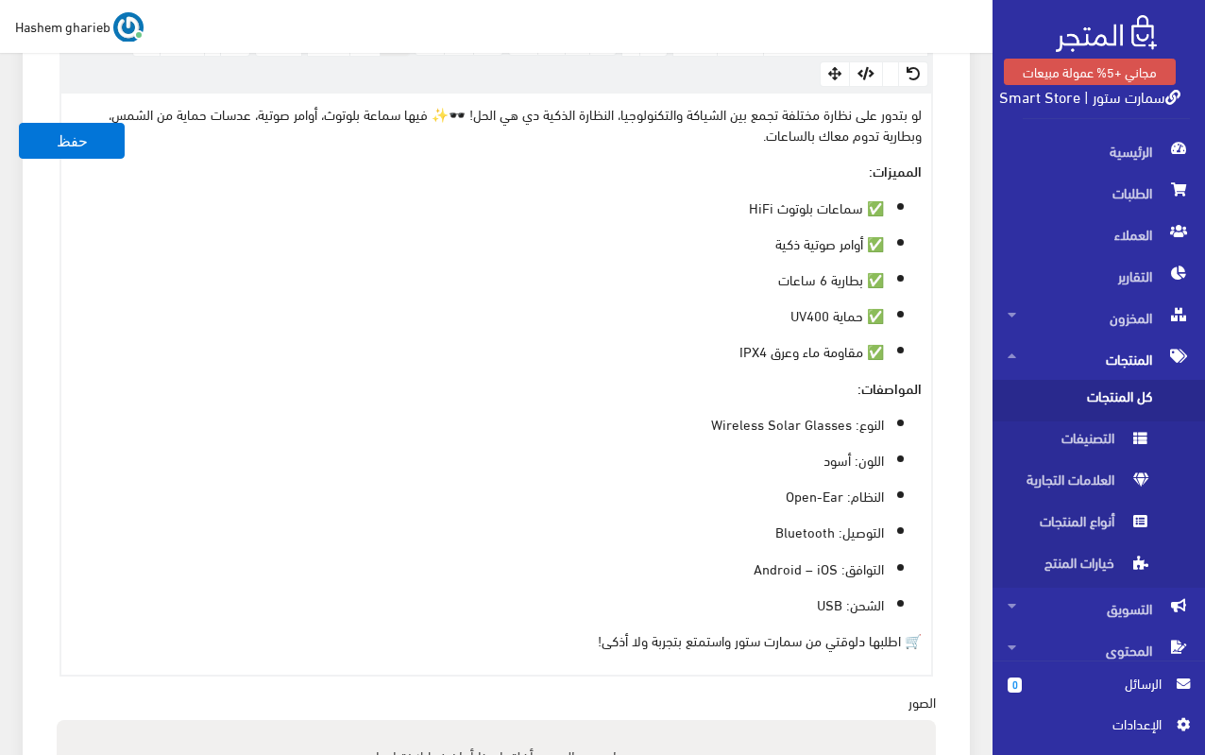
click at [430, 112] on p "لو بتدور على نظارة مختلفة تجمع بين الشياكة والتكنولوجيا، النظارة الذكية دي هي ا…" at bounding box center [496, 124] width 851 height 42
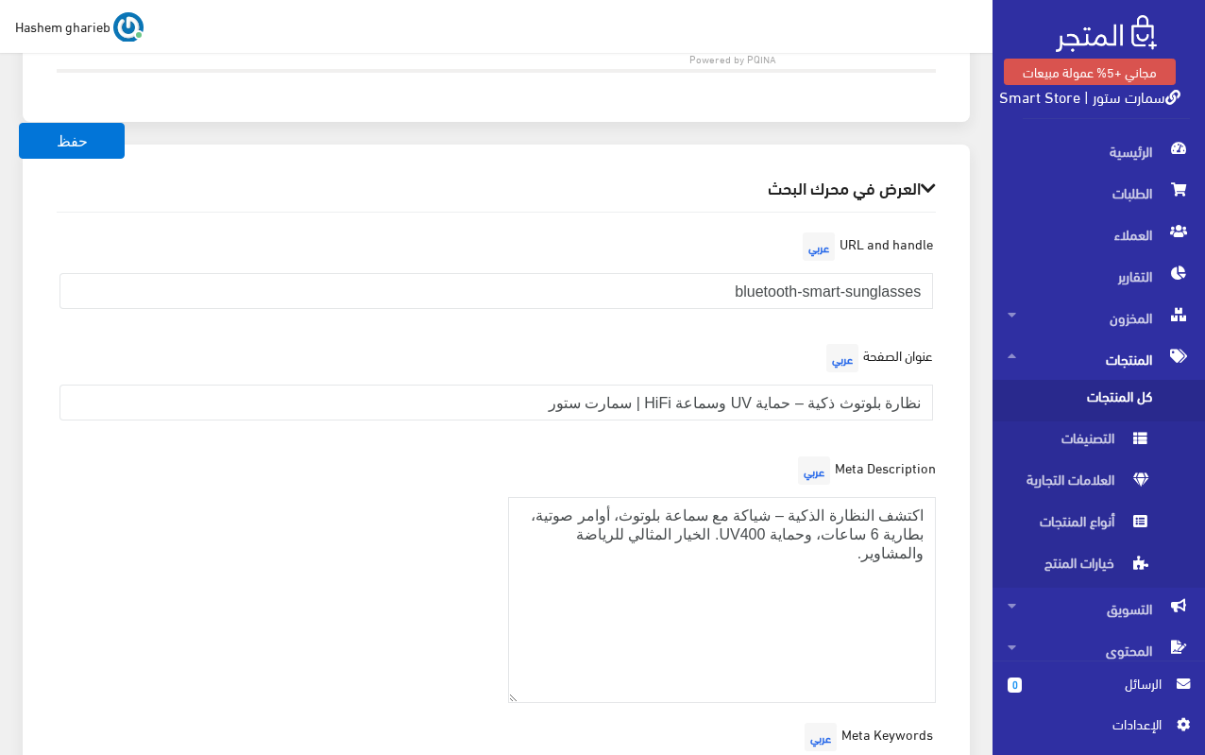
scroll to position [2771, 0]
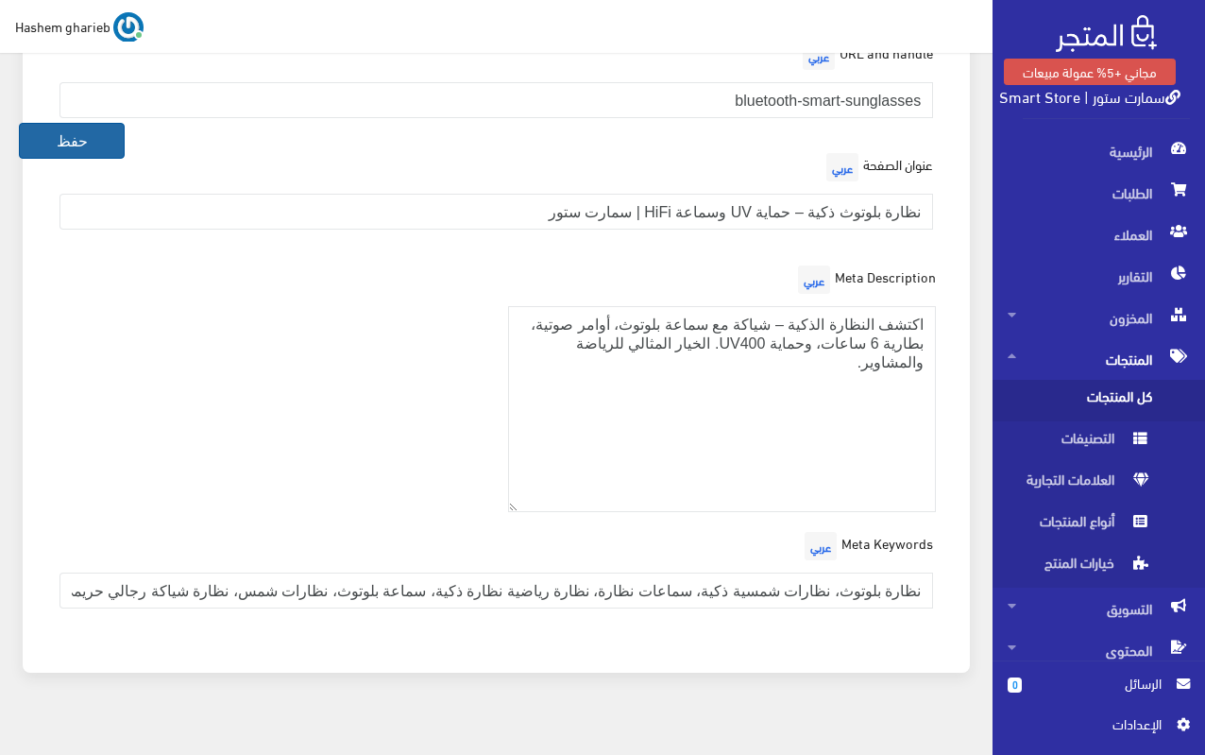
click at [50, 132] on button "حفظ" at bounding box center [72, 141] width 106 height 36
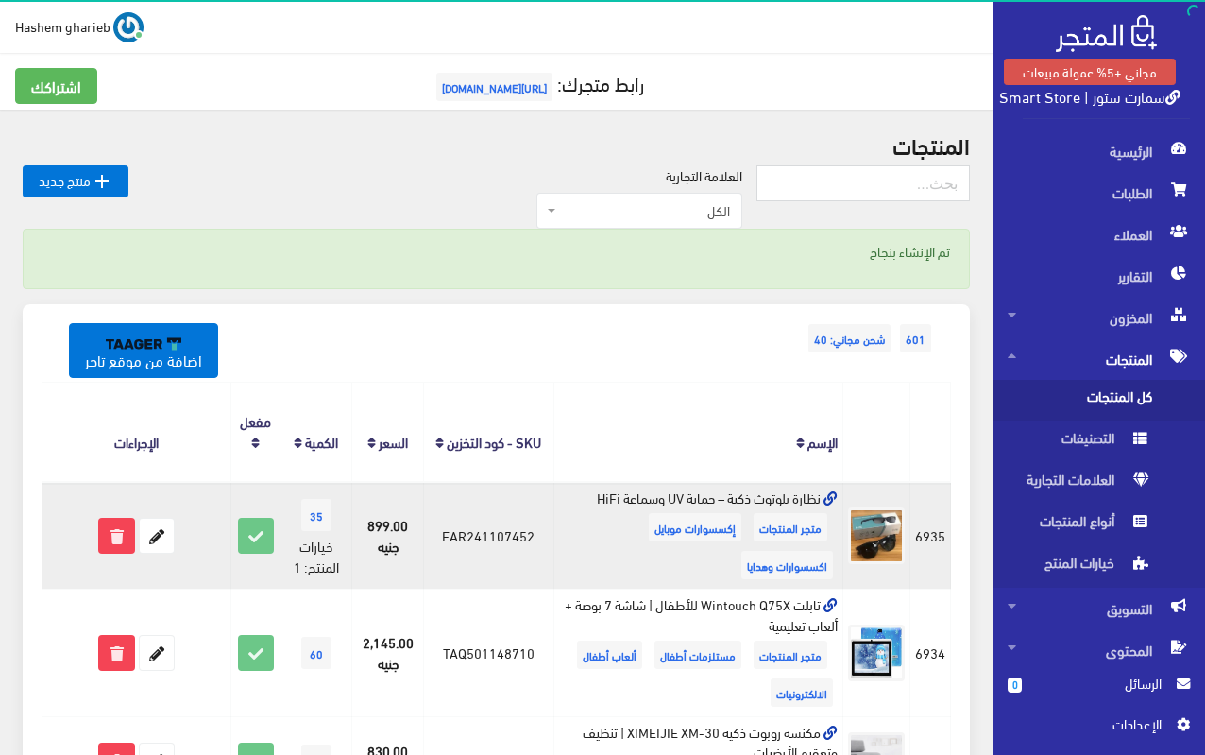
scroll to position [283, 0]
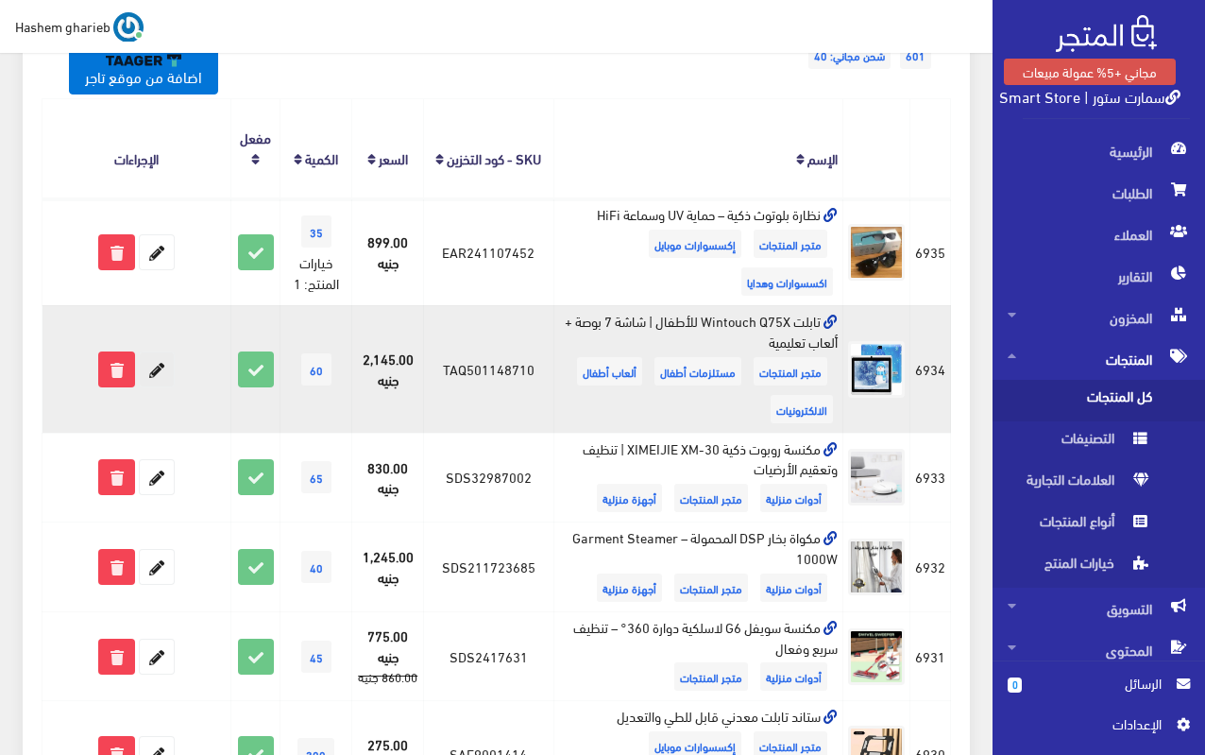
click at [152, 372] on icon at bounding box center [157, 369] width 34 height 34
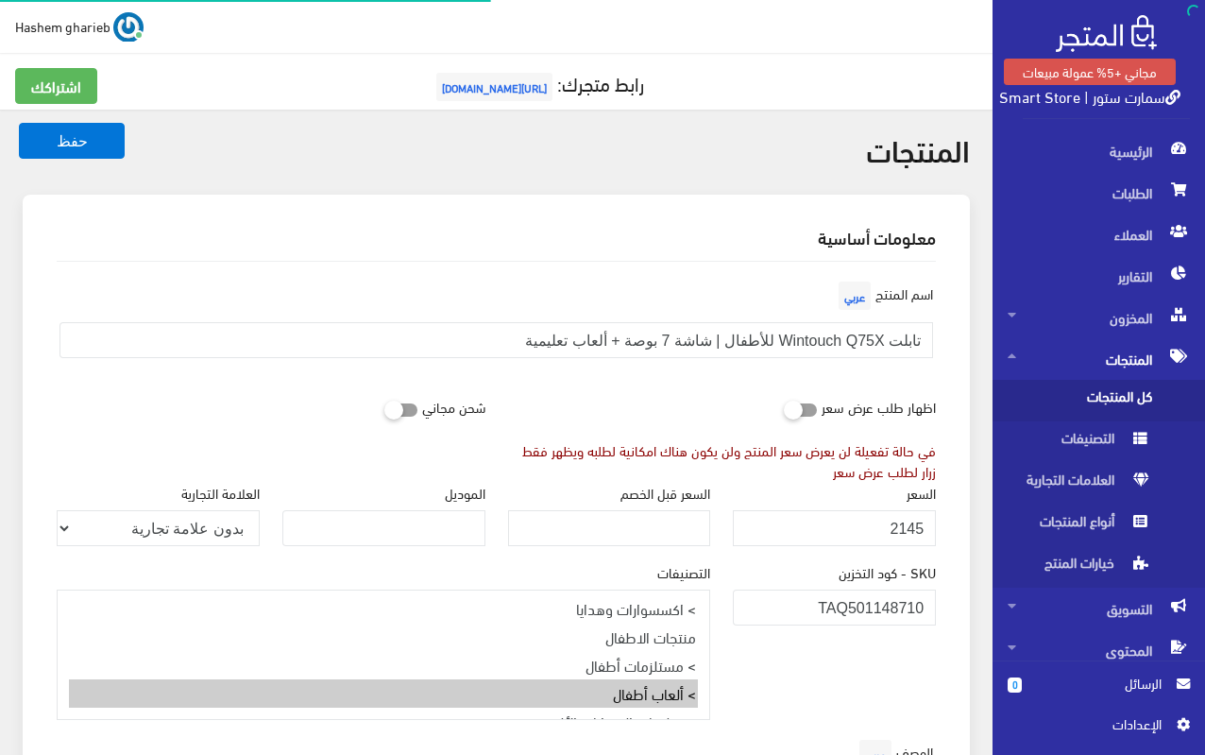
select select "26"
select select
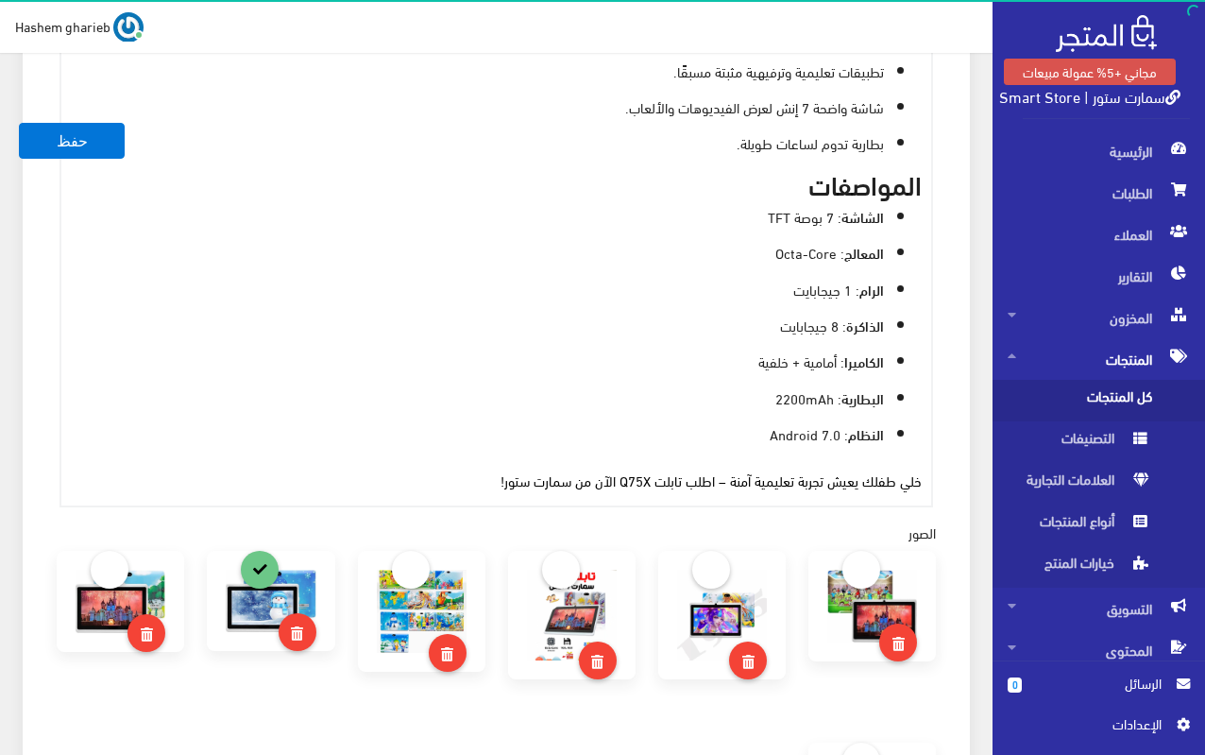
scroll to position [1039, 0]
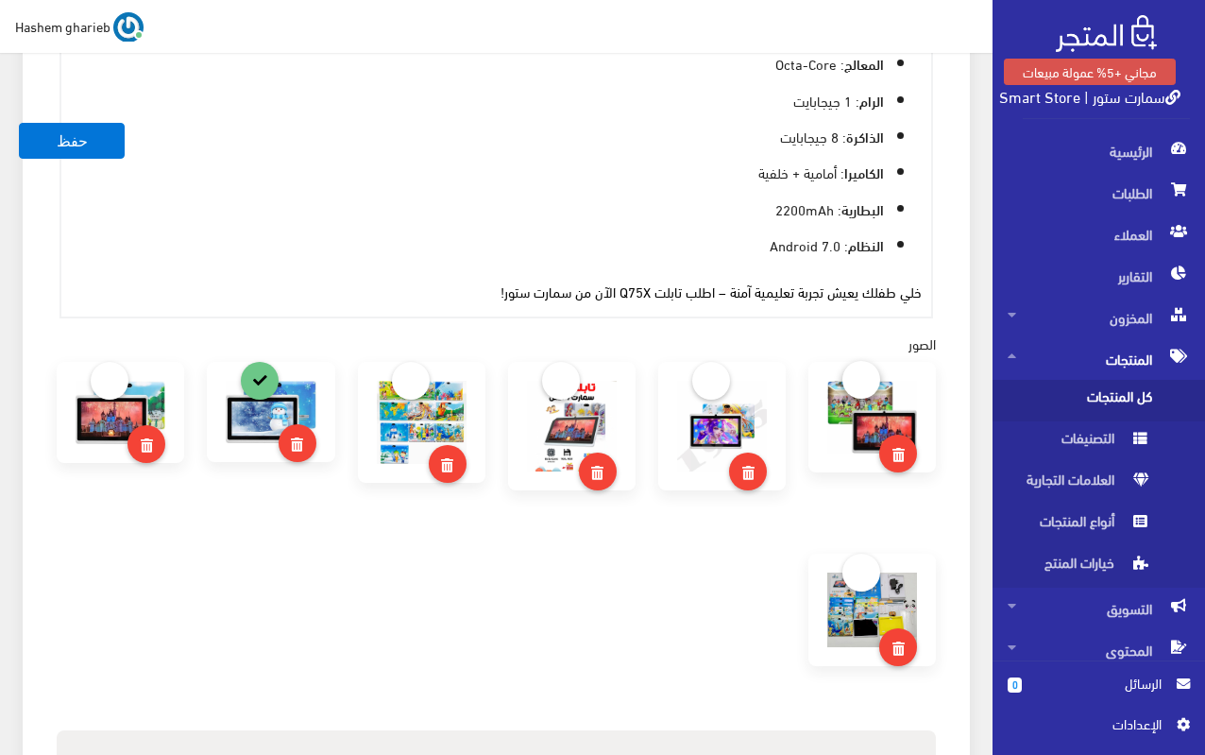
click at [856, 382] on link at bounding box center [862, 380] width 38 height 38
click at [88, 157] on button "حفظ" at bounding box center [72, 141] width 106 height 36
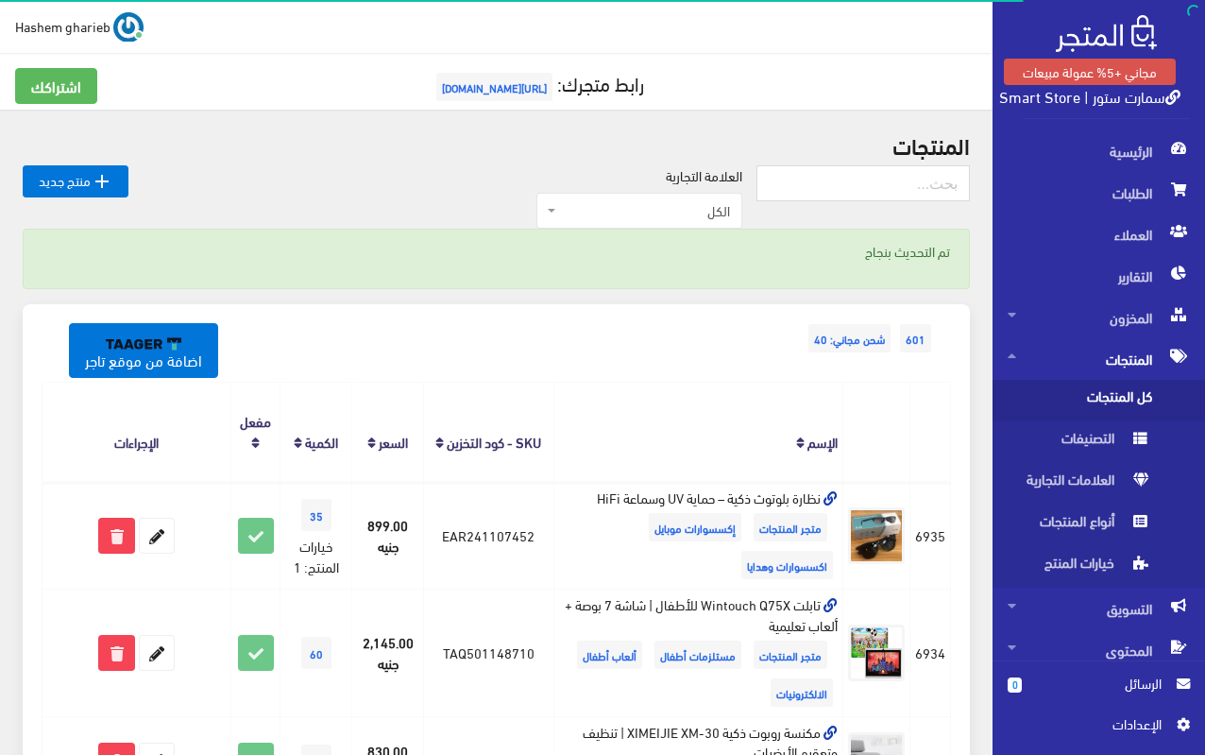
scroll to position [283, 0]
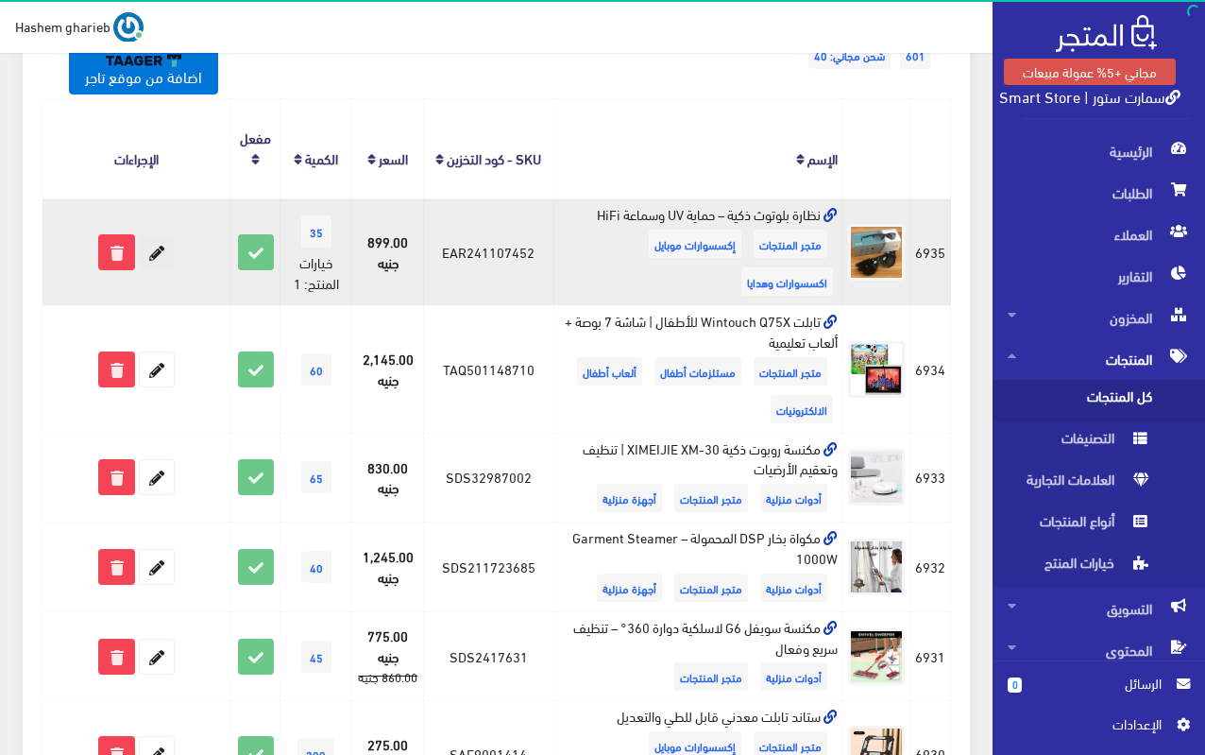
click at [163, 250] on icon at bounding box center [157, 252] width 34 height 34
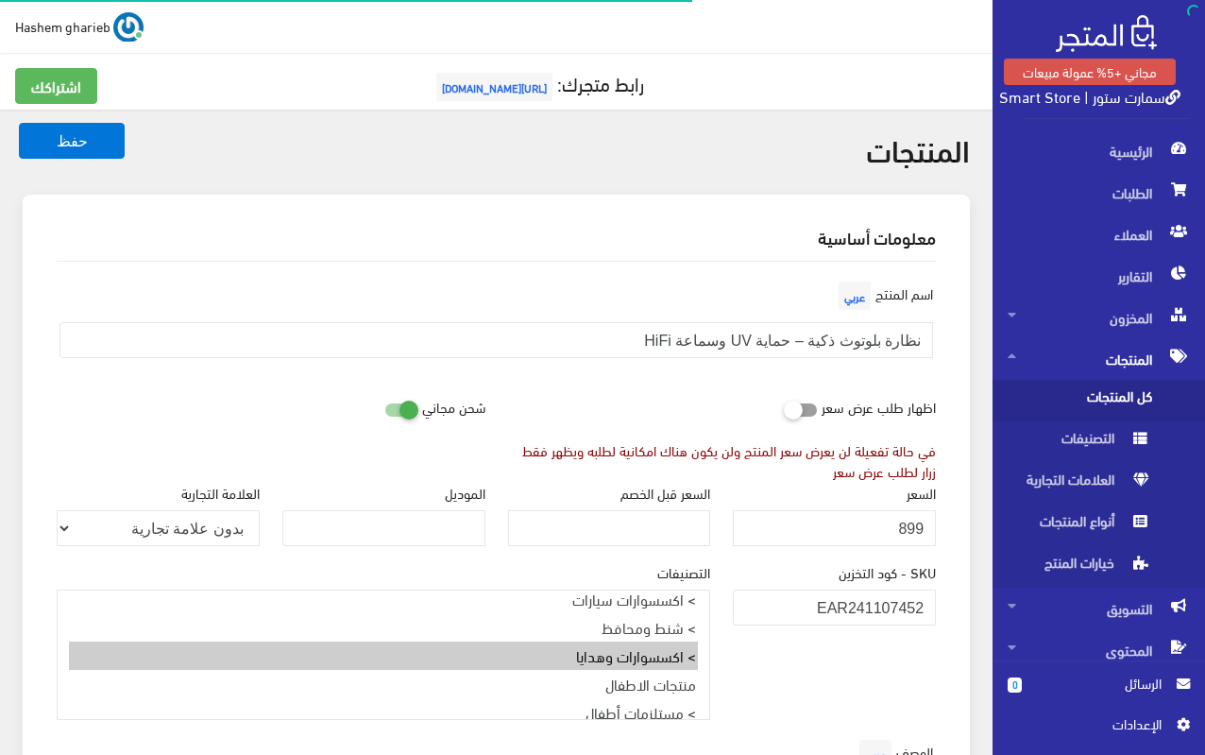
select select "27"
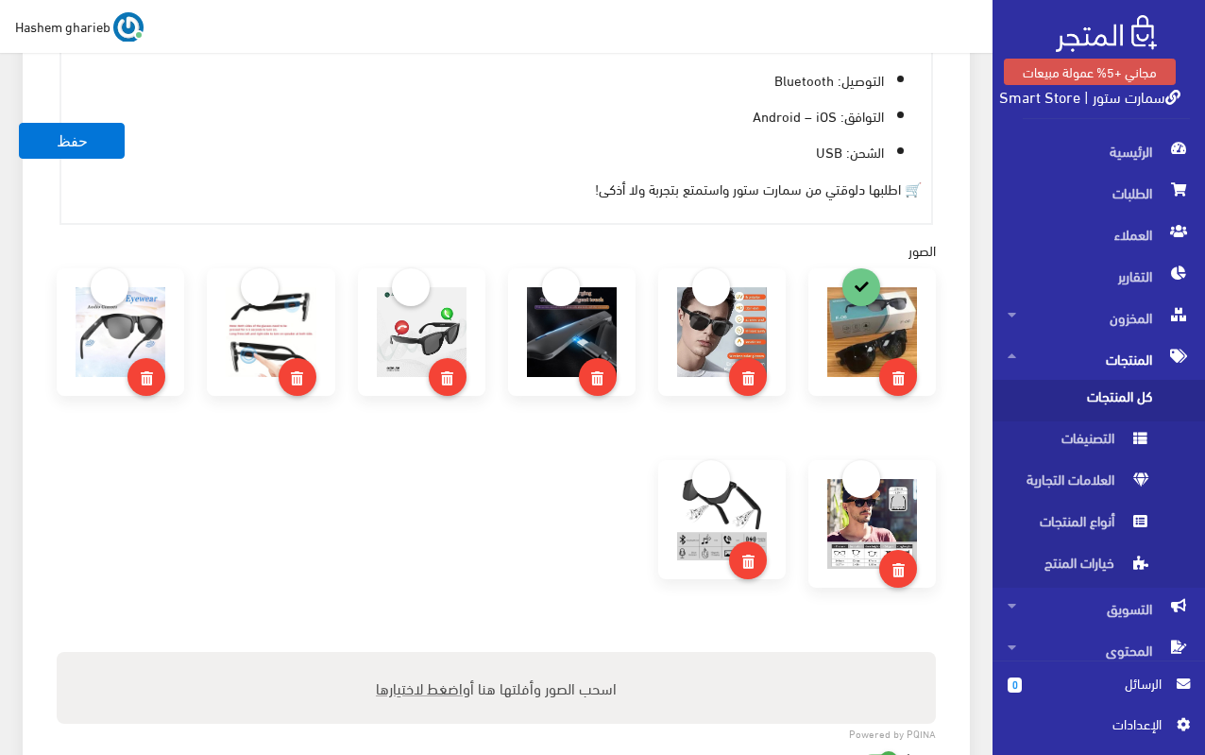
scroll to position [1134, 0]
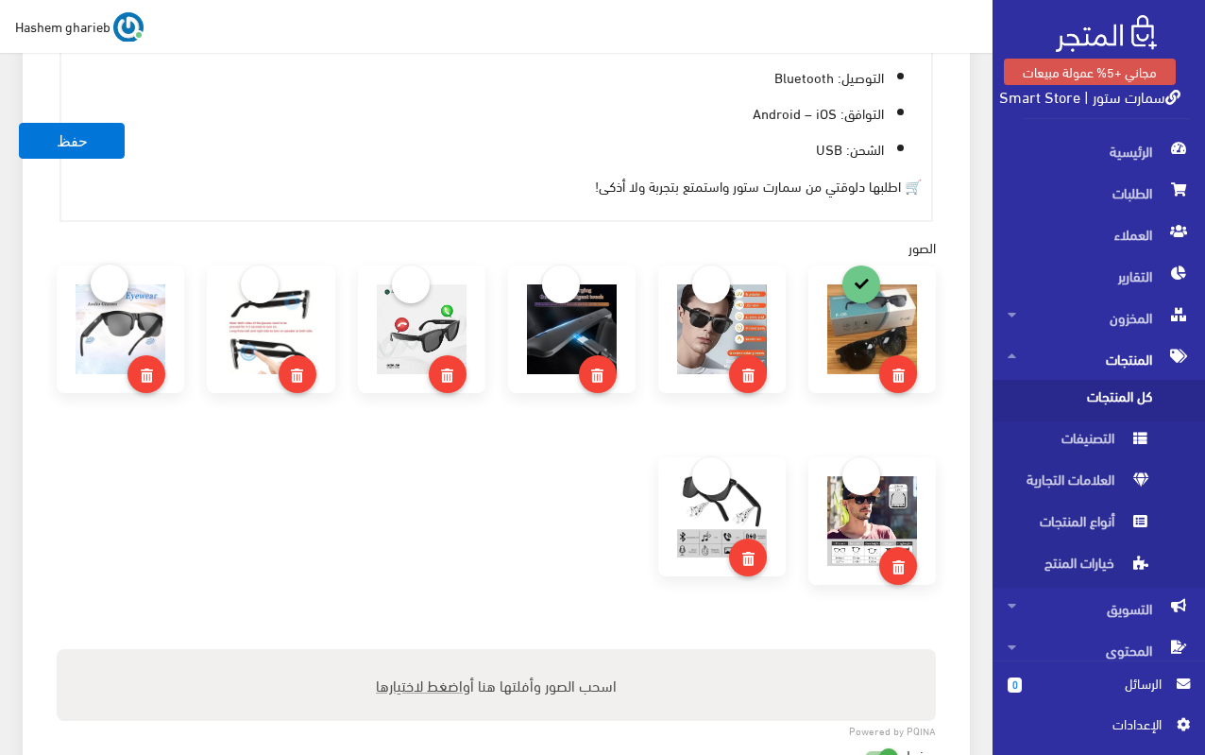
click at [110, 278] on link at bounding box center [110, 283] width 38 height 38
click at [70, 137] on button "حفظ" at bounding box center [72, 141] width 106 height 36
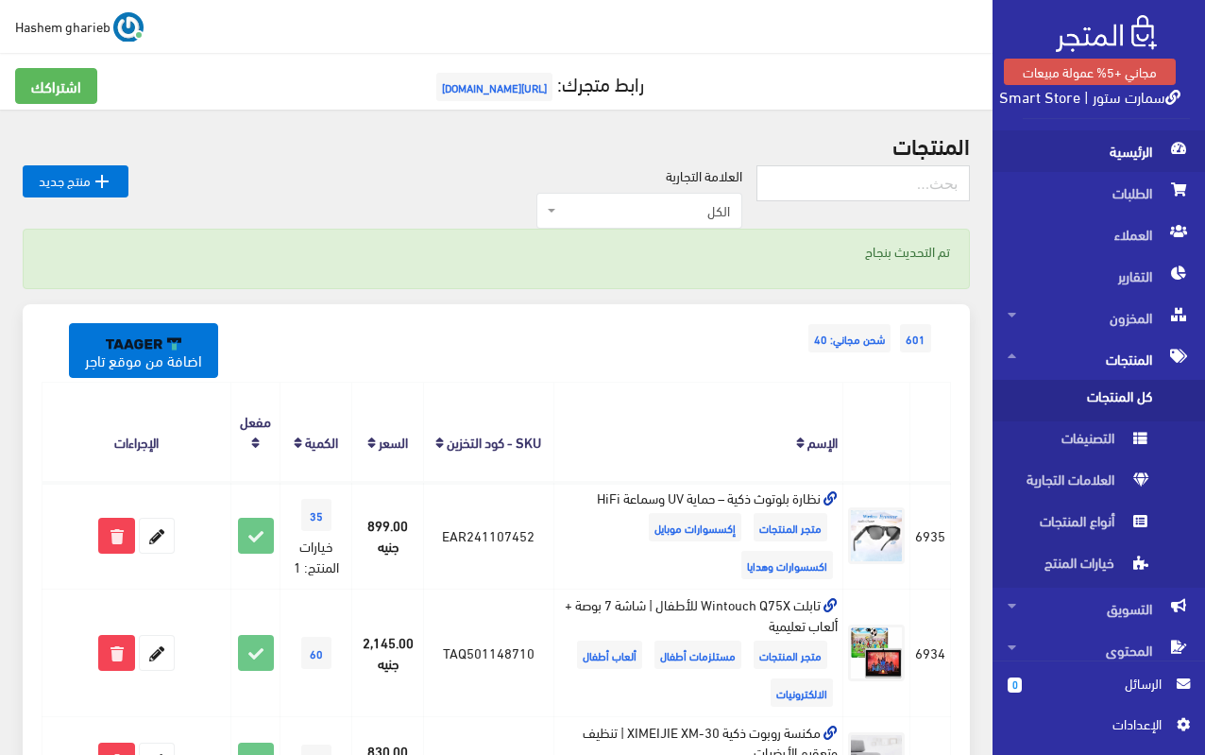
click at [1152, 161] on span "الرئيسية" at bounding box center [1099, 151] width 182 height 42
